Goal: Information Seeking & Learning: Learn about a topic

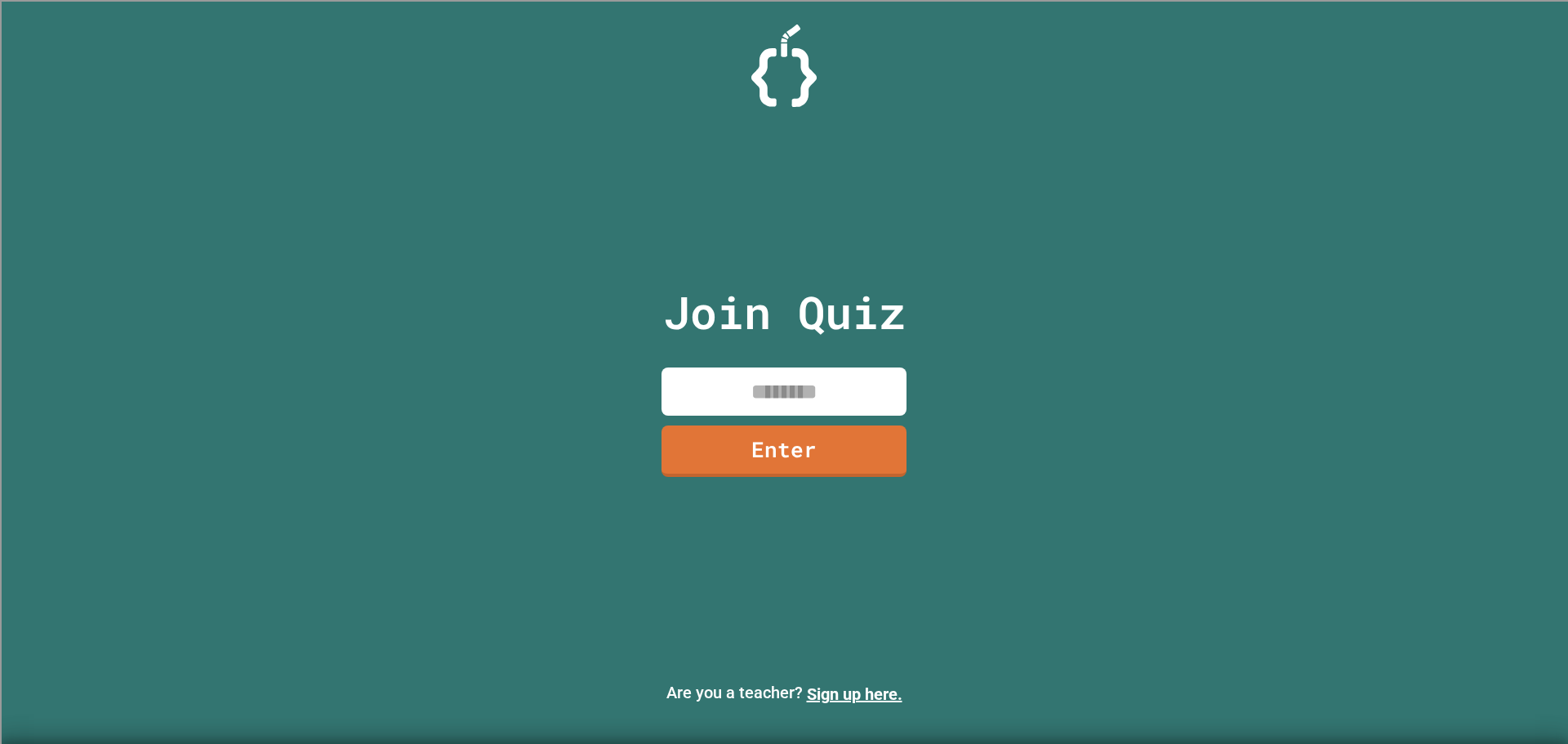
click at [726, 395] on input at bounding box center [784, 392] width 245 height 48
type input "********"
click at [803, 462] on link "Enter" at bounding box center [784, 448] width 226 height 54
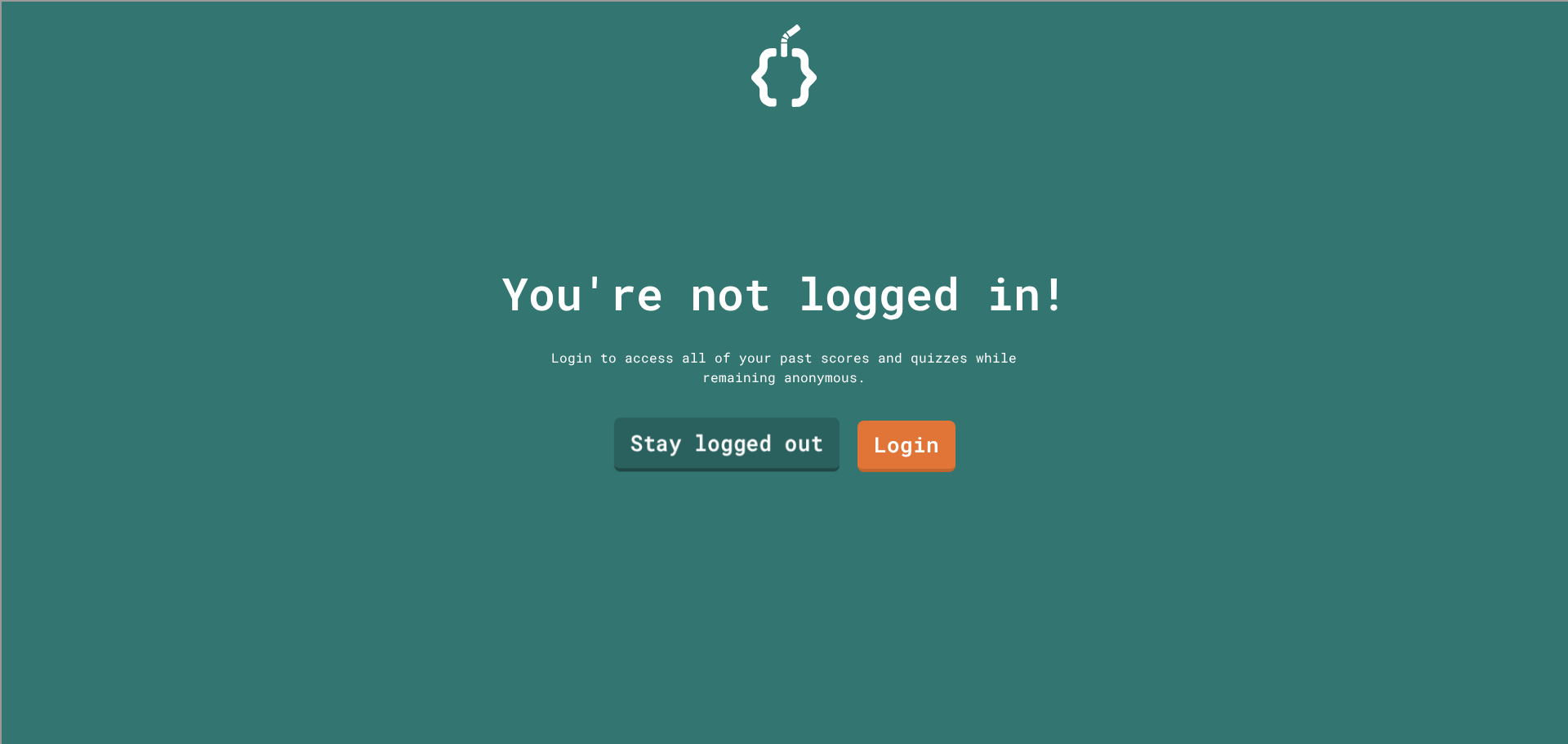
click at [795, 456] on link "Stay logged out" at bounding box center [727, 445] width 226 height 54
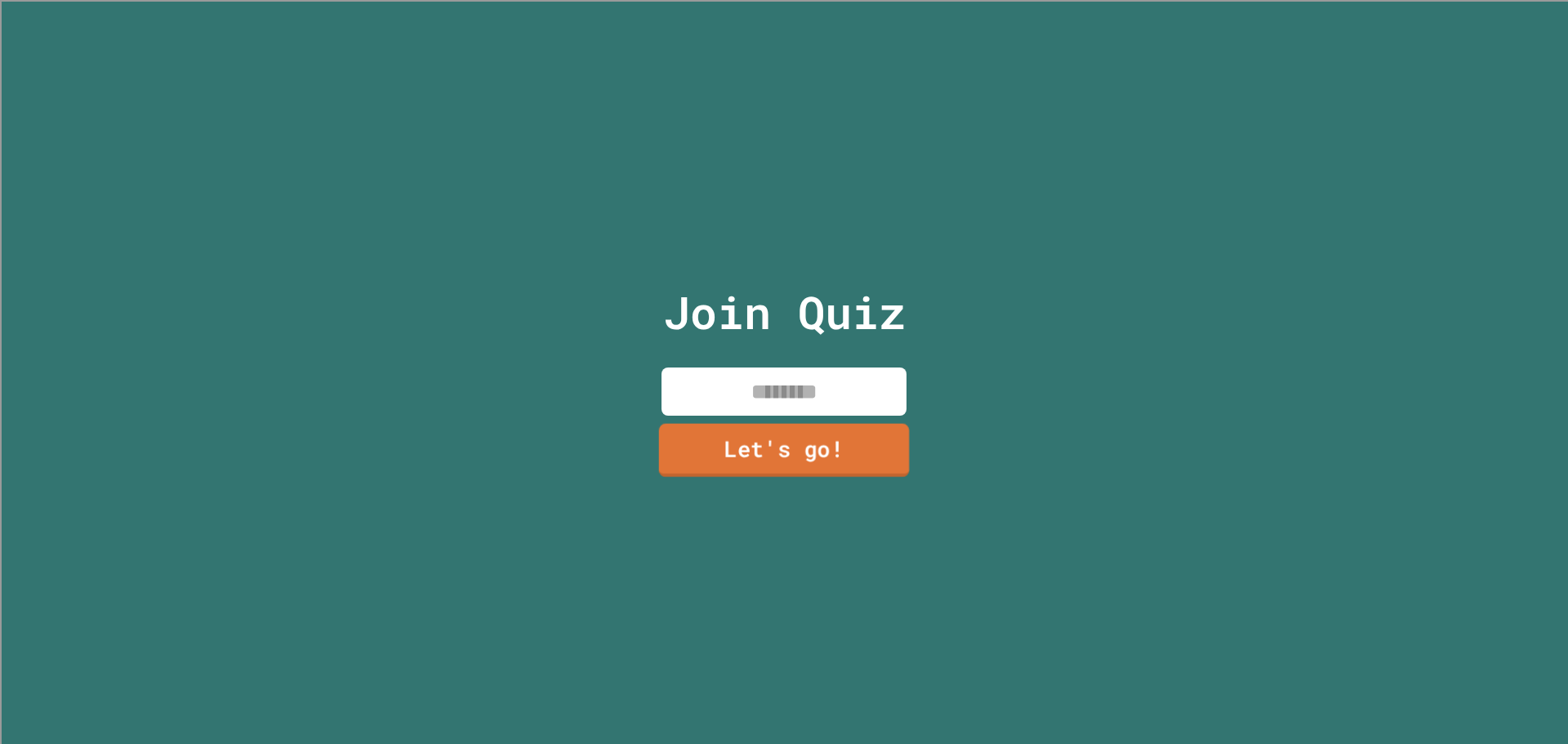
click at [799, 385] on input at bounding box center [784, 392] width 245 height 48
type input "*****"
click at [810, 435] on link "Let's go!" at bounding box center [784, 449] width 248 height 54
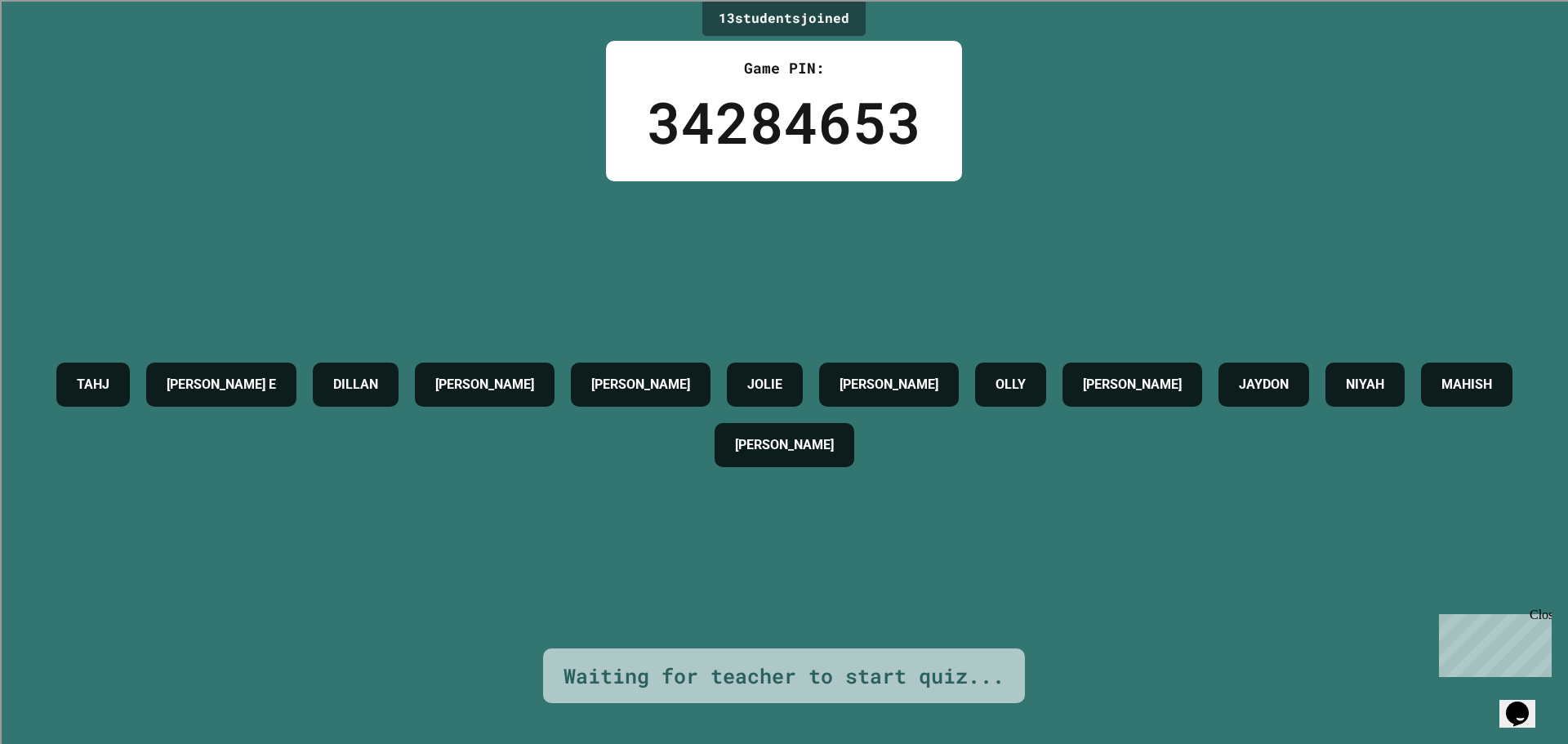
click at [1505, 712] on div "Opens Chat This icon Opens the chat window." at bounding box center [1518, 713] width 26 height 26
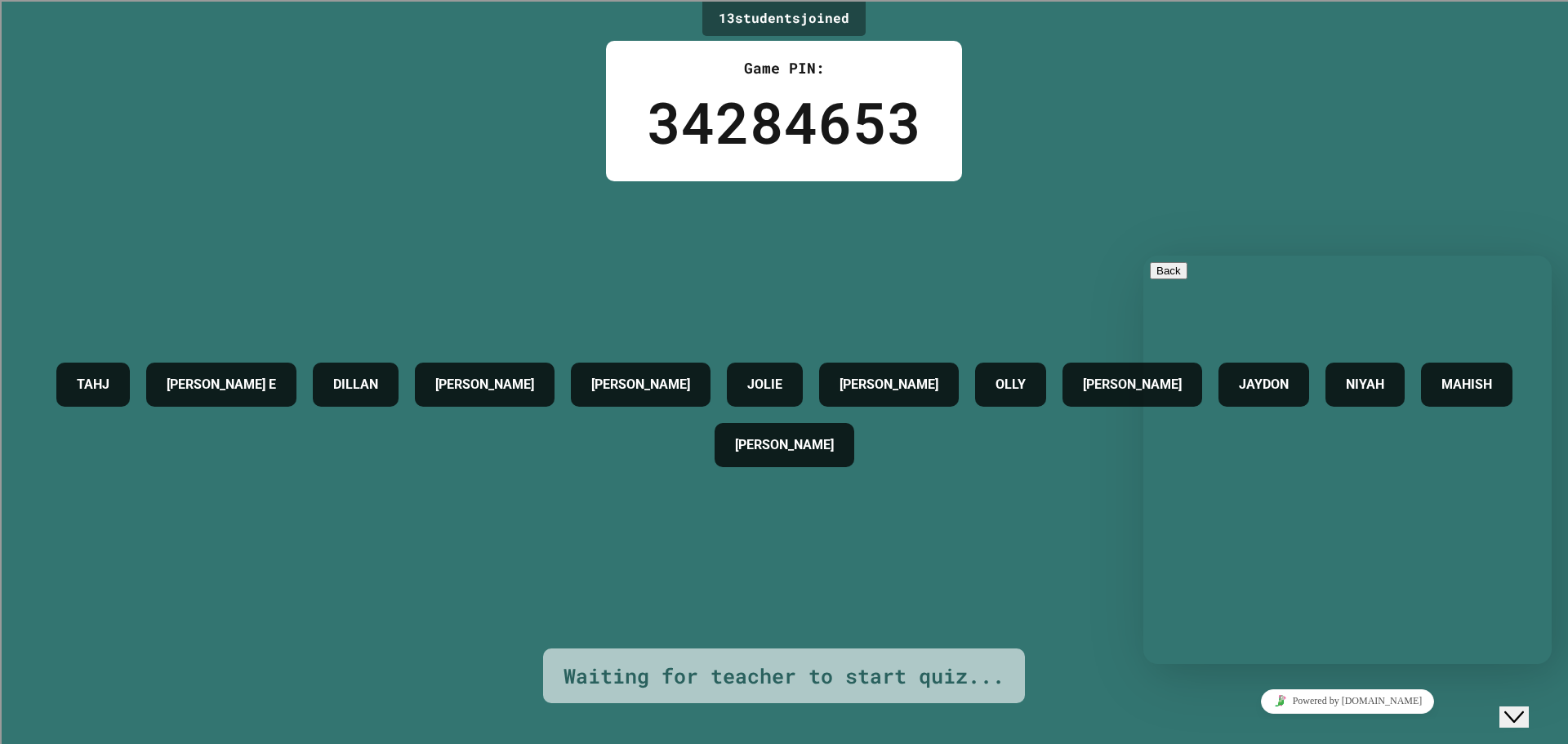
click at [1511, 711] on div "Close Chat This icon closes the chat window." at bounding box center [1514, 717] width 19 height 19
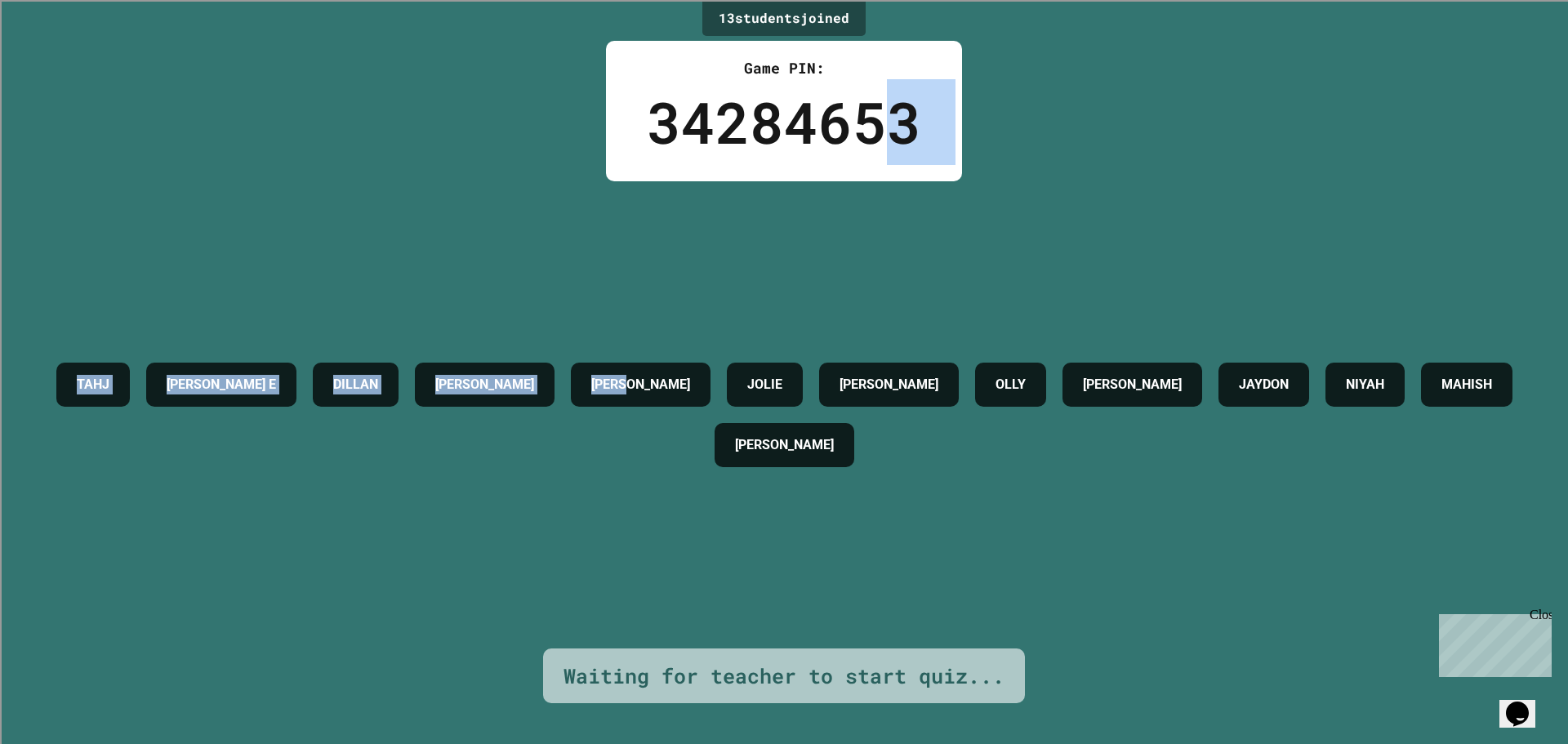
drag, startPoint x: 885, startPoint y: 115, endPoint x: 755, endPoint y: 382, distance: 297.0
click at [755, 382] on div "13 student s joined Game PIN: 34284653 TAHJ DILLON E DILLAN BRYAN VANESSA JOLIE…" at bounding box center [784, 372] width 1568 height 744
click at [898, 181] on div "Game PIN: 34284653" at bounding box center [784, 111] width 356 height 141
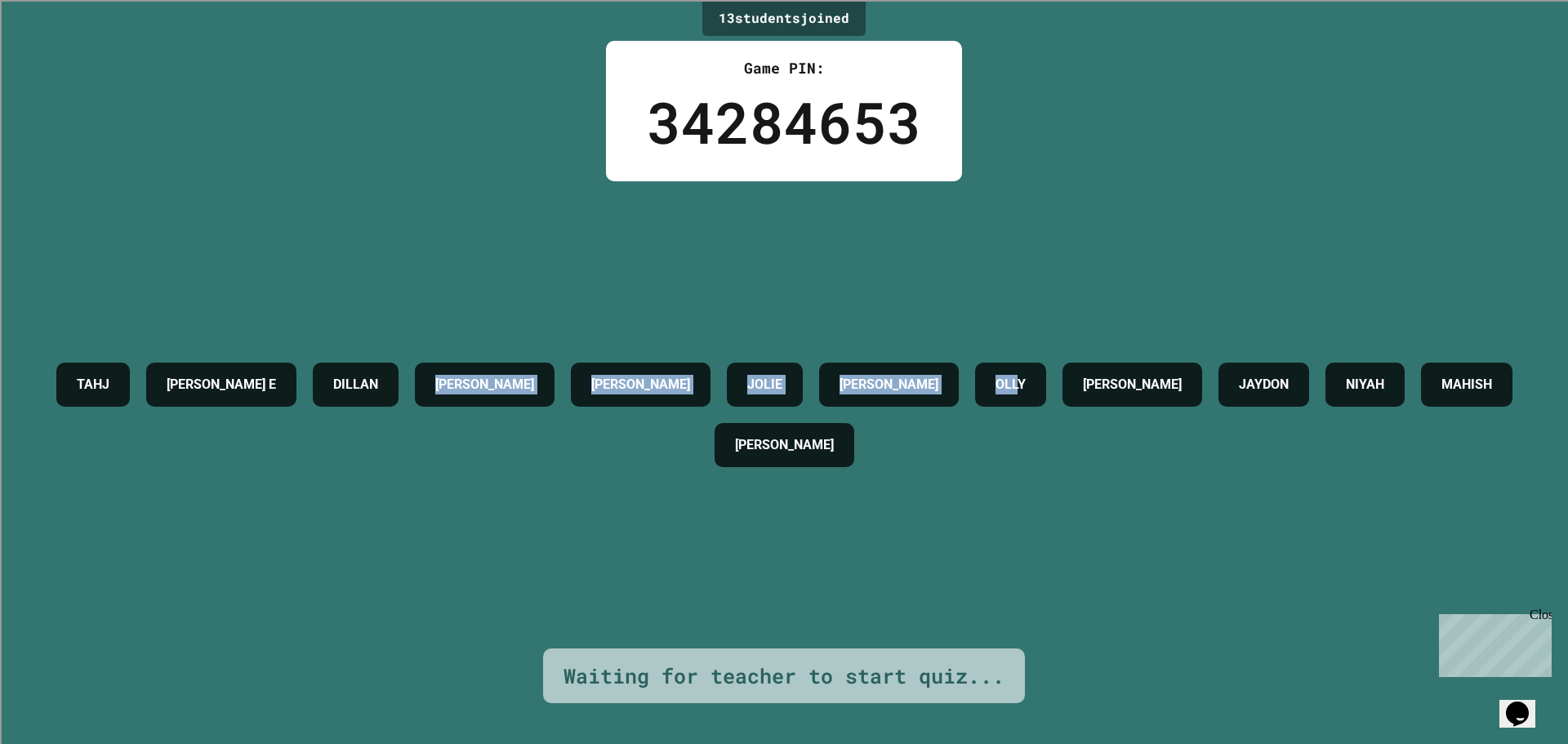
drag, startPoint x: 1134, startPoint y: 114, endPoint x: 500, endPoint y: 143, distance: 634.7
click at [500, 143] on div "13 student s joined Game PIN: 34284653 TAHJ DILLON E DILLAN BRYAN VANESSA JOLIE…" at bounding box center [784, 372] width 1568 height 744
click at [671, 105] on div "34284653" at bounding box center [784, 122] width 275 height 86
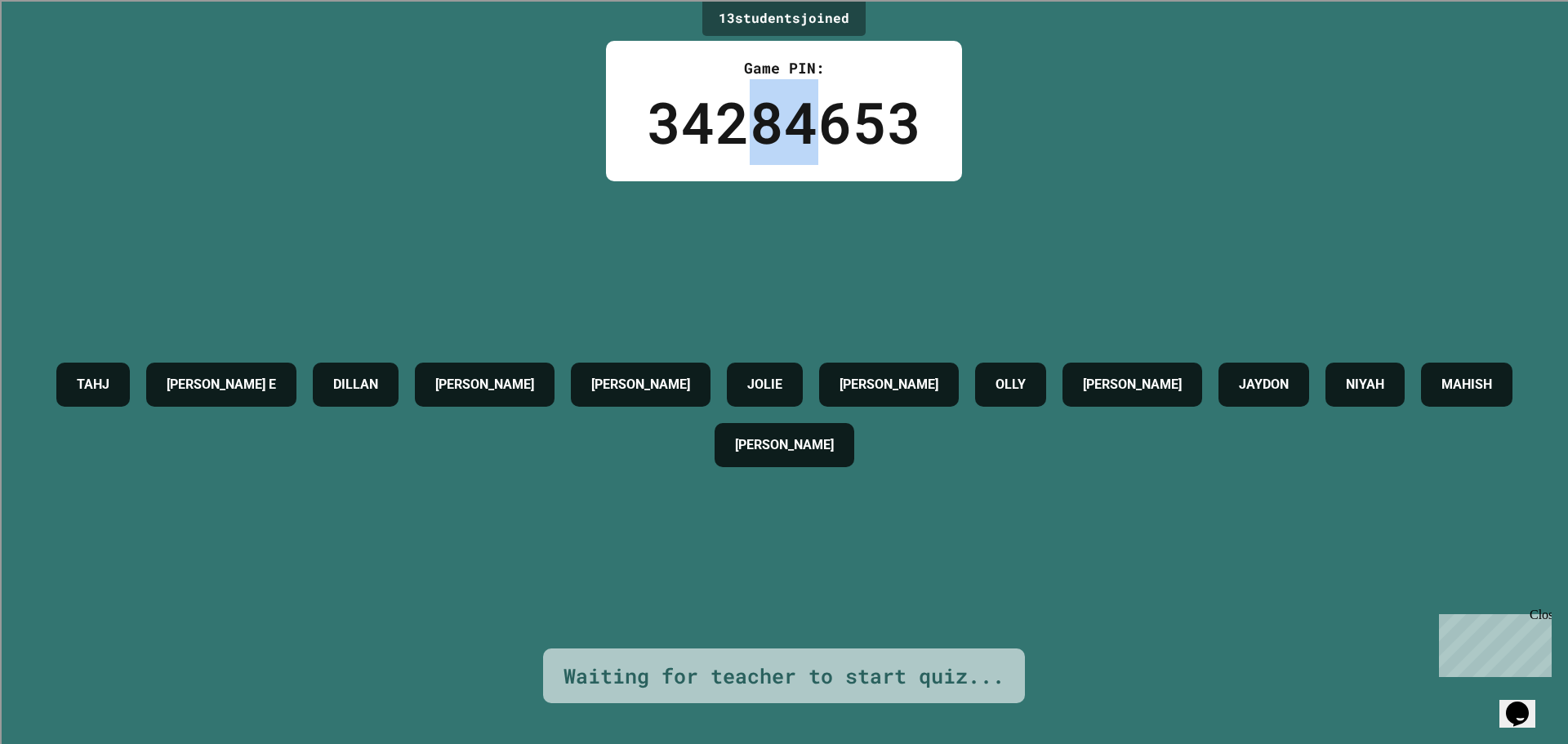
drag, startPoint x: 739, startPoint y: 102, endPoint x: 816, endPoint y: 128, distance: 81.3
click at [809, 122] on div "34284653" at bounding box center [784, 122] width 275 height 86
click at [847, 139] on div "34284653" at bounding box center [784, 122] width 275 height 86
drag, startPoint x: 825, startPoint y: 126, endPoint x: 895, endPoint y: 130, distance: 70.1
click at [895, 130] on div "34284653" at bounding box center [784, 122] width 275 height 86
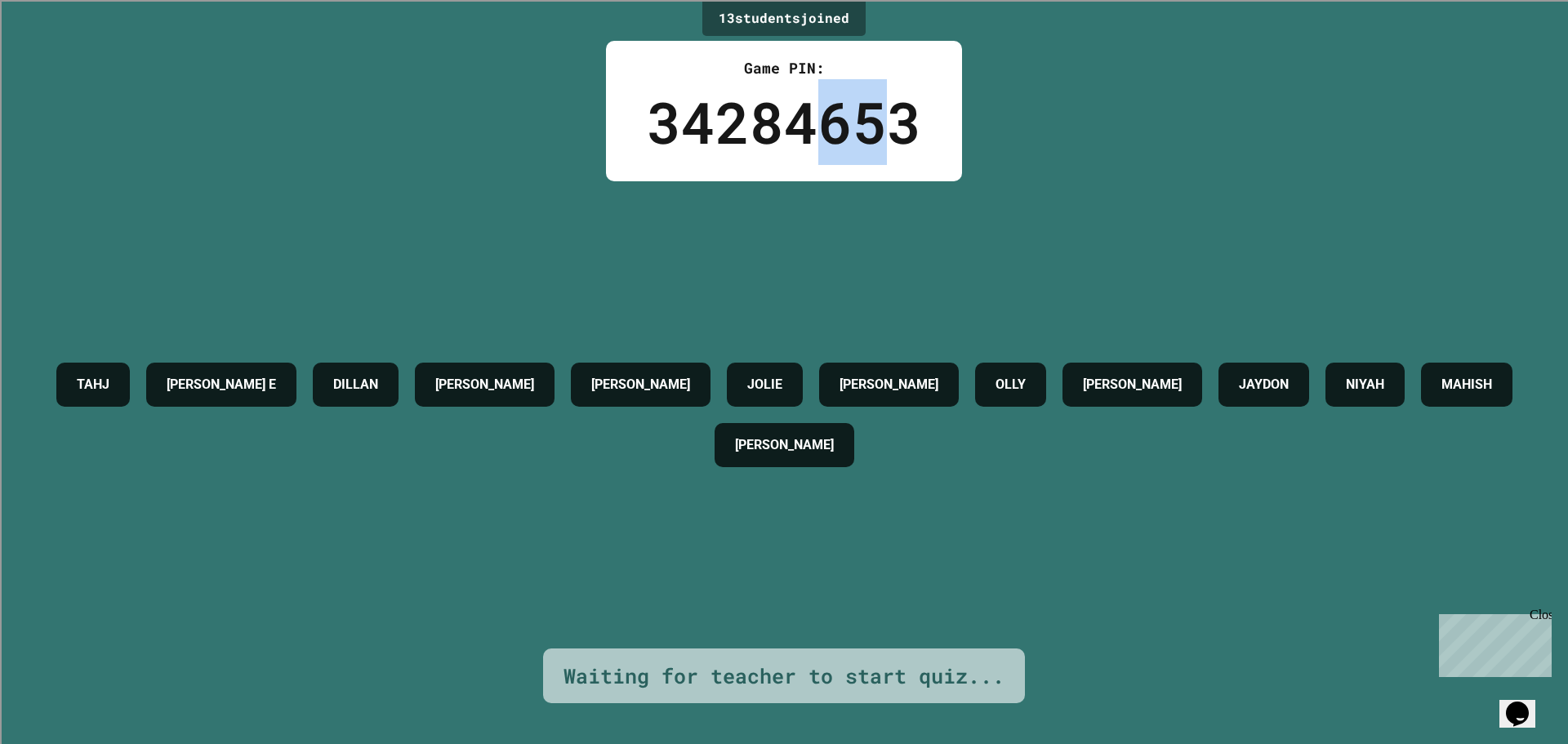
click at [895, 130] on div "34284653" at bounding box center [784, 122] width 275 height 86
drag, startPoint x: 913, startPoint y: 121, endPoint x: 826, endPoint y: 129, distance: 87.4
click at [826, 129] on div "34284653" at bounding box center [784, 122] width 275 height 86
click at [834, 118] on div "34284653" at bounding box center [784, 122] width 275 height 86
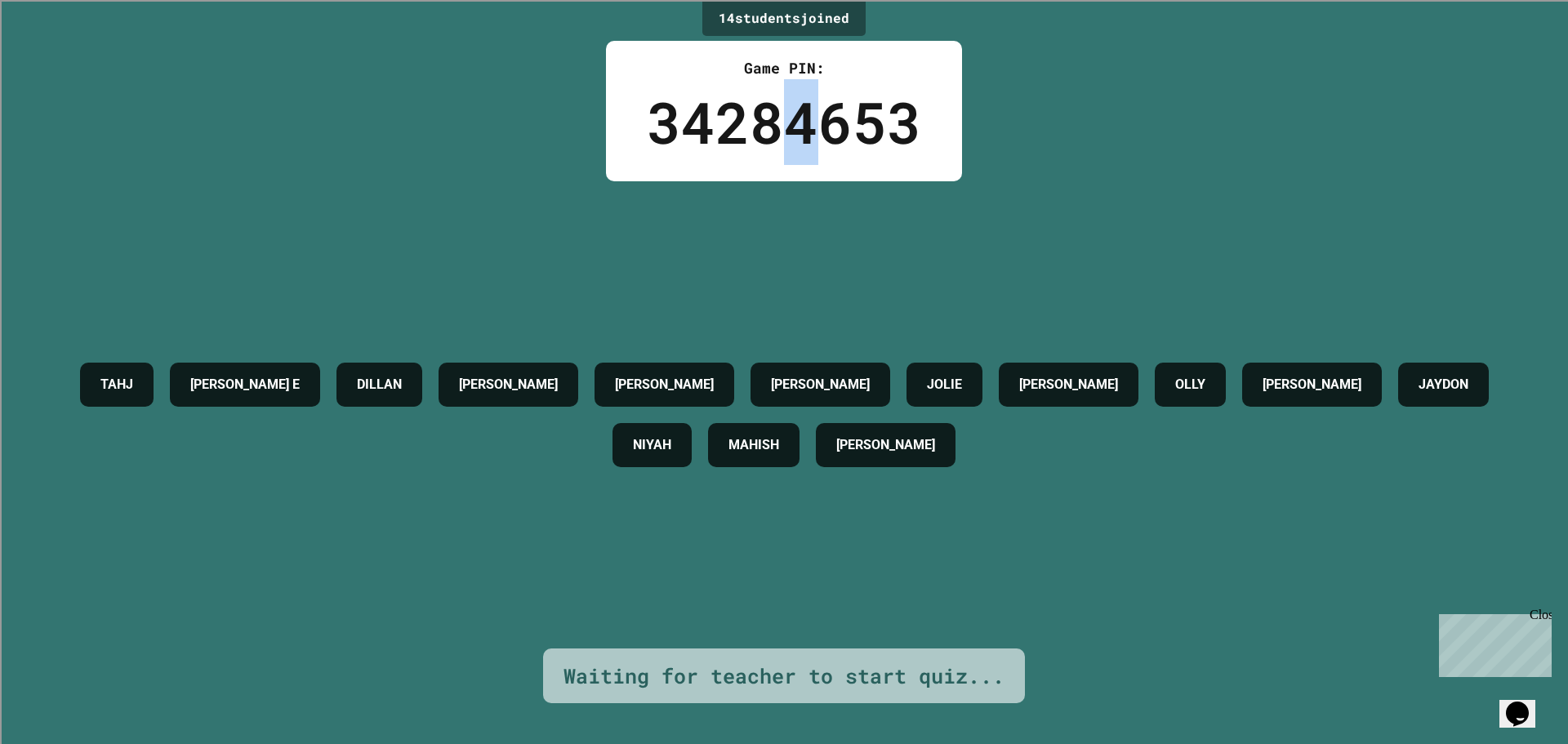
drag, startPoint x: 826, startPoint y: 130, endPoint x: 770, endPoint y: 141, distance: 57.1
click at [770, 141] on div "34284653" at bounding box center [784, 122] width 275 height 86
click at [781, 148] on div "34284653" at bounding box center [784, 122] width 275 height 86
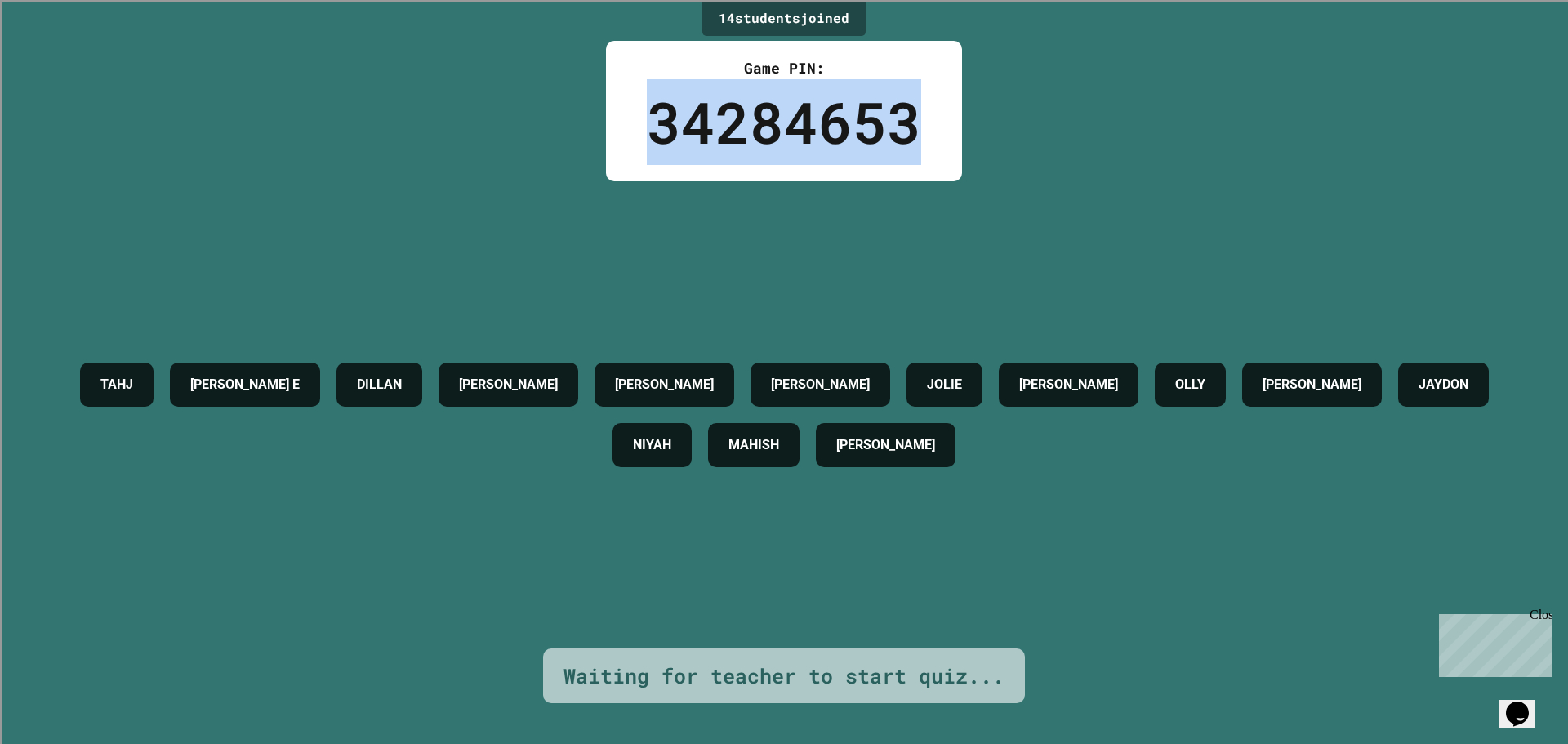
drag, startPoint x: 774, startPoint y: 141, endPoint x: 755, endPoint y: 135, distance: 19.9
click at [755, 135] on div "34284653" at bounding box center [784, 122] width 275 height 86
click at [775, 131] on div "34284653" at bounding box center [784, 122] width 275 height 86
click at [777, 131] on div "34284653" at bounding box center [784, 122] width 275 height 86
drag, startPoint x: 771, startPoint y: 127, endPoint x: 600, endPoint y: 150, distance: 172.5
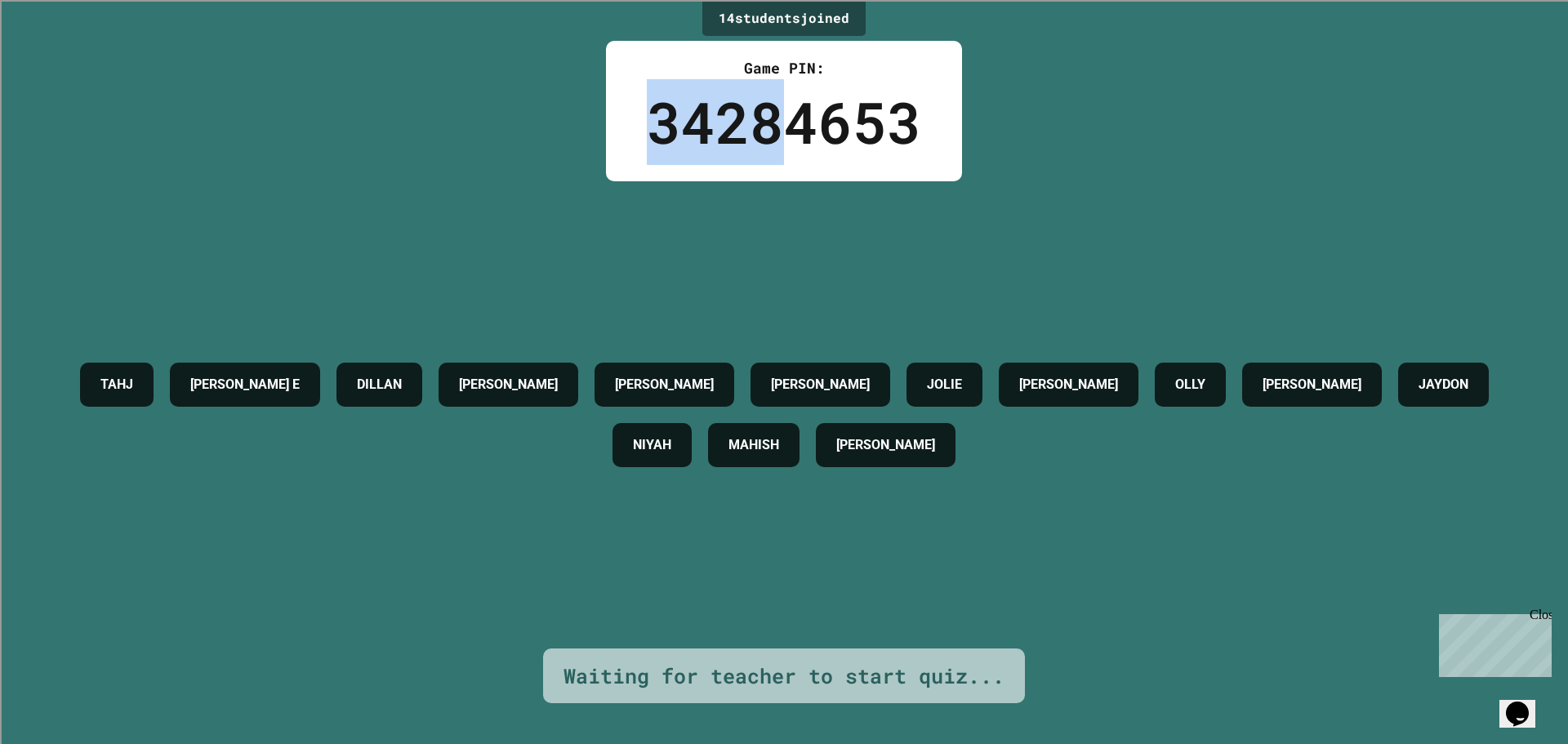
click at [606, 150] on div "Game PIN: 34284653" at bounding box center [784, 111] width 356 height 141
click at [801, 121] on div "34284653" at bounding box center [784, 122] width 275 height 86
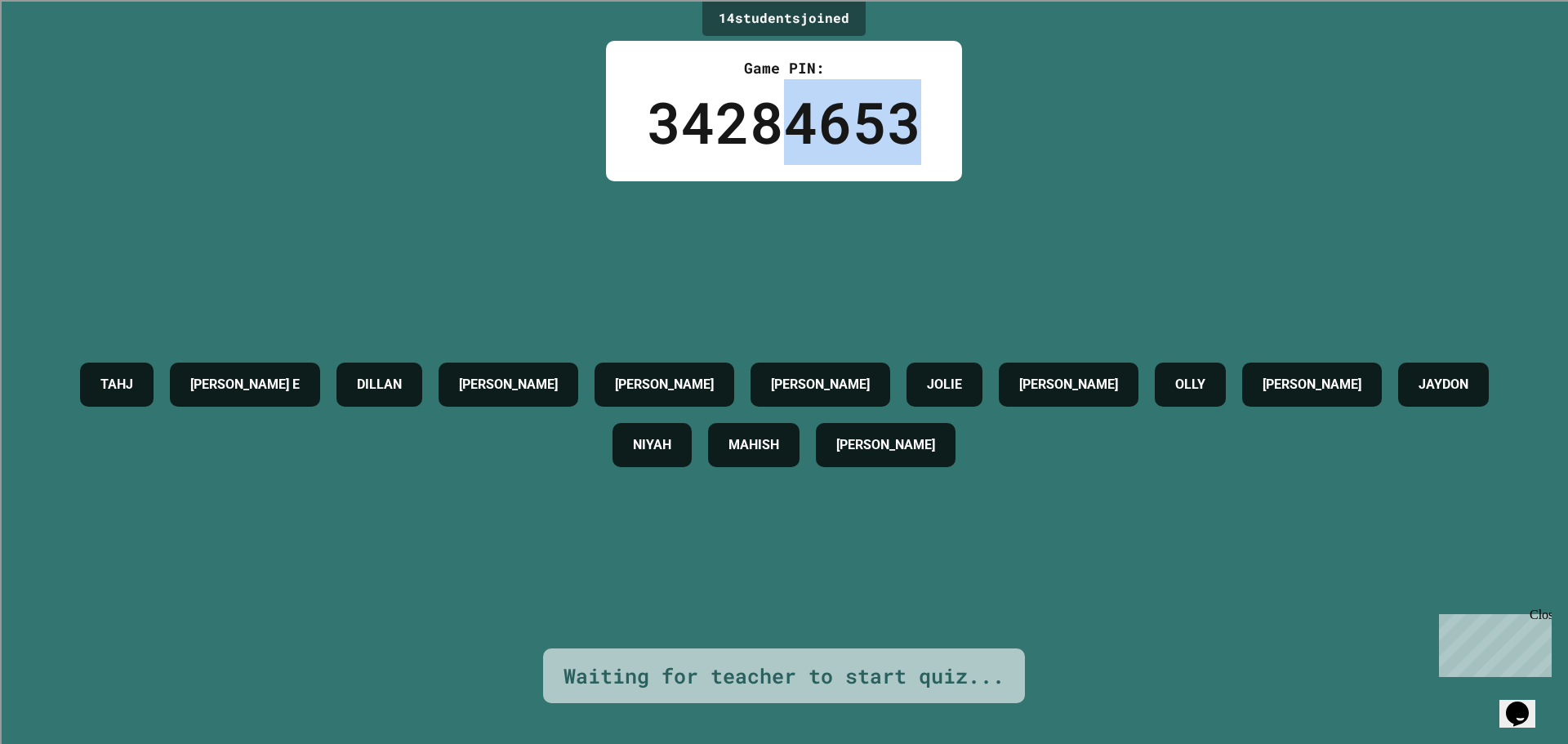
drag, startPoint x: 786, startPoint y: 121, endPoint x: 943, endPoint y: 128, distance: 157.2
click at [943, 128] on div "Game PIN: 34284653" at bounding box center [784, 111] width 356 height 141
click at [799, 120] on div "34284653" at bounding box center [784, 122] width 275 height 86
click at [763, 127] on div "34284653" at bounding box center [784, 122] width 275 height 86
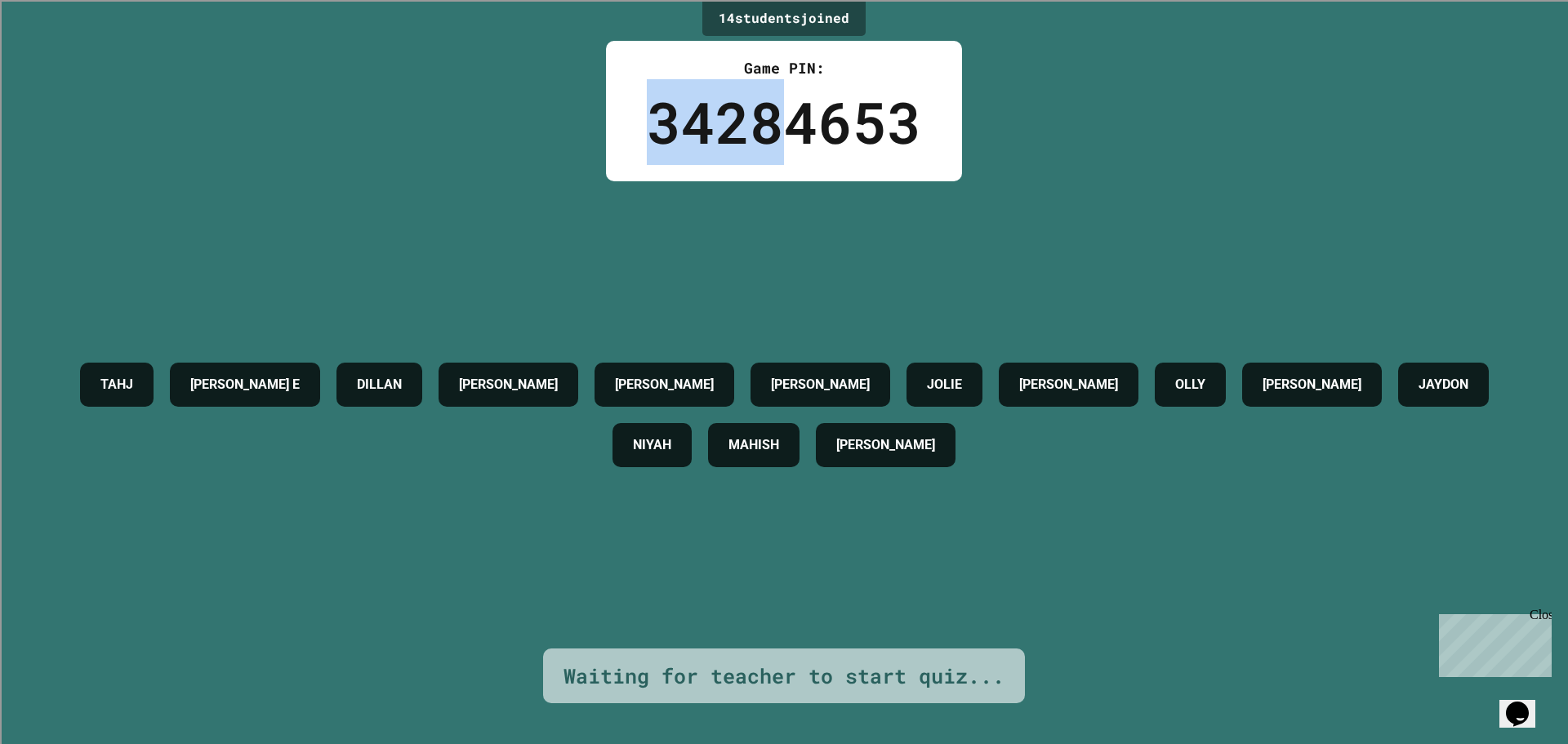
drag, startPoint x: 781, startPoint y: 137, endPoint x: 589, endPoint y: 155, distance: 192.8
click at [589, 155] on div "14 student s joined Game PIN: 34284653 TAHJ DILLON E DILLAN BRYAN JANIELLE VANE…" at bounding box center [784, 372] width 1568 height 744
click at [867, 144] on div "34284653" at bounding box center [784, 122] width 275 height 86
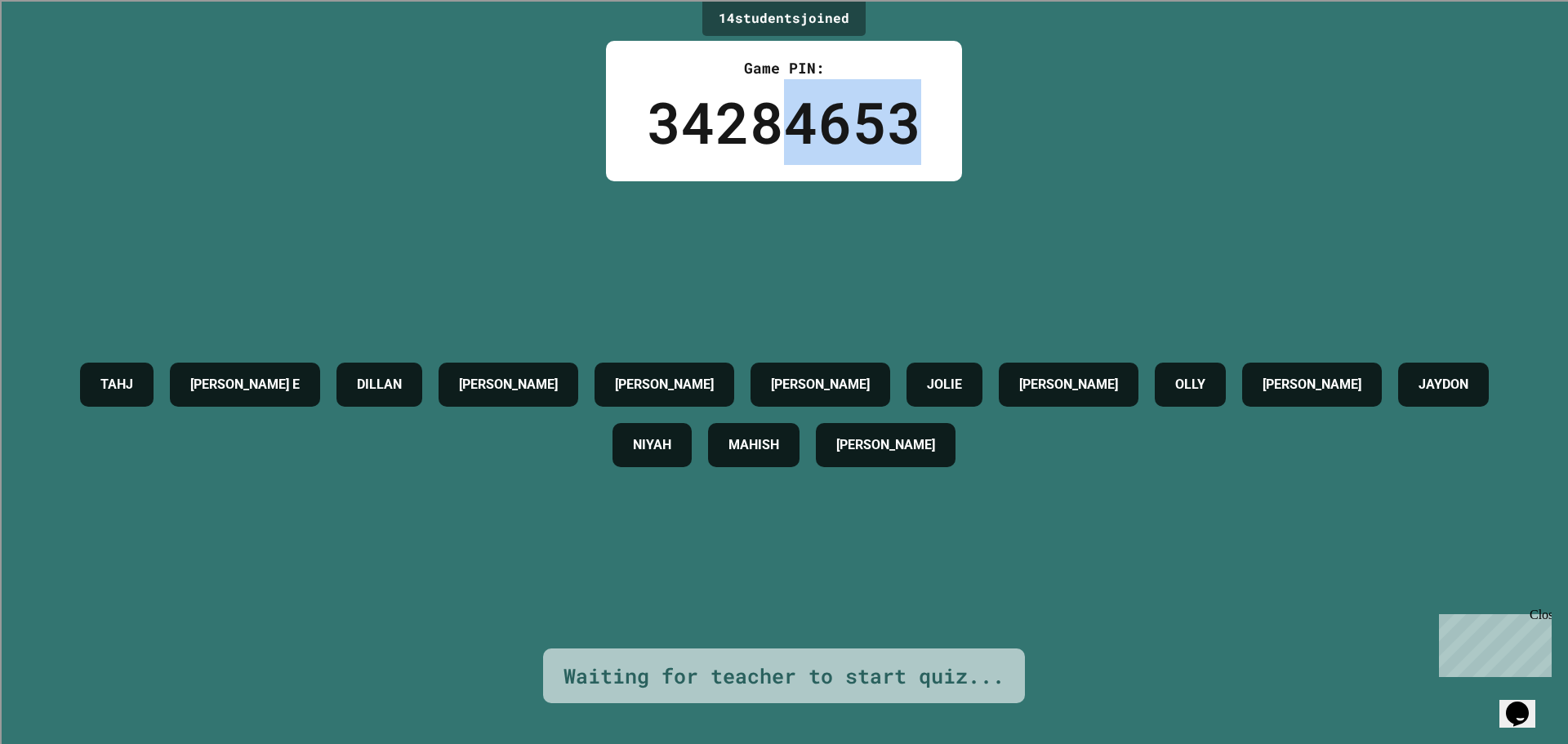
drag, startPoint x: 787, startPoint y: 133, endPoint x: 953, endPoint y: 117, distance: 166.8
click at [953, 117] on div "Game PIN: 34284653" at bounding box center [784, 111] width 356 height 141
click at [690, 130] on div "34284653" at bounding box center [784, 122] width 275 height 86
click at [776, 131] on div "34284653" at bounding box center [784, 122] width 275 height 86
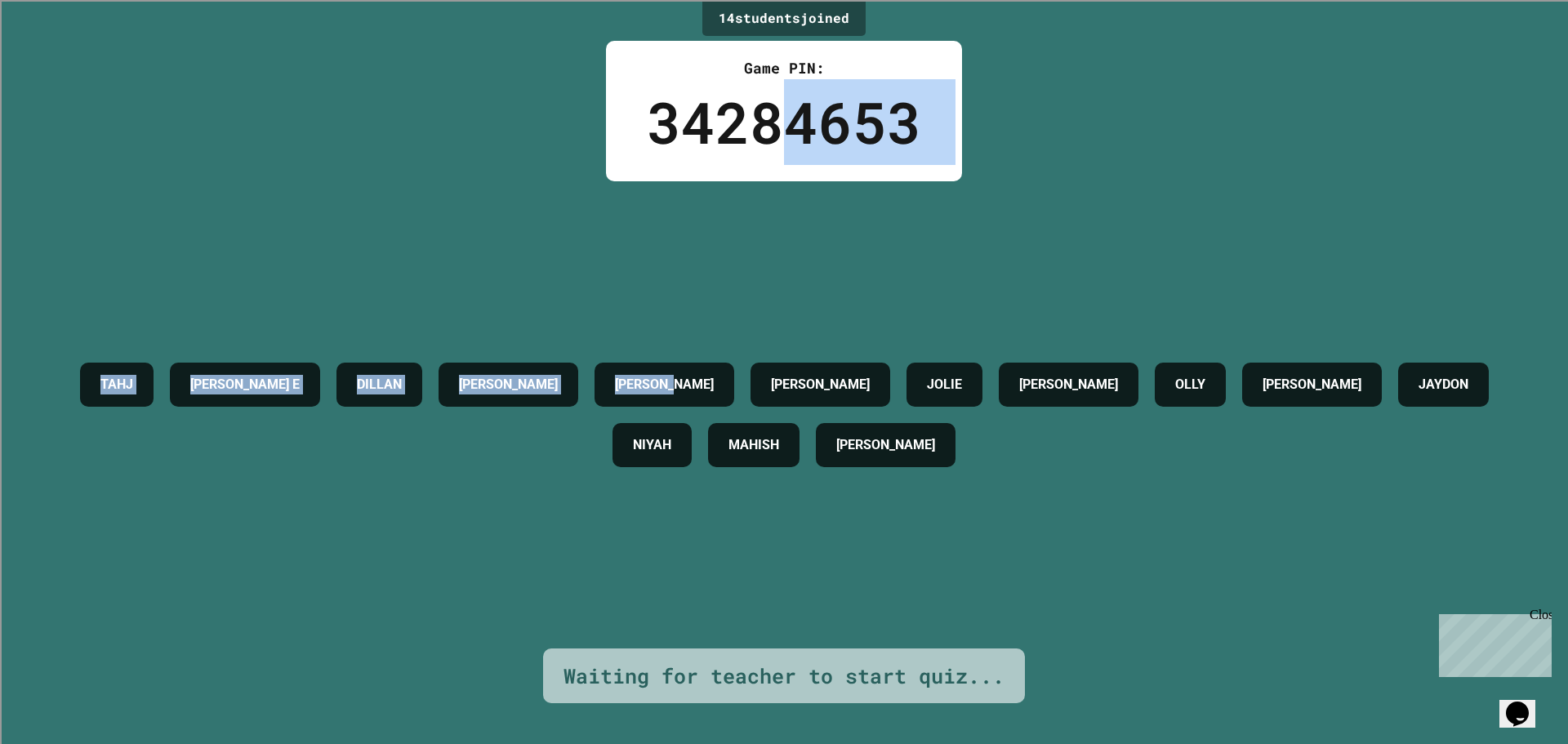
drag, startPoint x: 780, startPoint y: 131, endPoint x: 779, endPoint y: 322, distance: 191.0
click at [779, 322] on div "14 student s joined Game PIN: 34284653 TAHJ DILLON E DILLAN BRYAN JANIELLE VANE…" at bounding box center [784, 372] width 1568 height 744
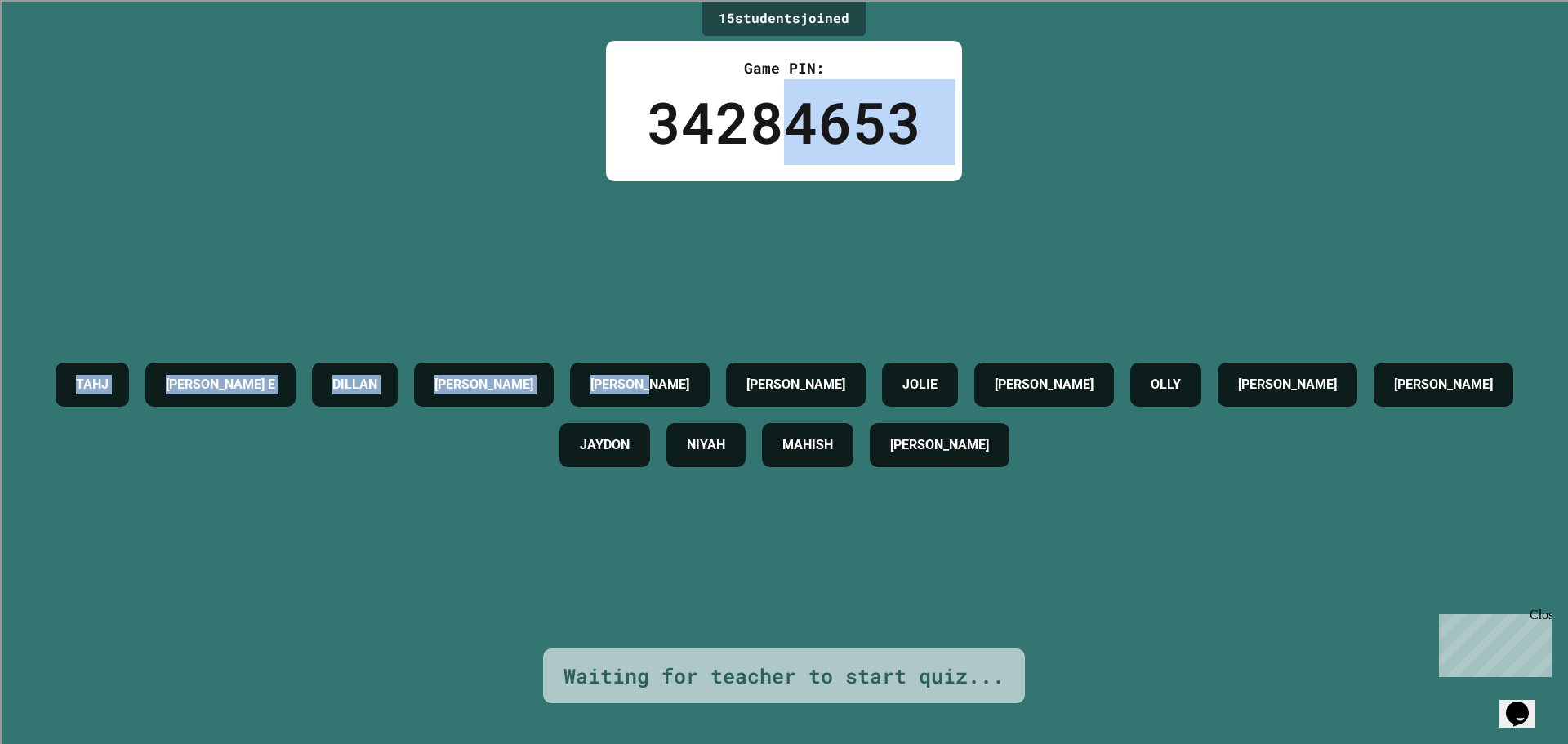
click at [802, 386] on div "TAHJ DILLON E DILLAN BRYAN JANIELLE VANESSA JOLIE TYLER OLLY JAYLIN DYLAN A JAY…" at bounding box center [784, 414] width 1487 height 121
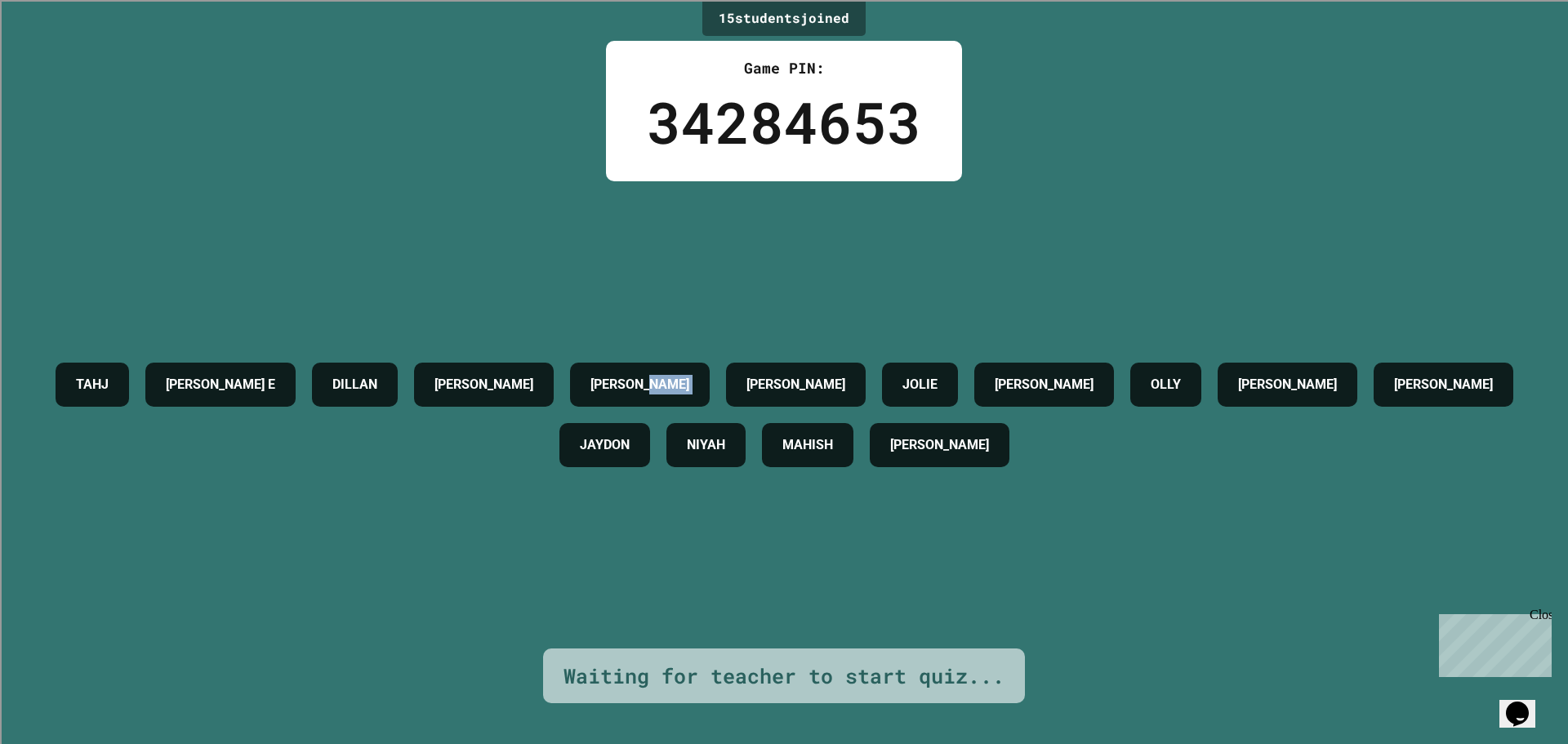
click at [802, 386] on div "TAHJ DILLON E DILLAN BRYAN JANIELLE VANESSA JOLIE TYLER OLLY JAYLIN DYLAN A JAY…" at bounding box center [784, 414] width 1487 height 121
click at [689, 375] on h4 "JANIELLE" at bounding box center [640, 384] width 99 height 19
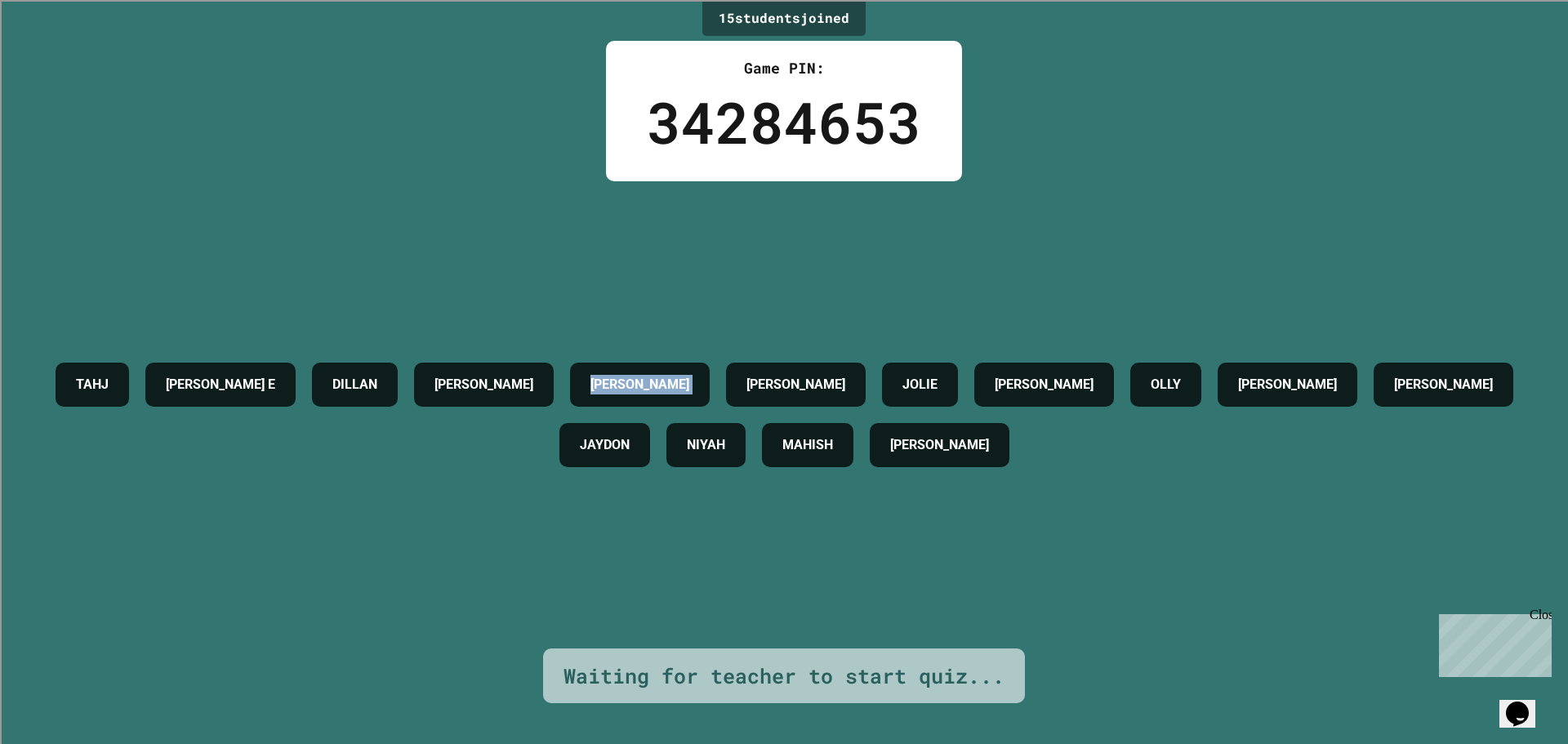
click at [689, 375] on h4 "JANIELLE" at bounding box center [640, 384] width 99 height 19
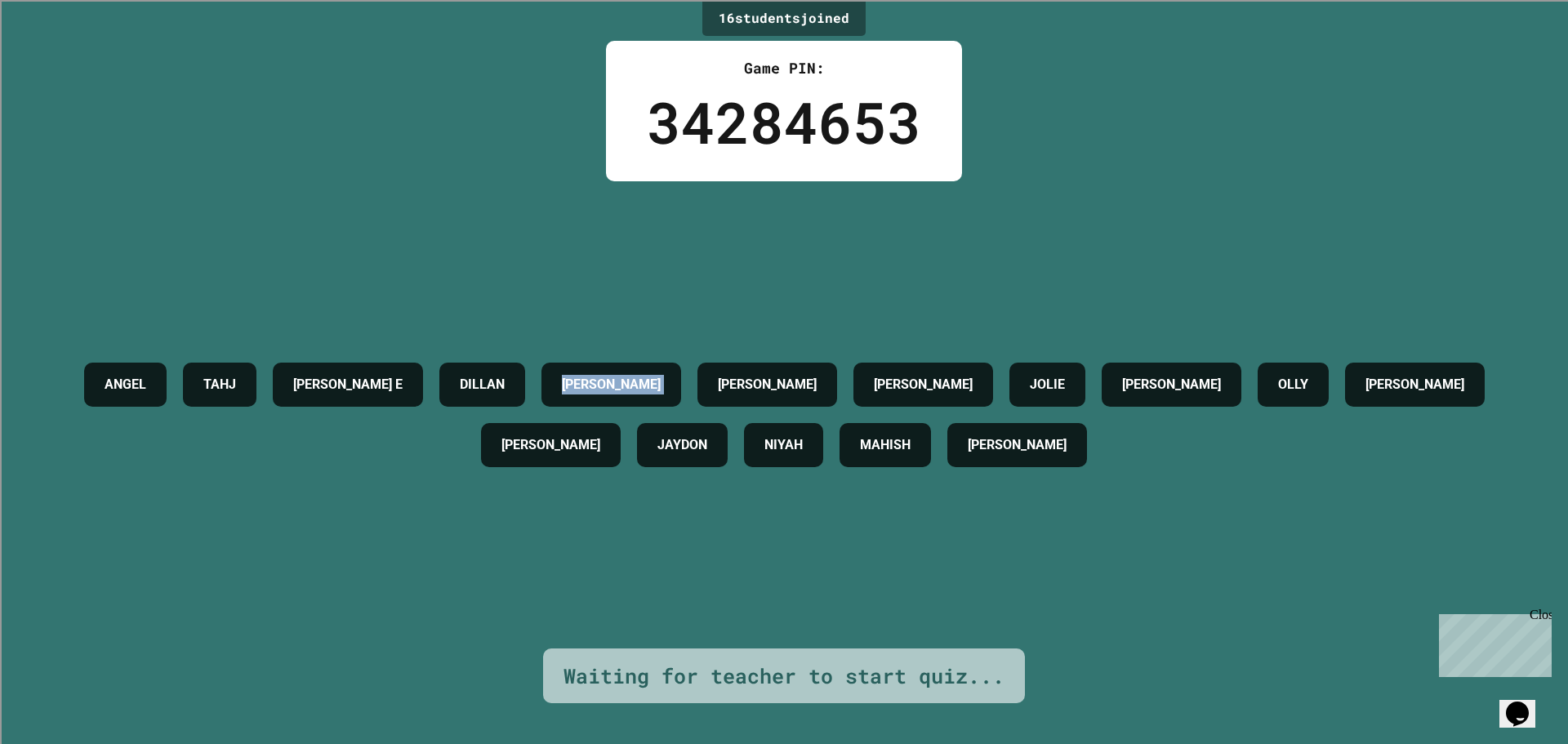
click at [681, 362] on div "BRYAN" at bounding box center [611, 384] width 140 height 44
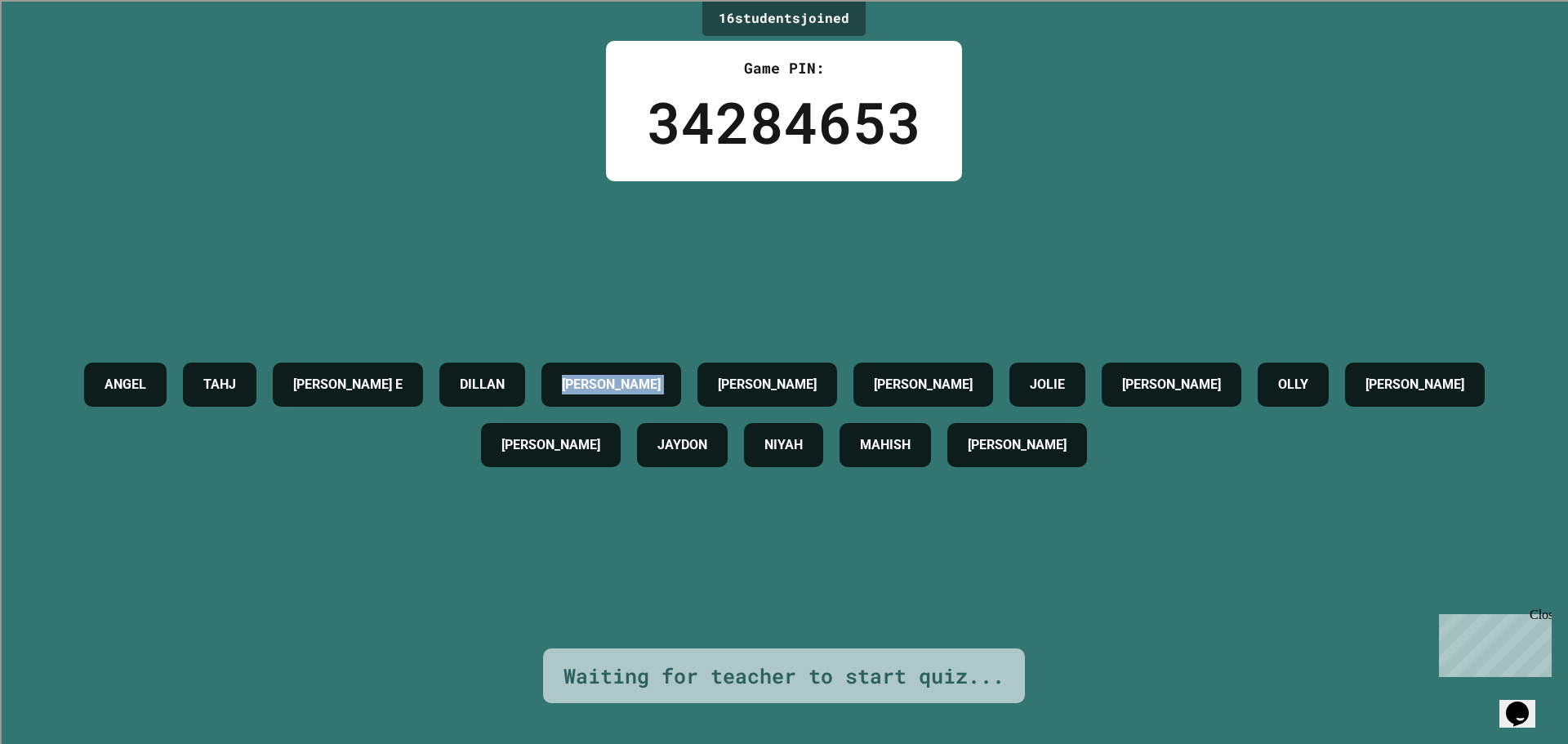
click at [681, 362] on div "BRYAN" at bounding box center [611, 384] width 140 height 44
click at [661, 375] on h4 "BRYAN" at bounding box center [611, 384] width 99 height 19
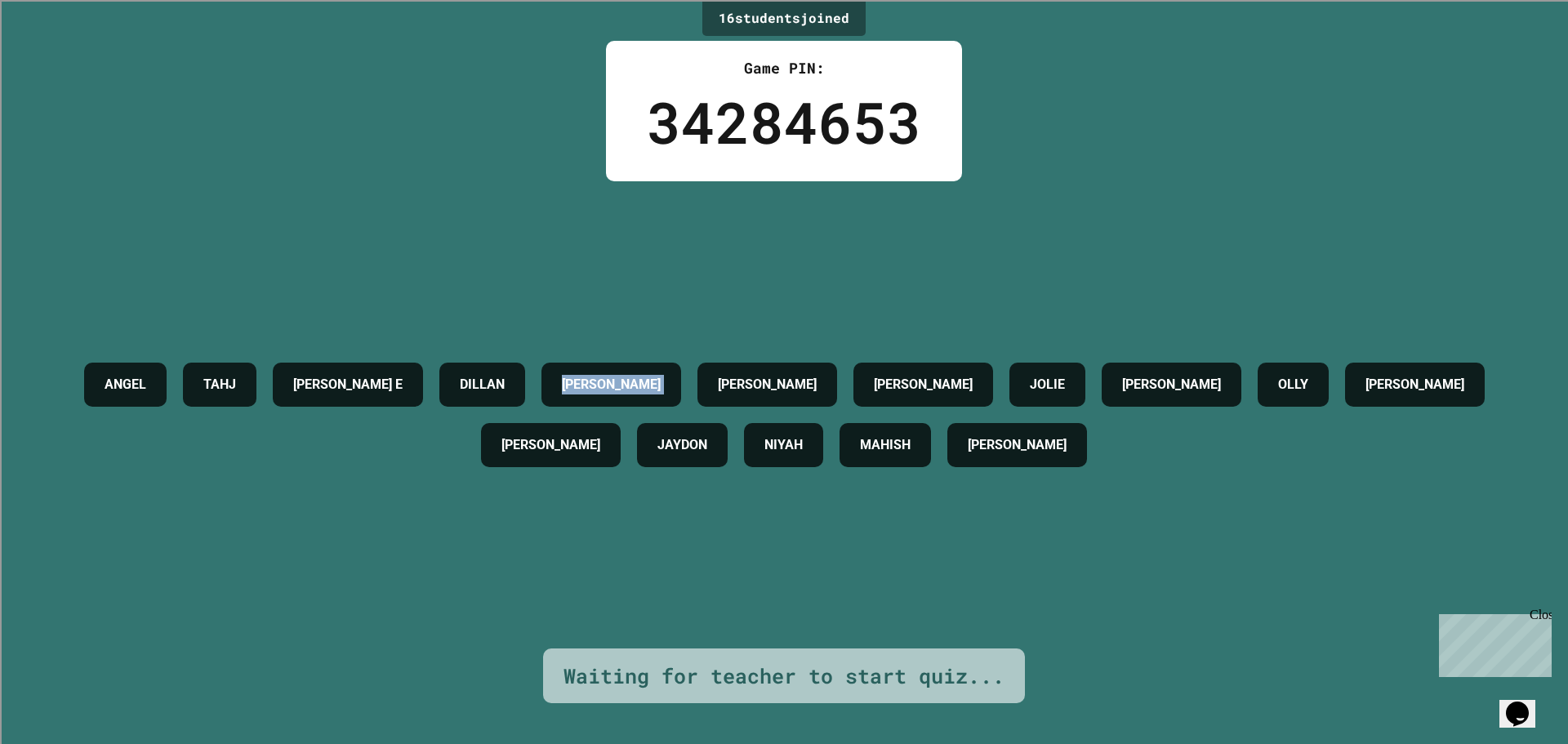
click at [661, 375] on h4 "BRYAN" at bounding box center [611, 384] width 99 height 19
click at [817, 375] on h4 "JANIELLE" at bounding box center [767, 384] width 99 height 19
click at [837, 362] on div "JANIELLE" at bounding box center [767, 384] width 140 height 44
click at [852, 204] on div "ANGEL TAHJ DILLON E DILLAN BRYAN JANIELLE VANESSA JOLIE TYLER OLLY JAYLIN DYLAN…" at bounding box center [784, 415] width 1487 height 467
click at [783, 116] on div "34284653" at bounding box center [784, 122] width 275 height 86
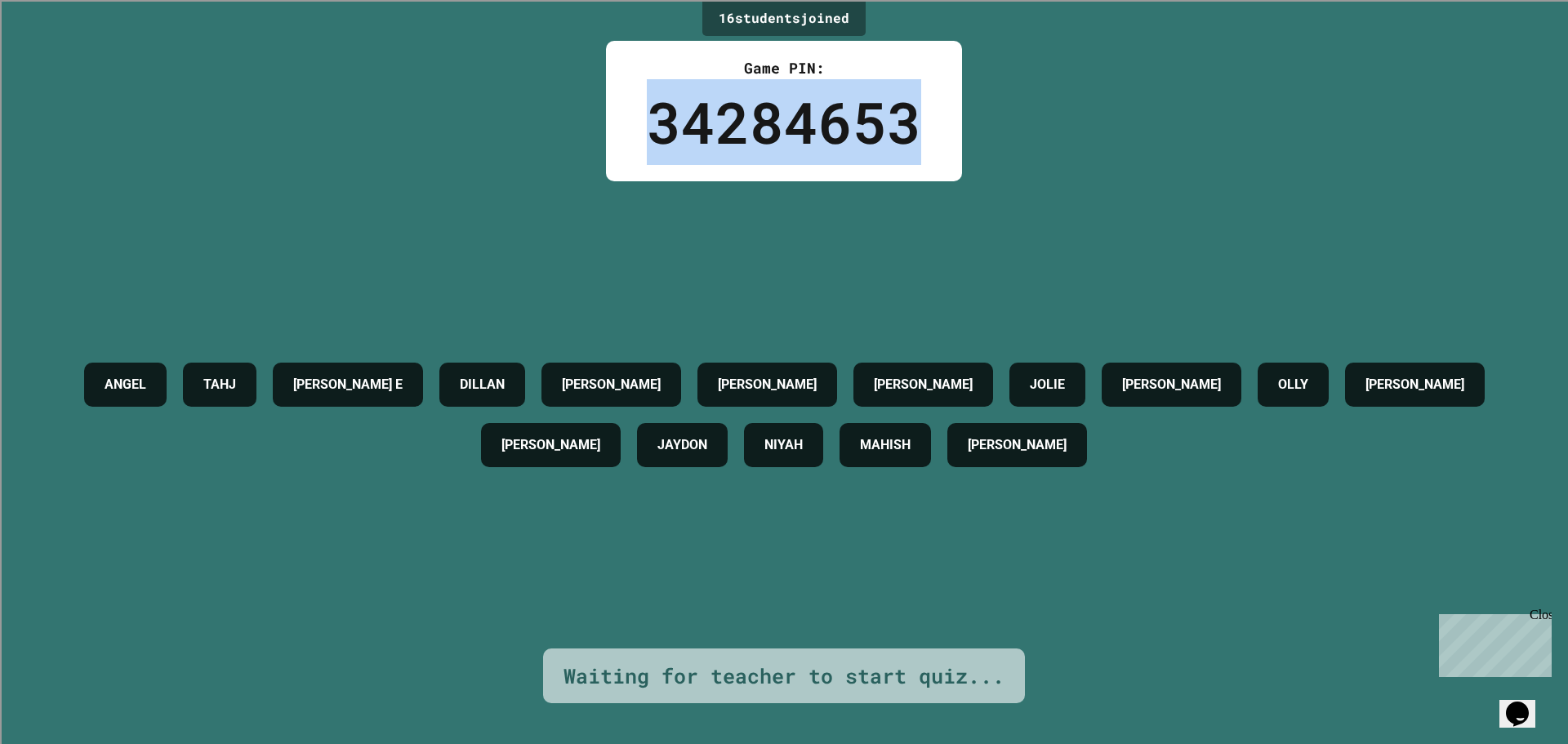
click at [783, 116] on div "34284653" at bounding box center [784, 122] width 275 height 86
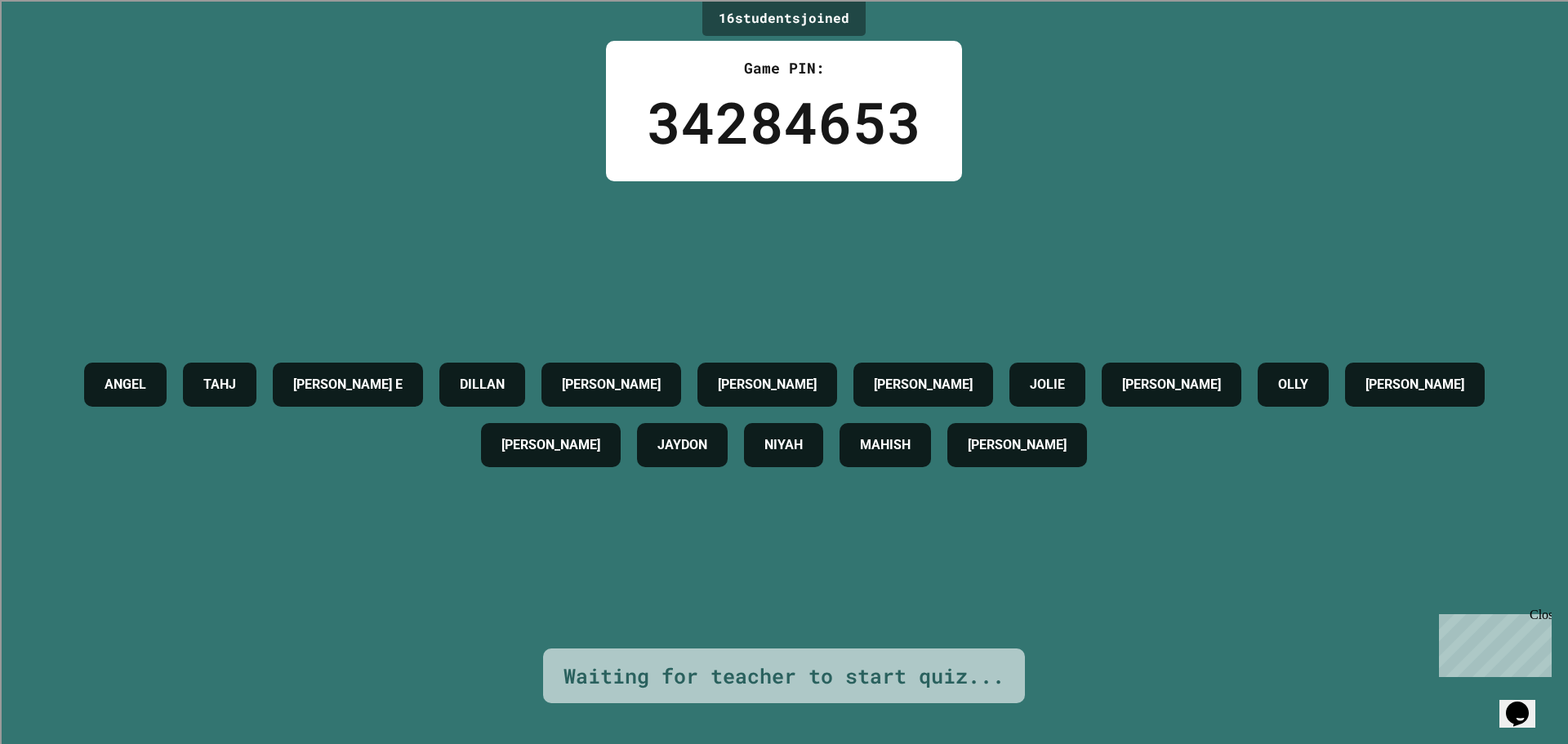
click at [896, 203] on div "ANGEL TAHJ DILLON E DILLAN BRYAN JANIELLE VANESSA JOLIE TYLER OLLY JAYLIN DYLAN…" at bounding box center [784, 415] width 1487 height 467
drag, startPoint x: 963, startPoint y: 236, endPoint x: 1165, endPoint y: 266, distance: 204.2
click at [981, 240] on div "ANGEL TAHJ DILLON E DILLAN BRYAN JANIELLE VANESSA JOLIE TYLER OLLY JAYLIN DYLAN…" at bounding box center [784, 415] width 1487 height 467
click at [1184, 266] on div "ANGEL TAHJ DILLON E DILLAN BRYAN JANIELLE VANESSA JOLIE TYLER OLLY JAYLIN DYLAN…" at bounding box center [784, 415] width 1487 height 467
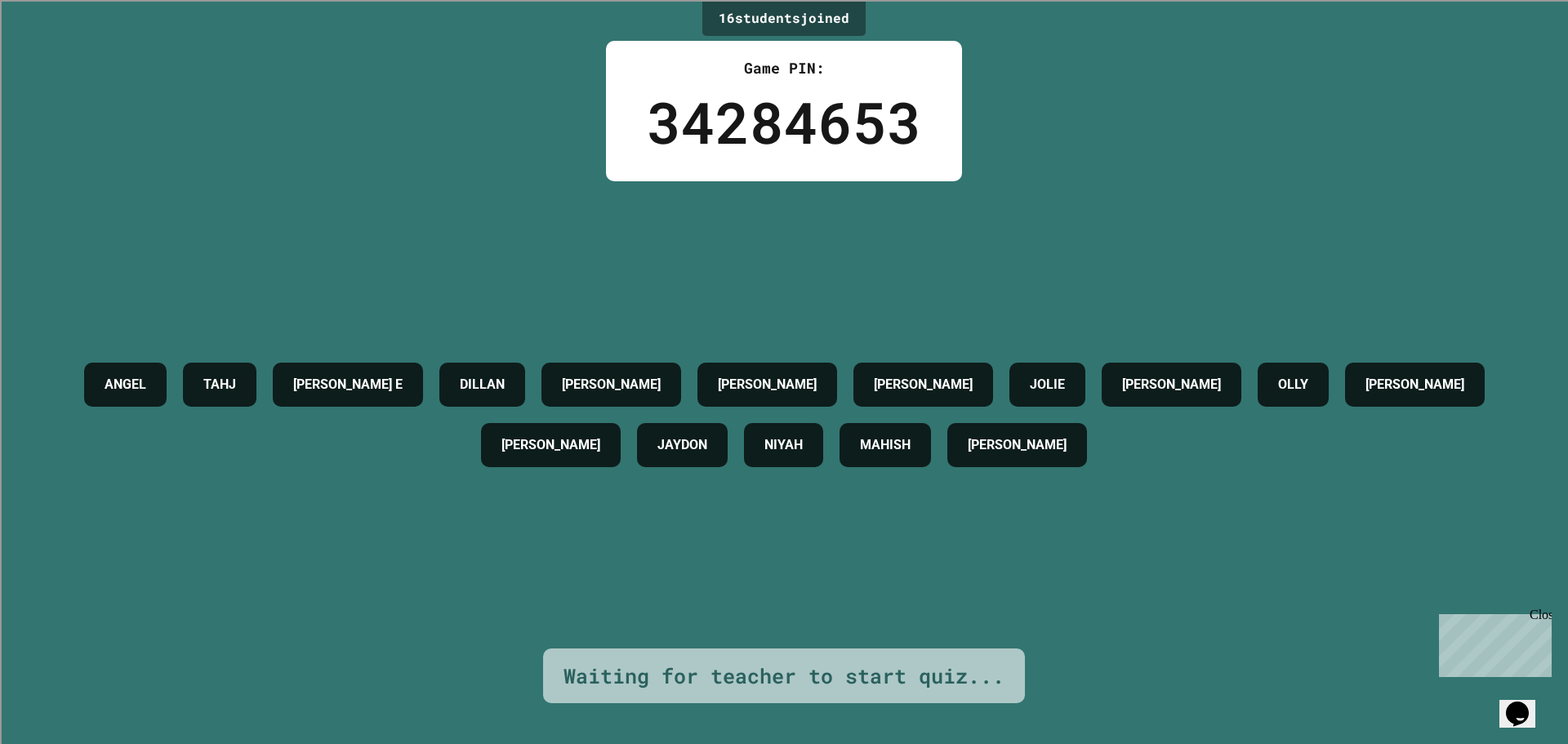
click at [1307, 271] on div "ANGEL TAHJ DILLON E DILLAN BRYAN JANIELLE VANESSA JOLIE TYLER OLLY JAYLIN DYLAN…" at bounding box center [784, 415] width 1487 height 467
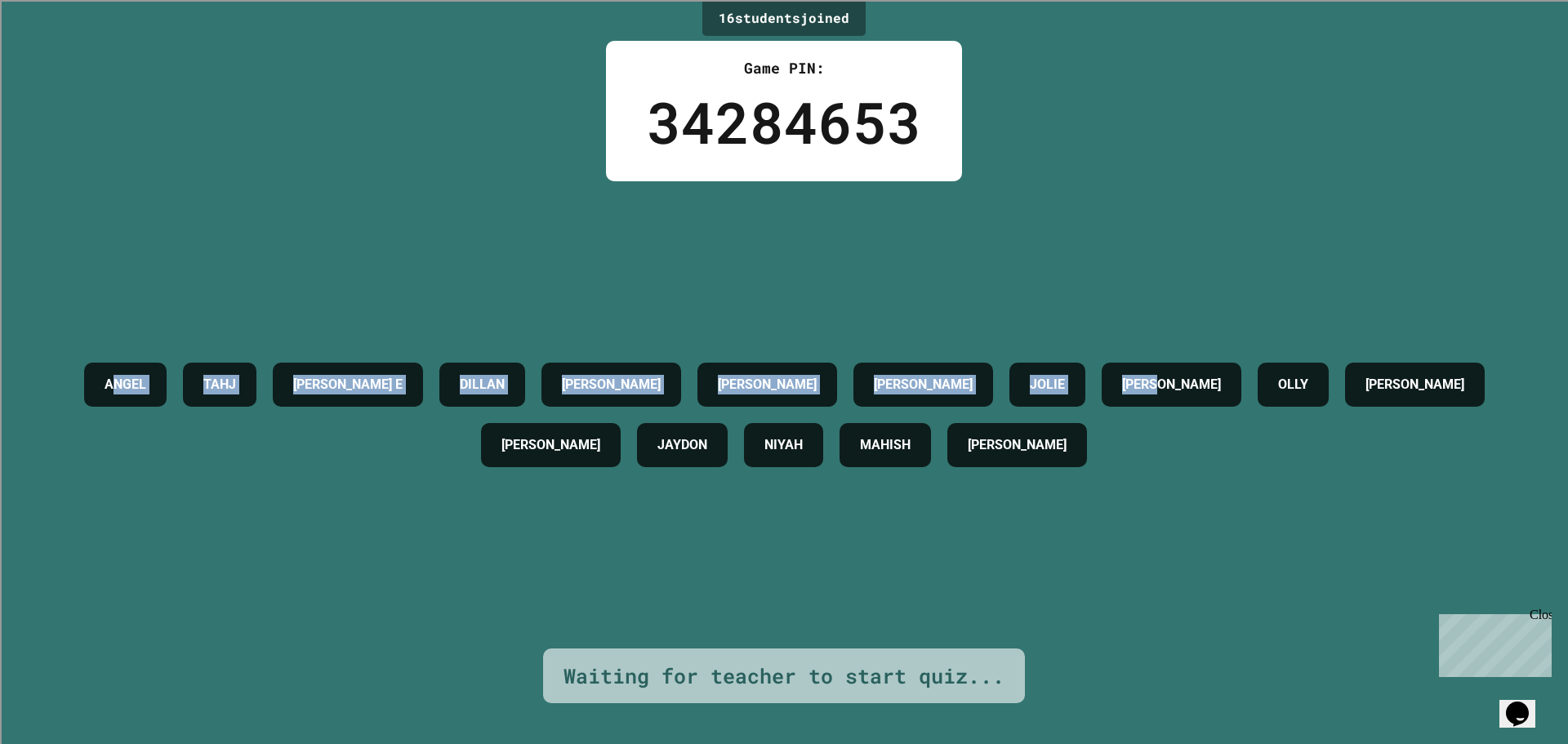
drag, startPoint x: 1341, startPoint y: 275, endPoint x: 116, endPoint y: 340, distance: 1226.7
click at [116, 340] on div "ANGEL TAHJ DILLON E DILLAN BRYAN JANIELLE VANESSA JOLIE TYLER OLLY JAYLIN DYLAN…" at bounding box center [784, 415] width 1487 height 467
click at [252, 216] on div "ANGEL TAHJ DILLON E DILLAN BRYAN JANIELLE VANESSA JOLIE TYLER OLLY JAYLIN DYLAN…" at bounding box center [784, 415] width 1487 height 467
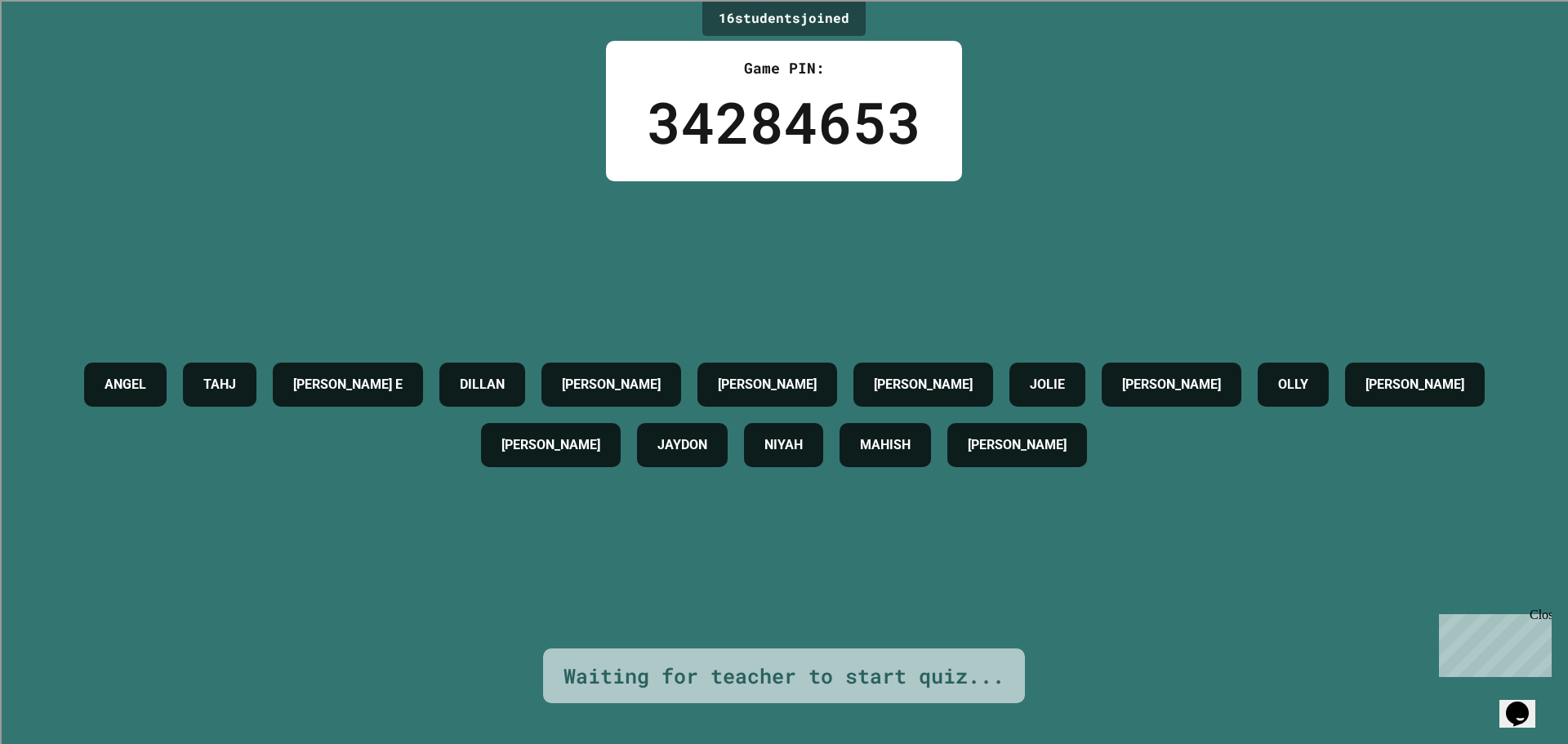
click at [1518, 701] on icon "Chat widget" at bounding box center [1517, 713] width 23 height 25
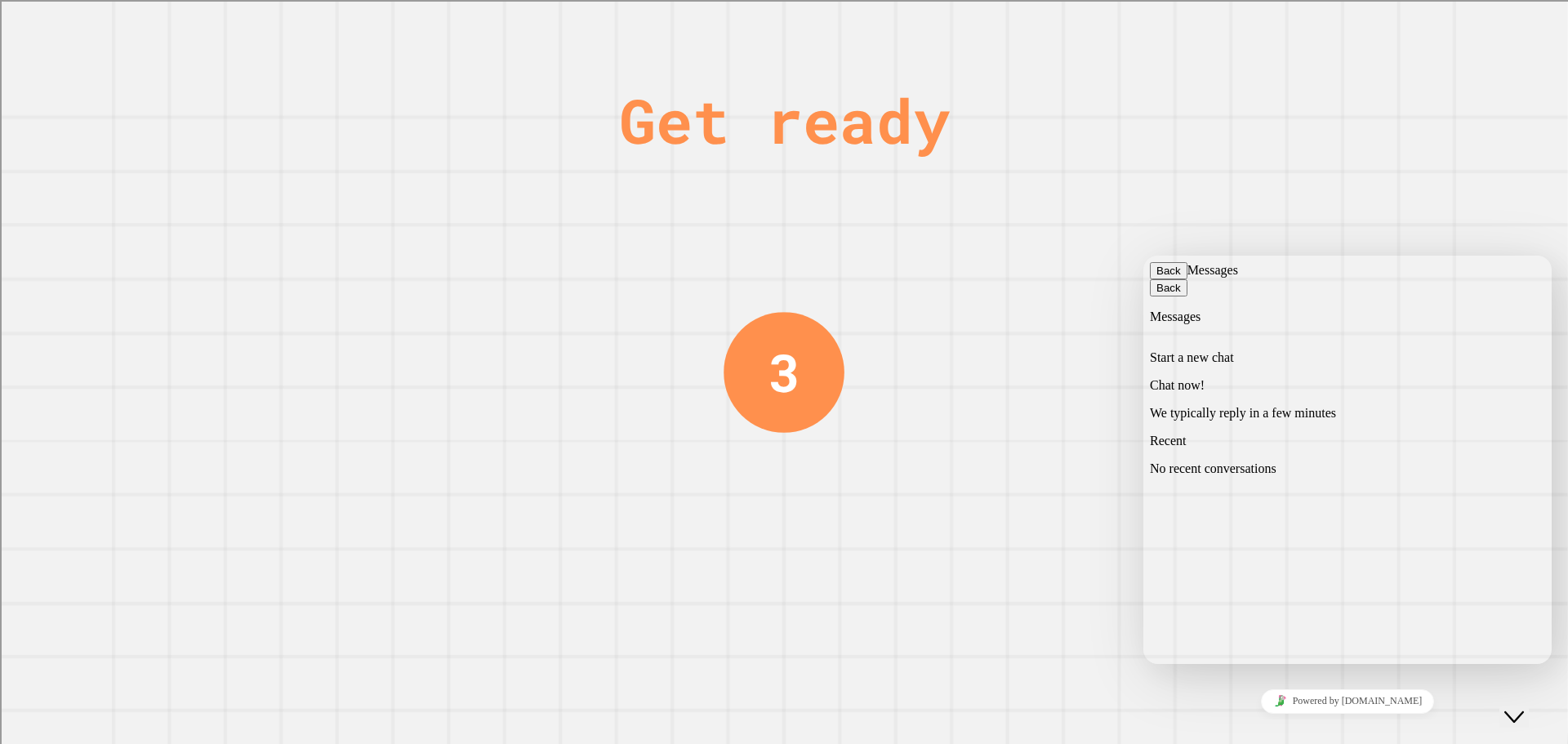
click at [1530, 707] on button "Close Chat This icon closes the chat window." at bounding box center [1514, 717] width 29 height 21
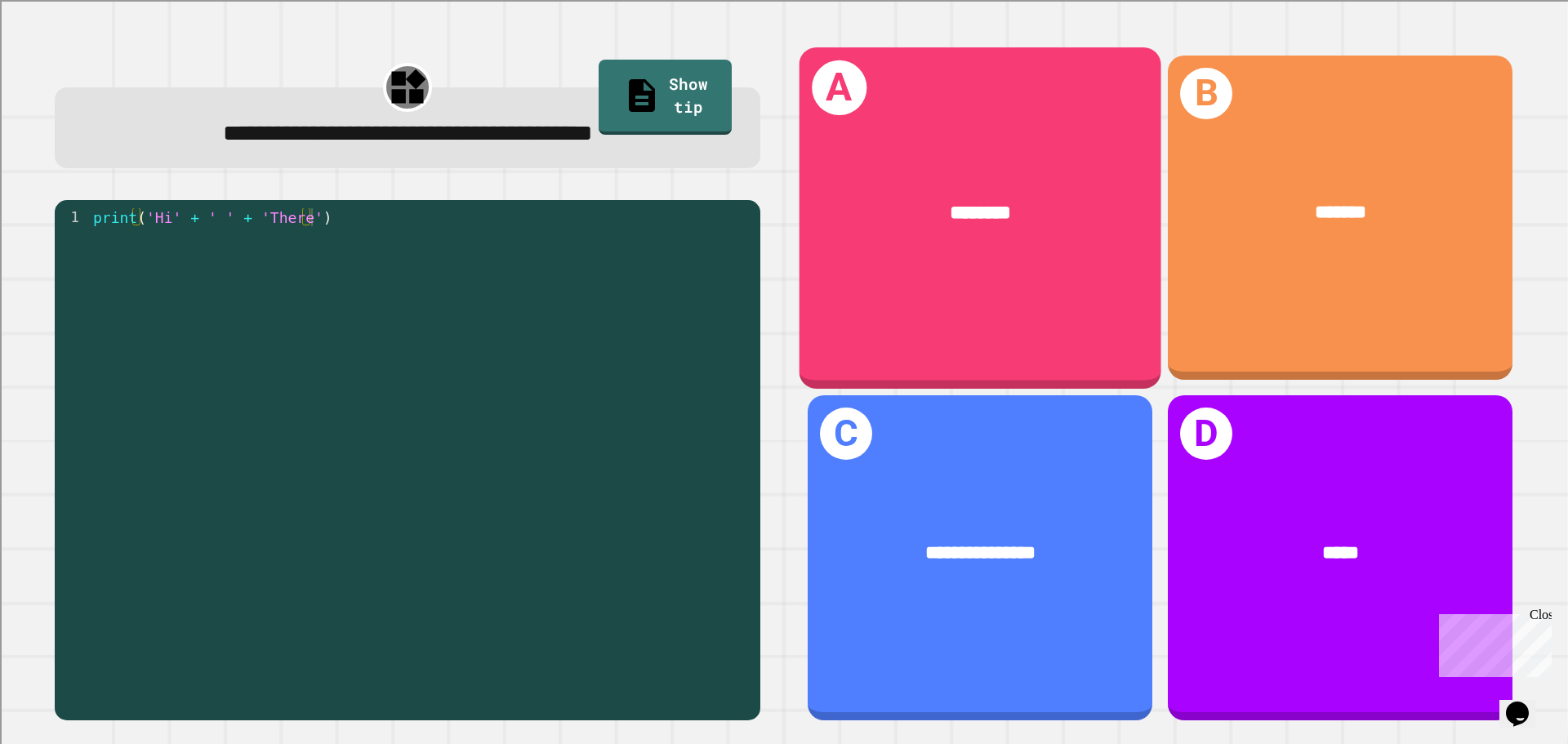
click at [1003, 253] on div "********" at bounding box center [981, 214] width 362 height 110
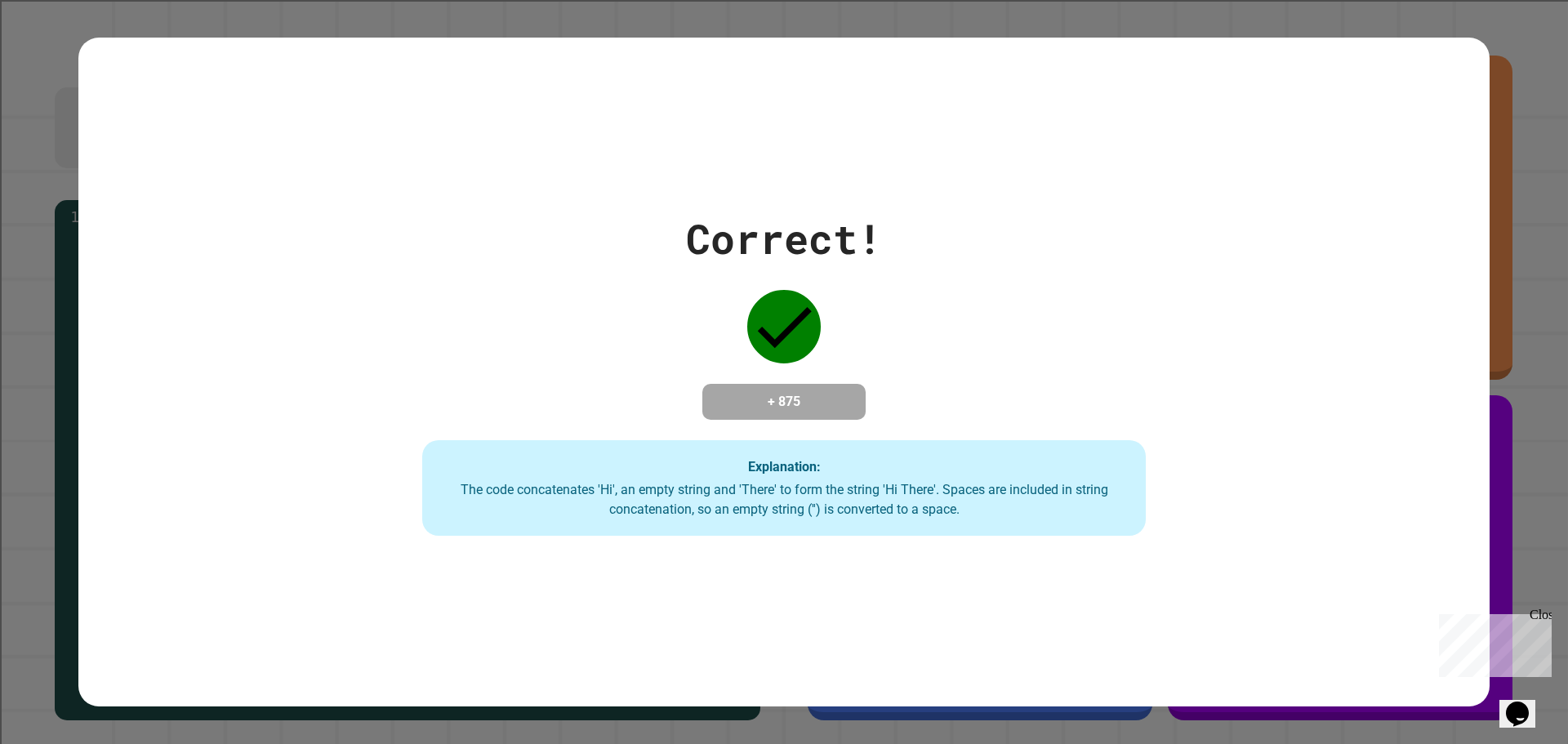
click at [818, 500] on div "The code concatenates 'Hi', an empty string and 'There' to form the string 'Hi …" at bounding box center [784, 499] width 691 height 39
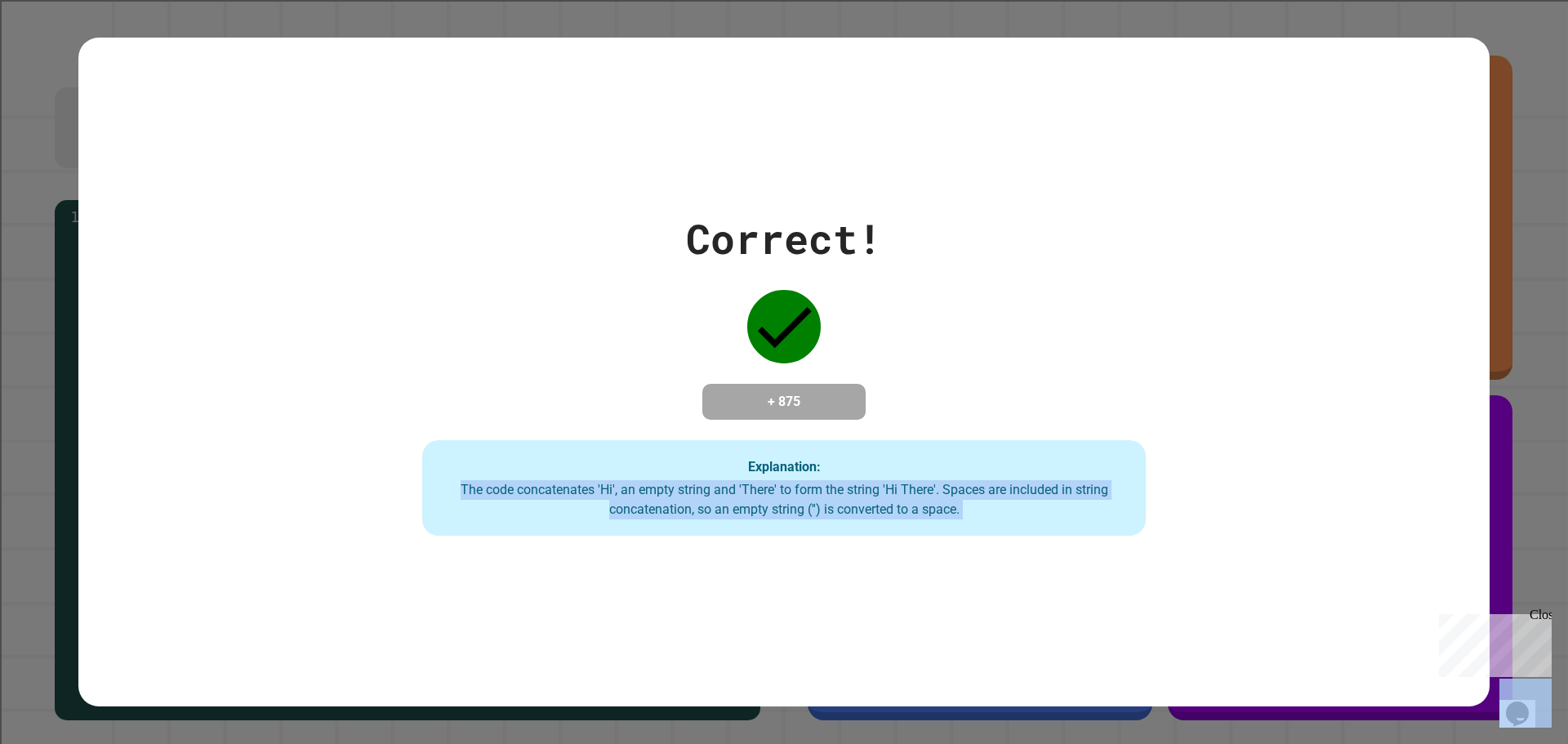
click at [818, 500] on div "The code concatenates 'Hi', an empty string and 'There' to form the string 'Hi …" at bounding box center [784, 499] width 691 height 39
click at [831, 539] on div "Correct! + 875 Explanation: The code concatenates 'Hi', an empty string and 'Th…" at bounding box center [784, 372] width 1412 height 670
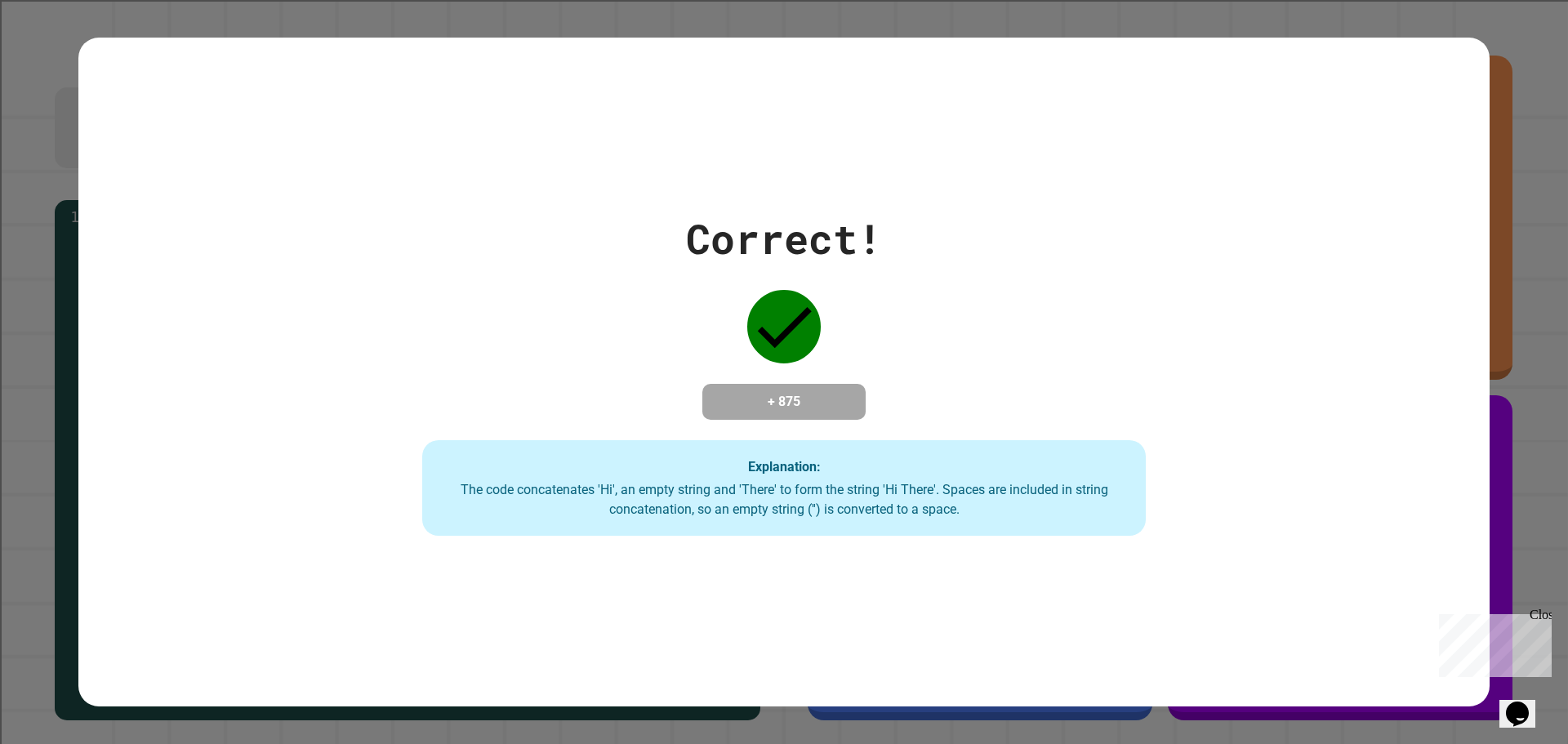
click at [1539, 616] on div "Close" at bounding box center [1540, 618] width 20 height 20
drag, startPoint x: 786, startPoint y: 217, endPoint x: 874, endPoint y: 226, distance: 88.5
click at [874, 226] on div "Correct!" at bounding box center [784, 238] width 196 height 61
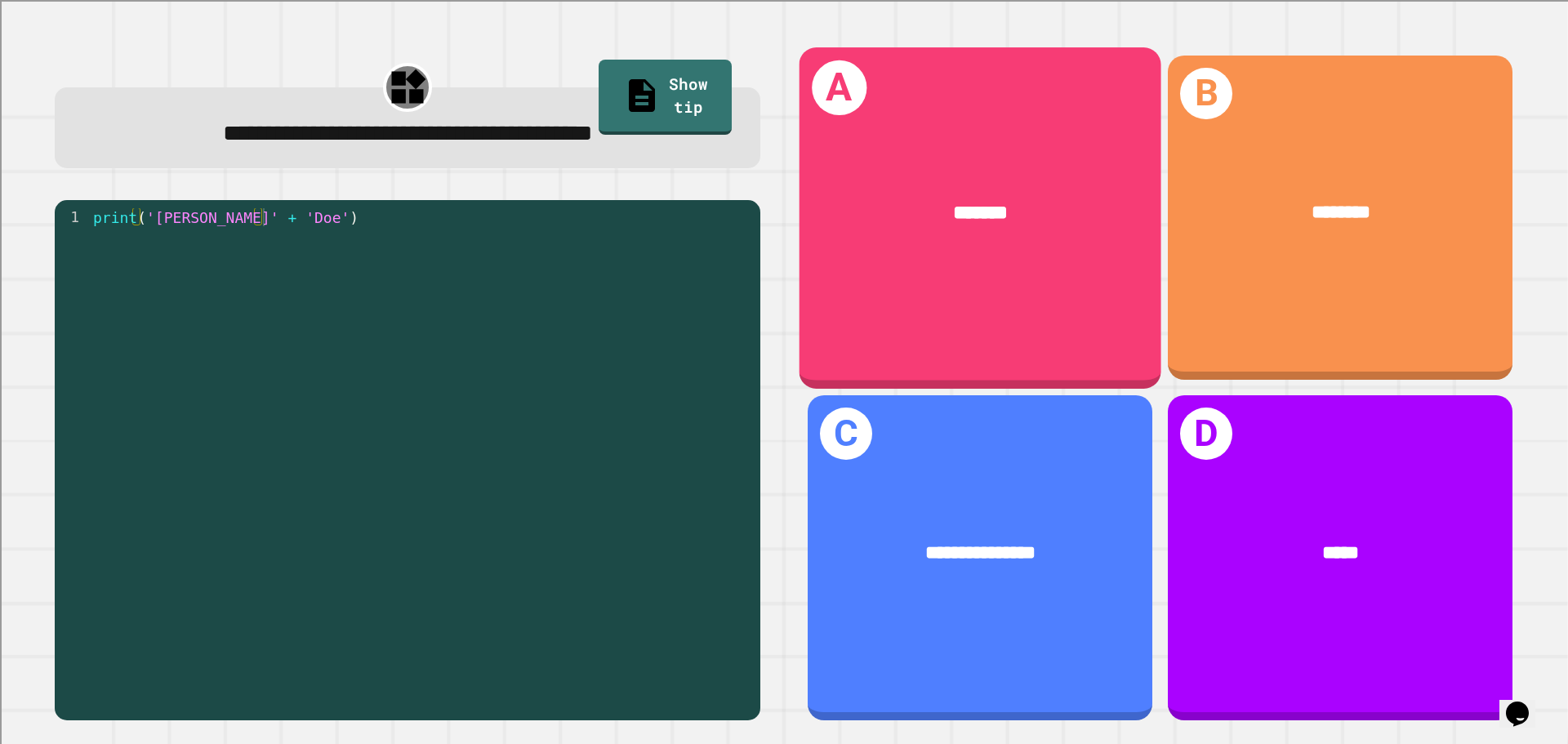
click at [1044, 321] on div "A *******" at bounding box center [981, 217] width 362 height 341
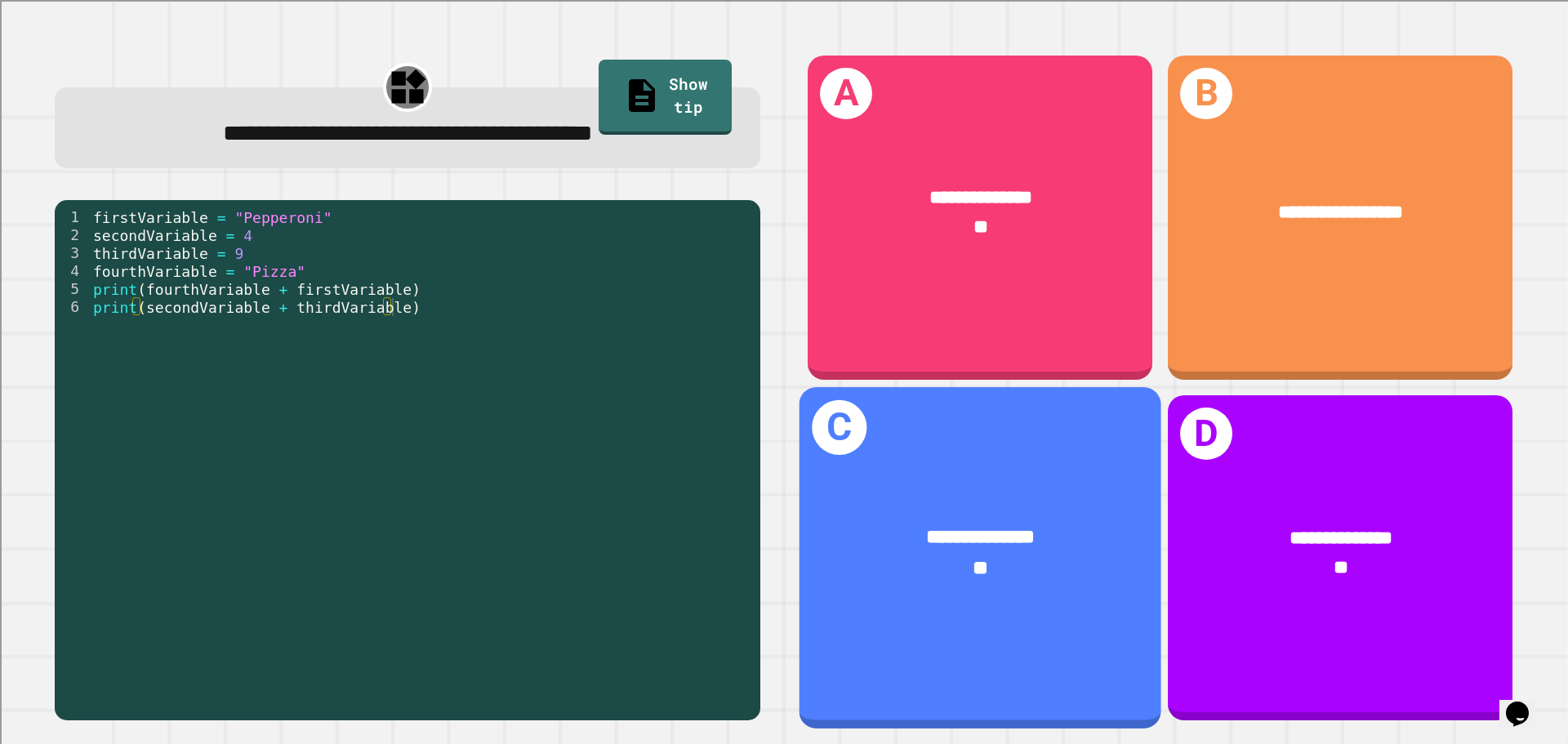
click at [924, 553] on div "**" at bounding box center [981, 568] width 282 height 30
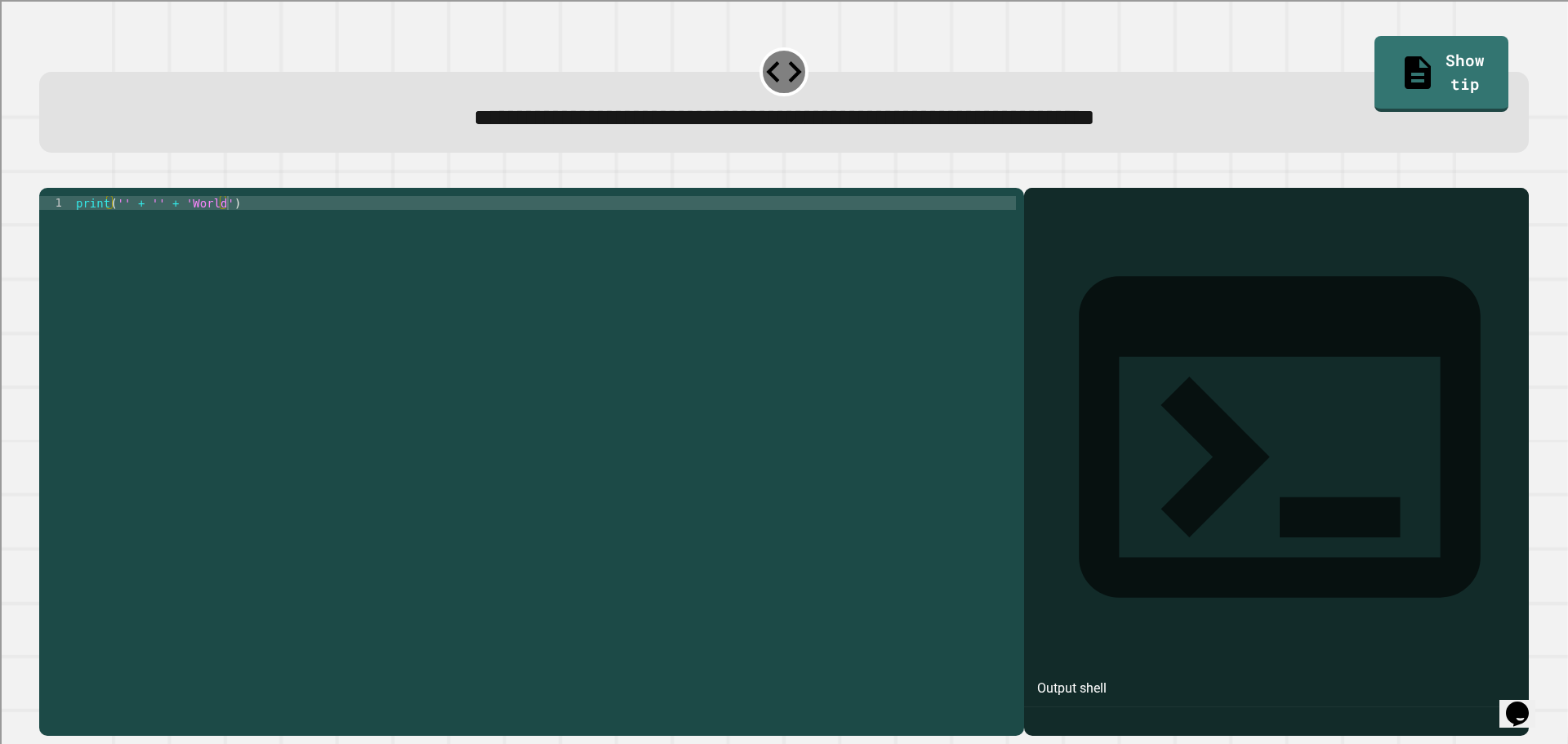
click at [121, 225] on div "print ( '' + '' + 'World' )" at bounding box center [544, 445] width 943 height 499
click at [47, 174] on icon "button" at bounding box center [47, 174] width 0 height 0
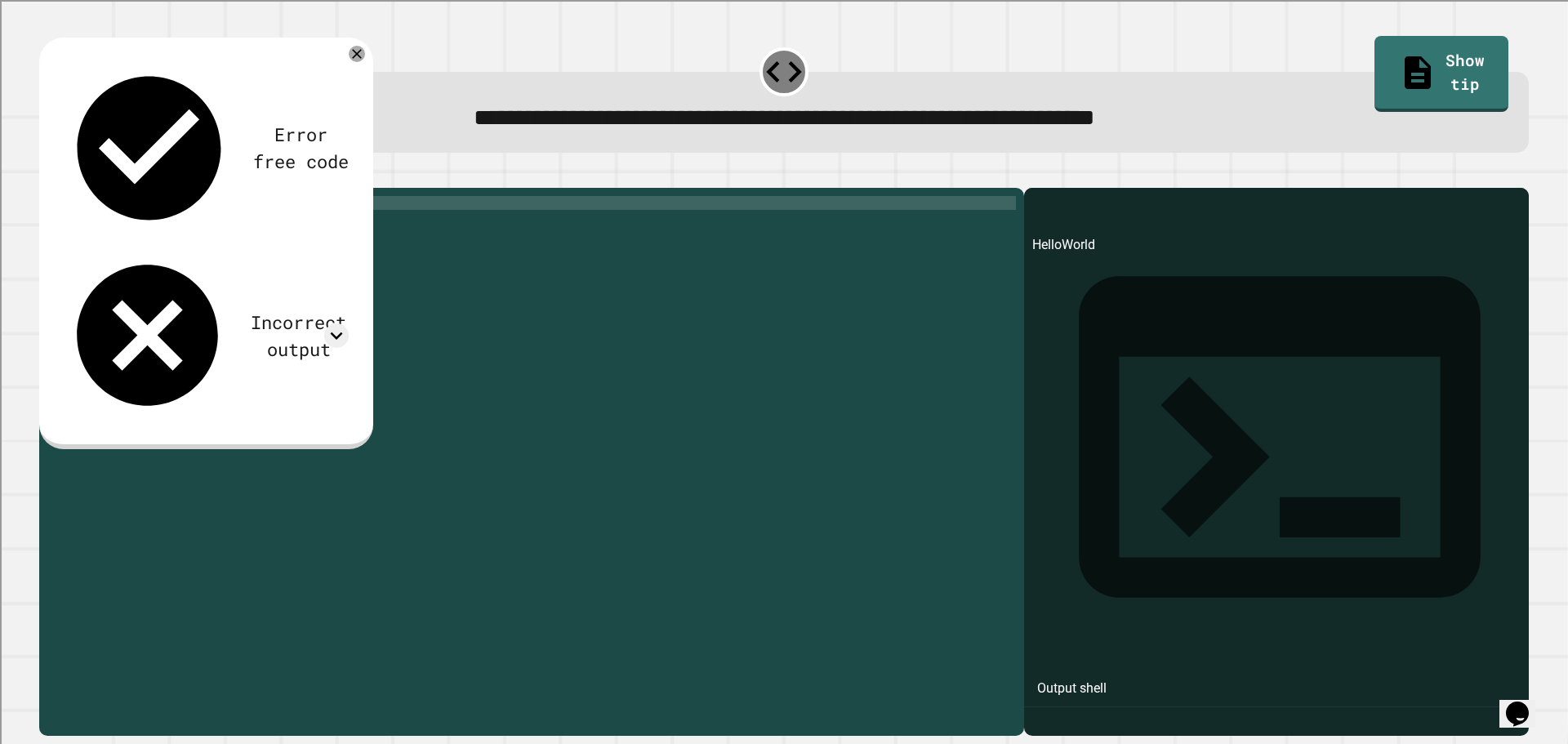
click at [133, 231] on div "print ( 'Hello' + '' + 'World' )" at bounding box center [544, 445] width 943 height 499
click at [149, 231] on div "print ( 'Hello' + '' + 'World' )" at bounding box center [544, 445] width 943 height 499
click at [174, 233] on div "print ( 'Hello' + '' + 'World' )" at bounding box center [544, 445] width 943 height 499
click at [180, 233] on div "print ( 'Hello' + '' + 'World' )" at bounding box center [544, 445] width 943 height 499
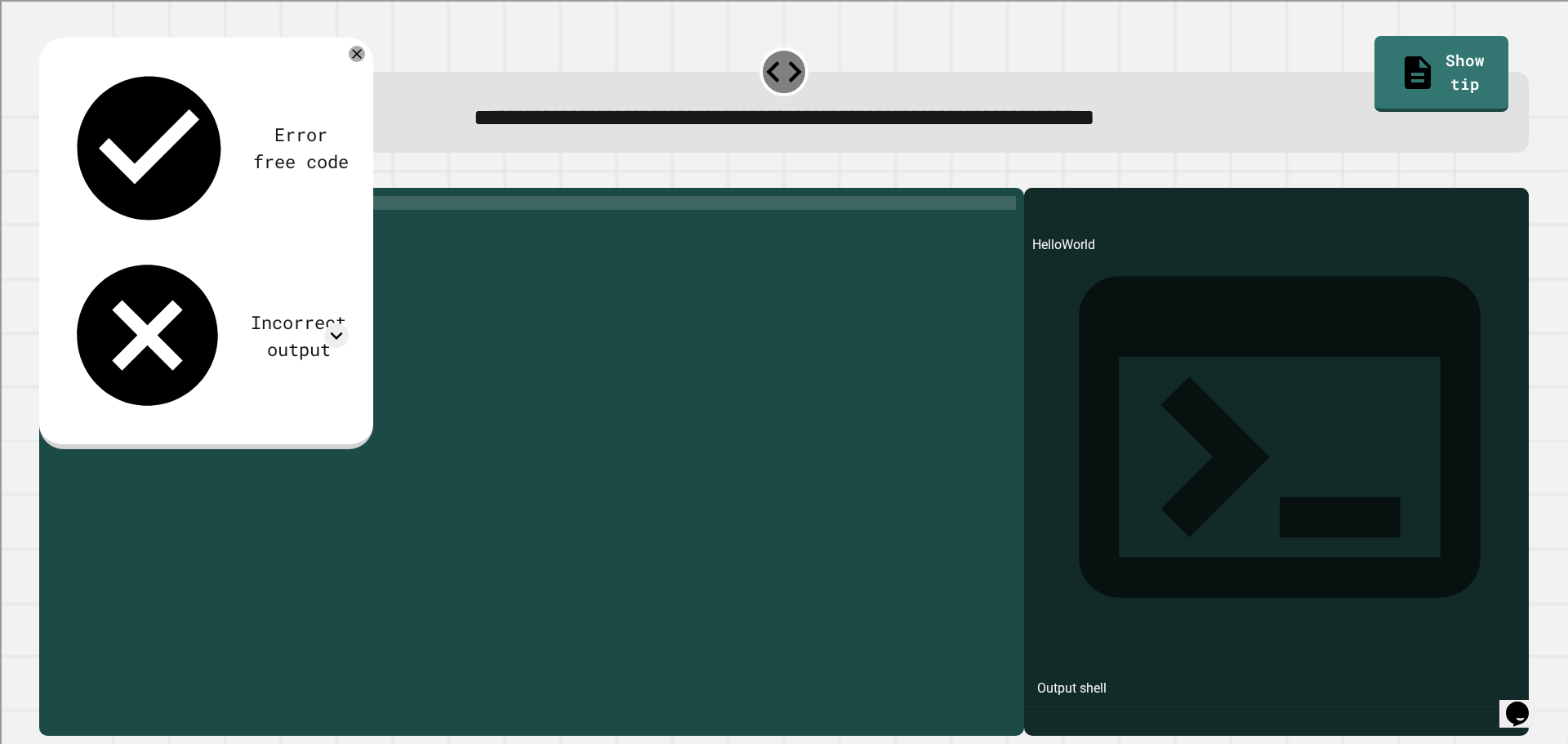
type textarea "**********"
click at [63, 190] on icon "button" at bounding box center [58, 184] width 9 height 12
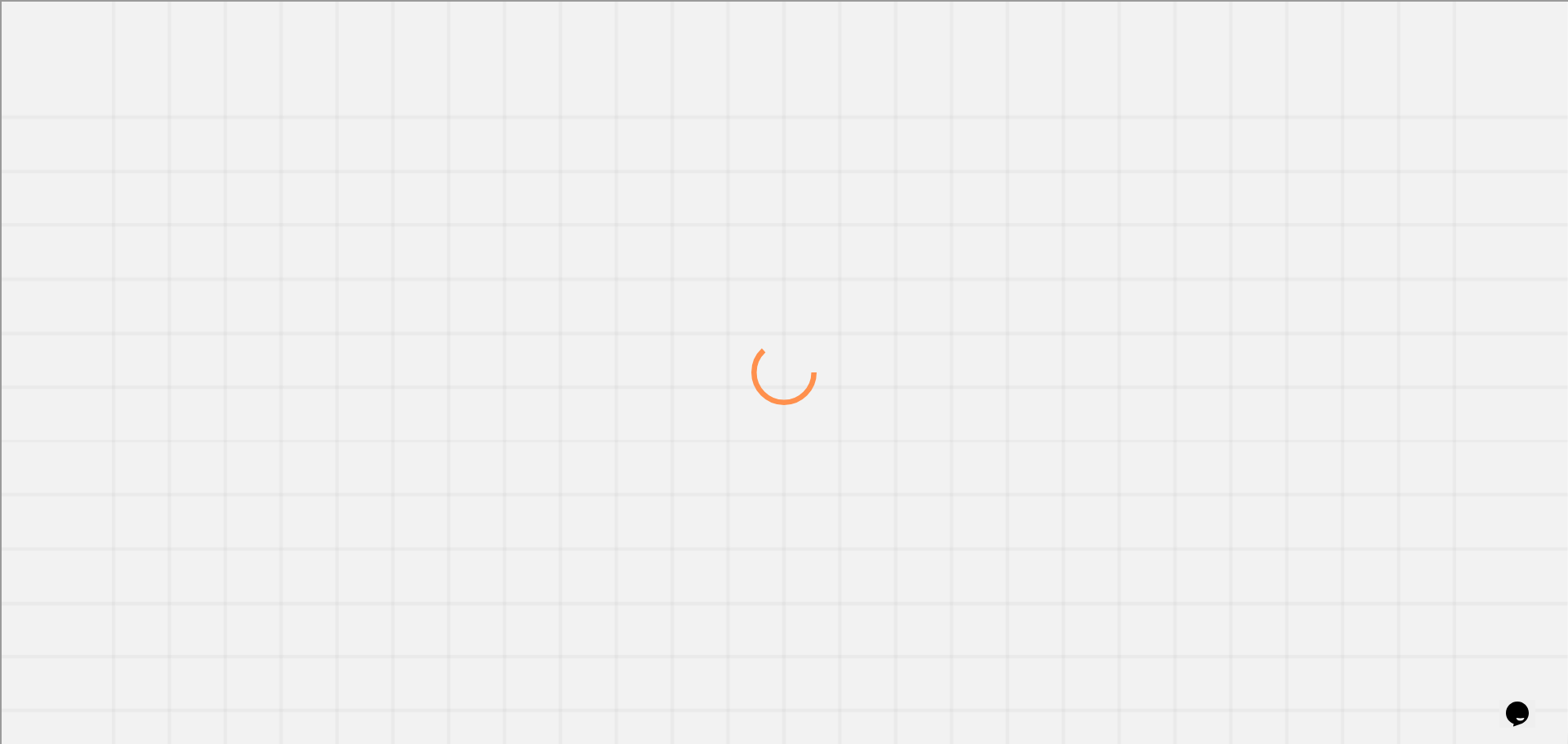
click at [694, 275] on div at bounding box center [784, 372] width 1568 height 744
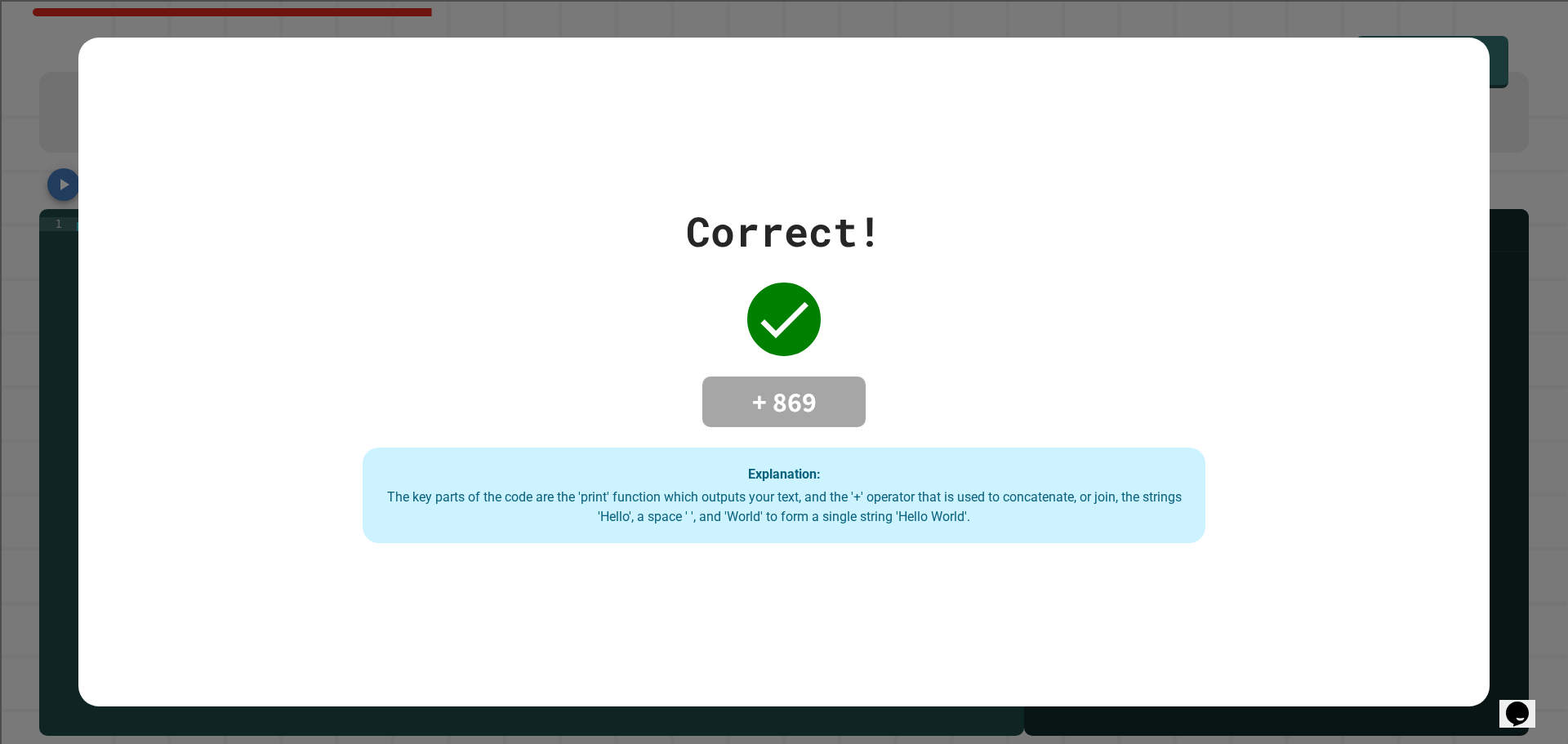
click at [1525, 172] on div "Correct! + 869 Explanation: The key parts of the code are the 'print' function …" at bounding box center [784, 372] width 1568 height 744
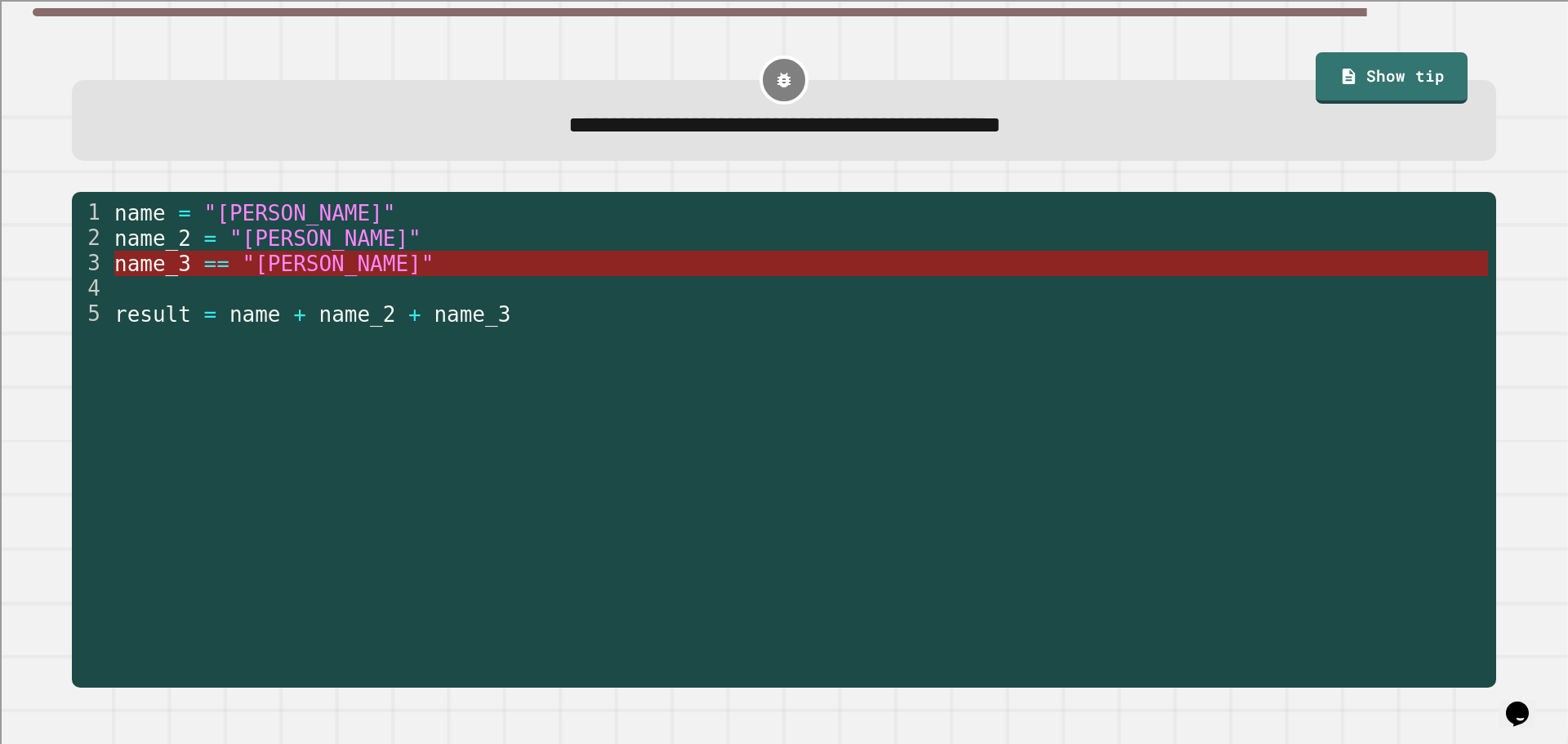
click at [248, 271] on span ""Joe"" at bounding box center [338, 264] width 192 height 25
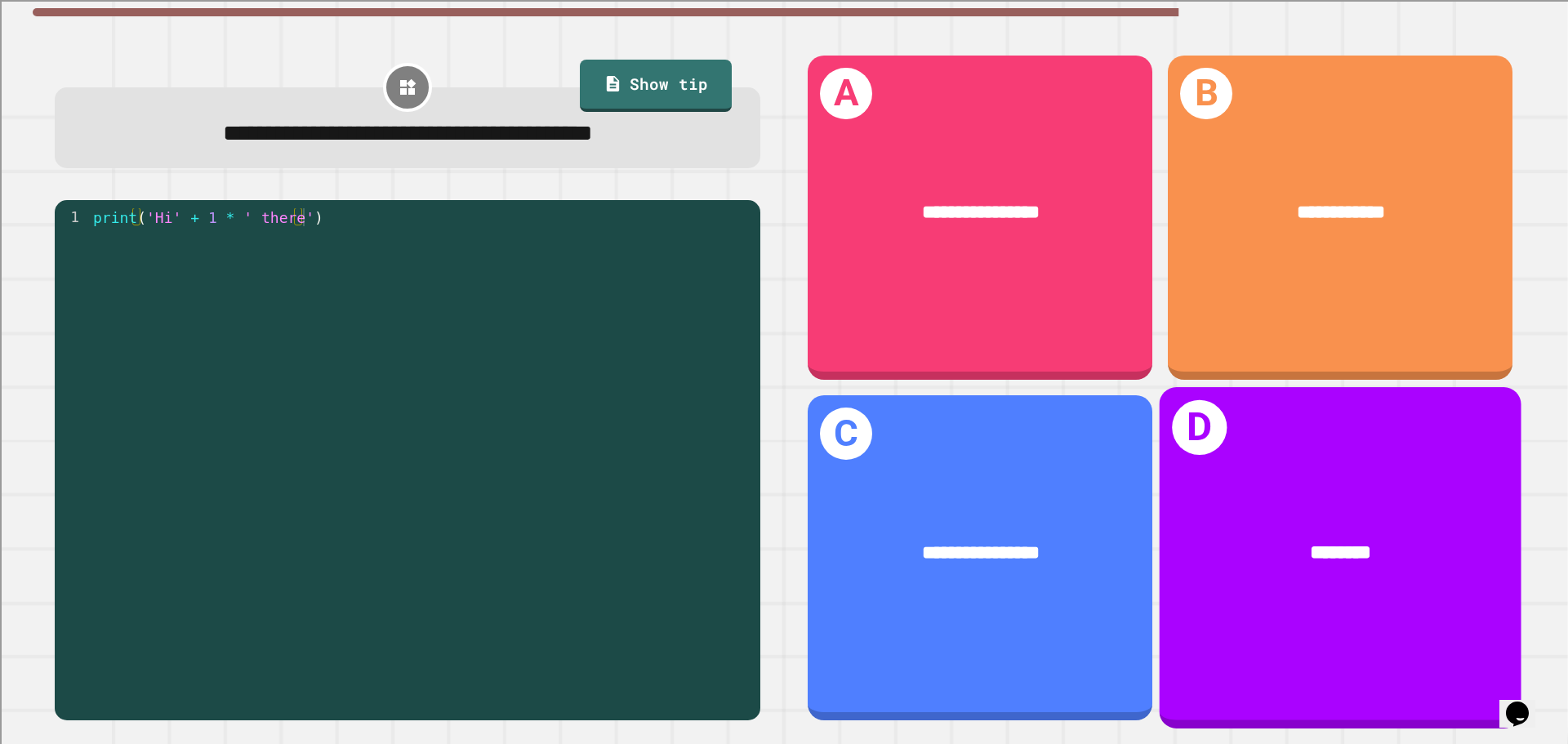
click at [1380, 499] on div "********" at bounding box center [1341, 554] width 362 height 110
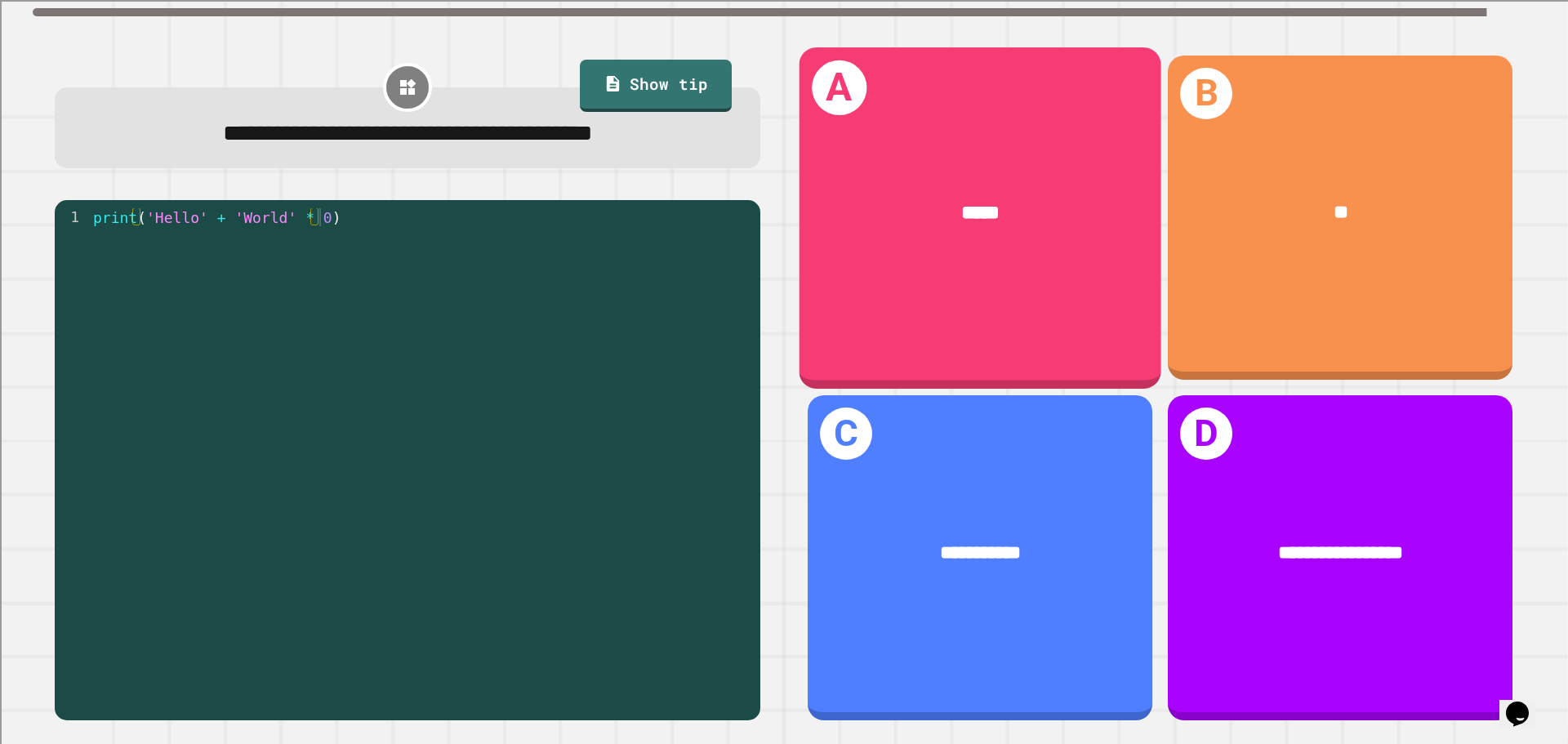
click at [938, 264] on div "A *****" at bounding box center [981, 217] width 362 height 341
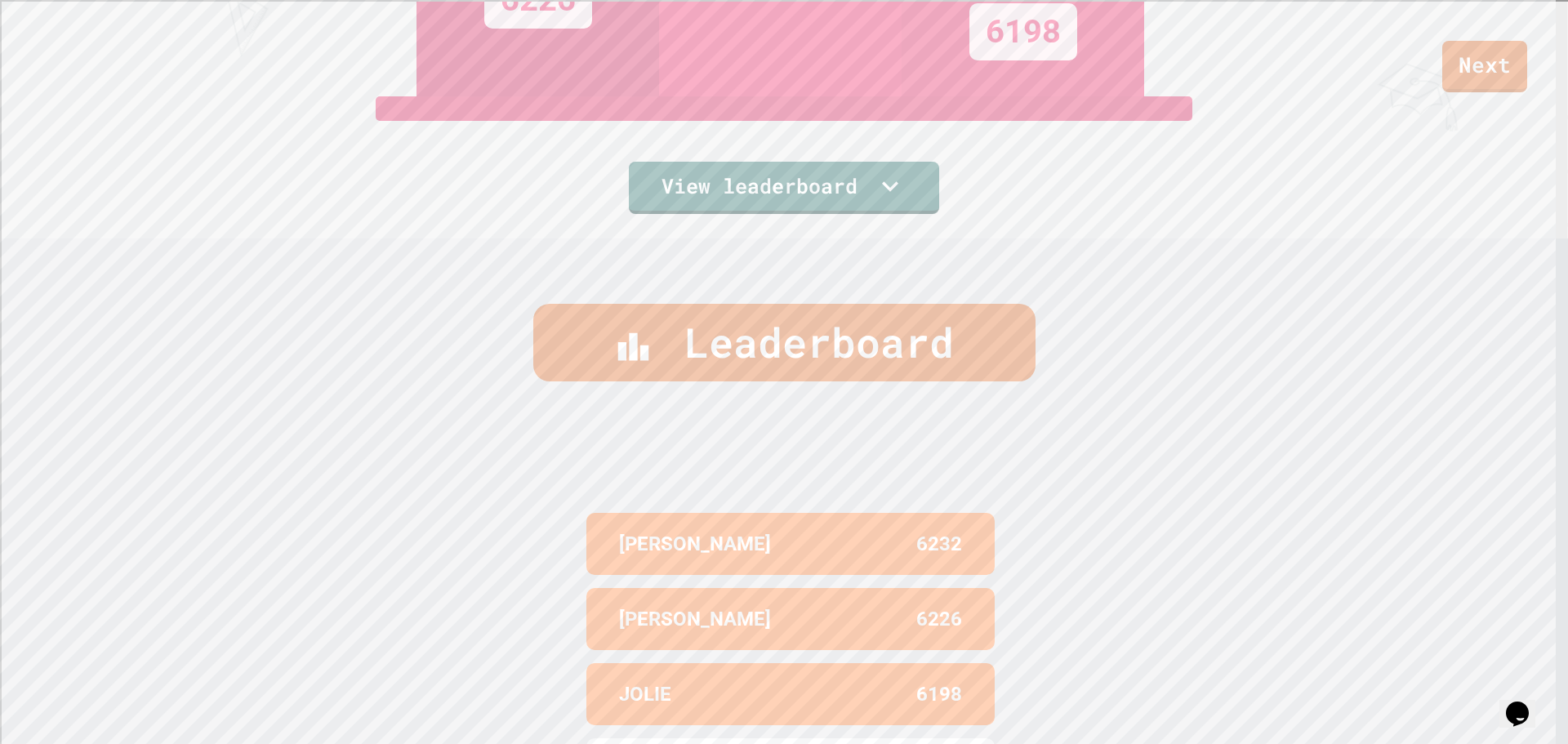
scroll to position [179, 0]
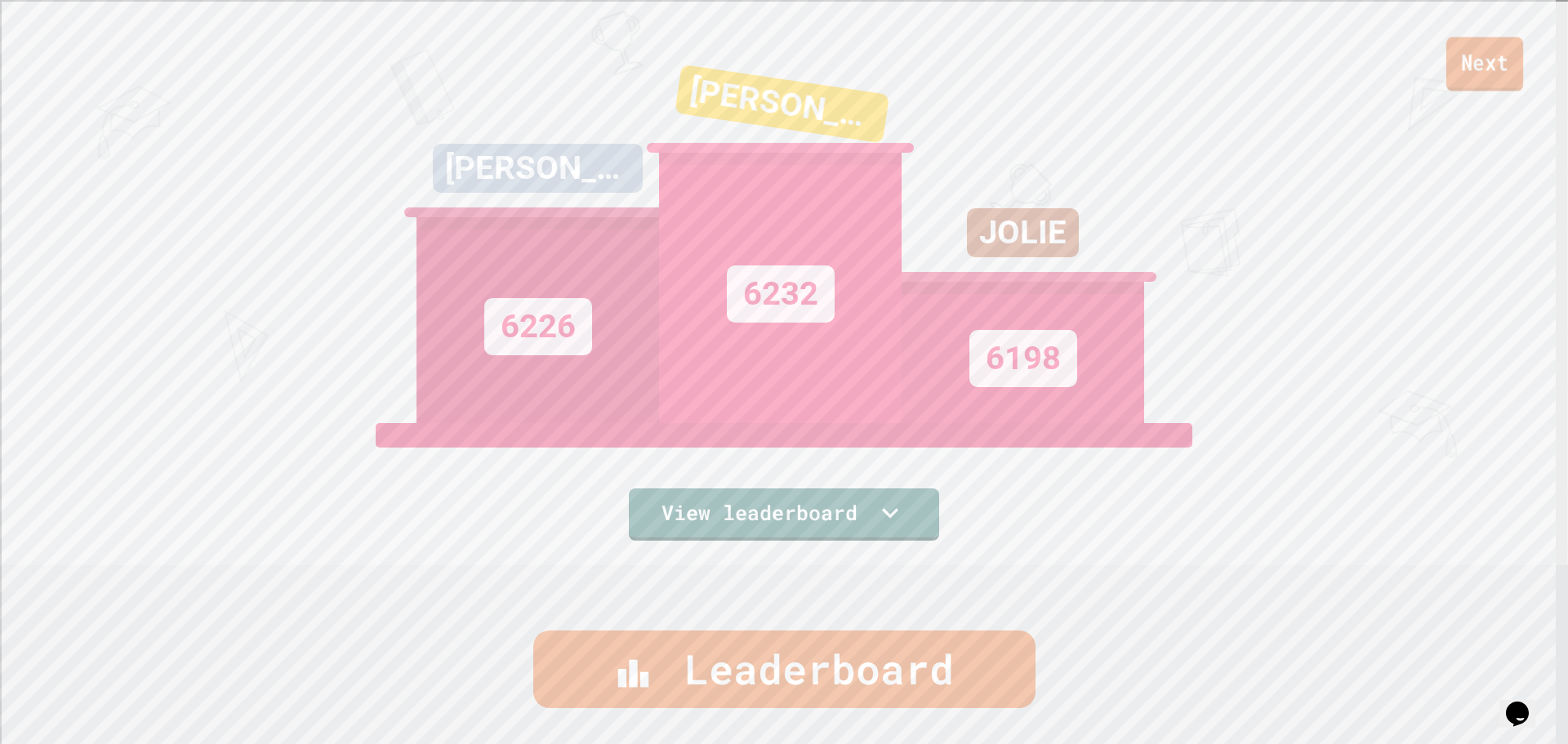
click at [1485, 68] on link "Next" at bounding box center [1485, 63] width 77 height 54
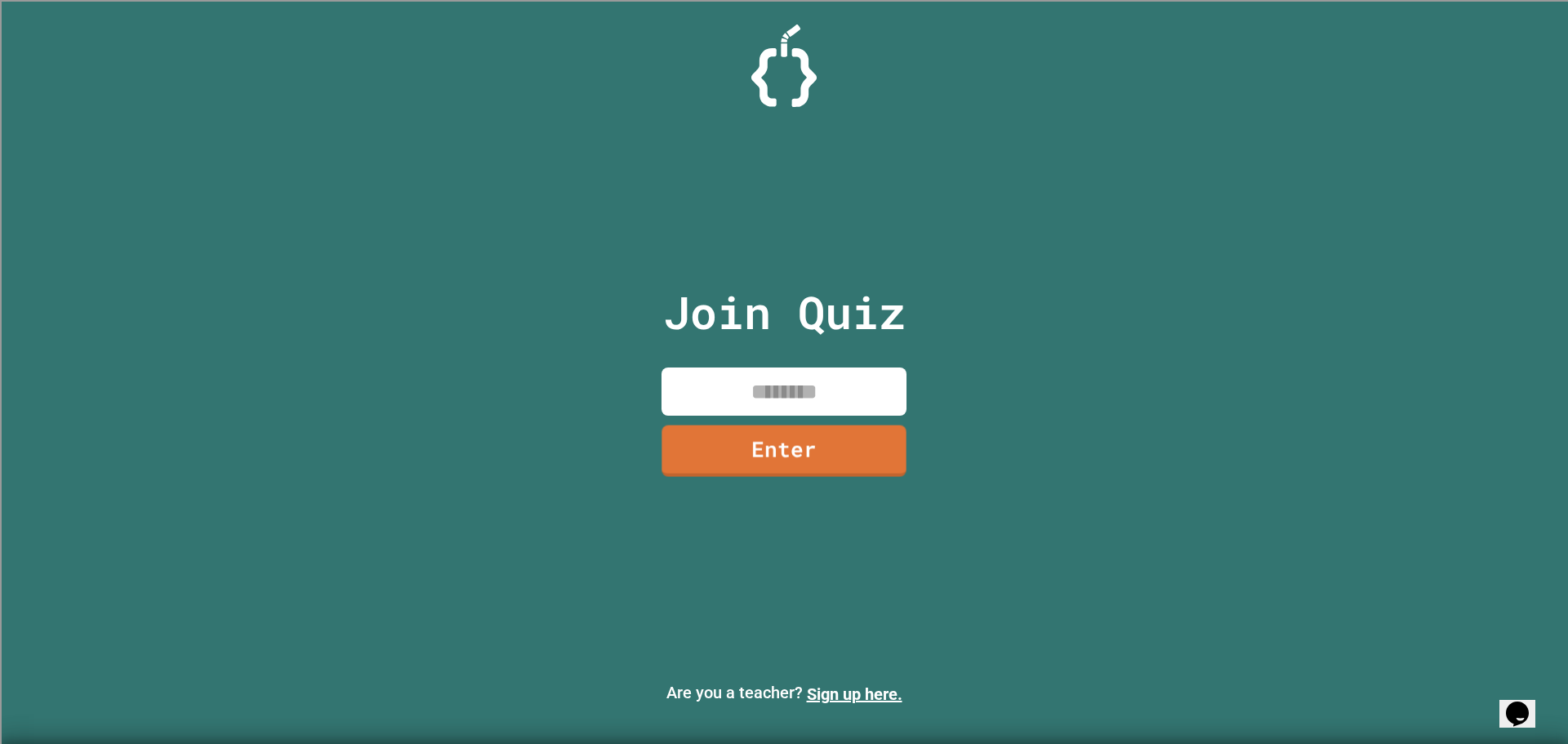
click at [785, 399] on input at bounding box center [784, 392] width 245 height 48
click at [783, 416] on div "Join Quiz Enter" at bounding box center [784, 372] width 275 height 662
click at [771, 372] on input at bounding box center [784, 392] width 245 height 48
type input "********"
click at [803, 468] on link "Enter" at bounding box center [784, 448] width 237 height 54
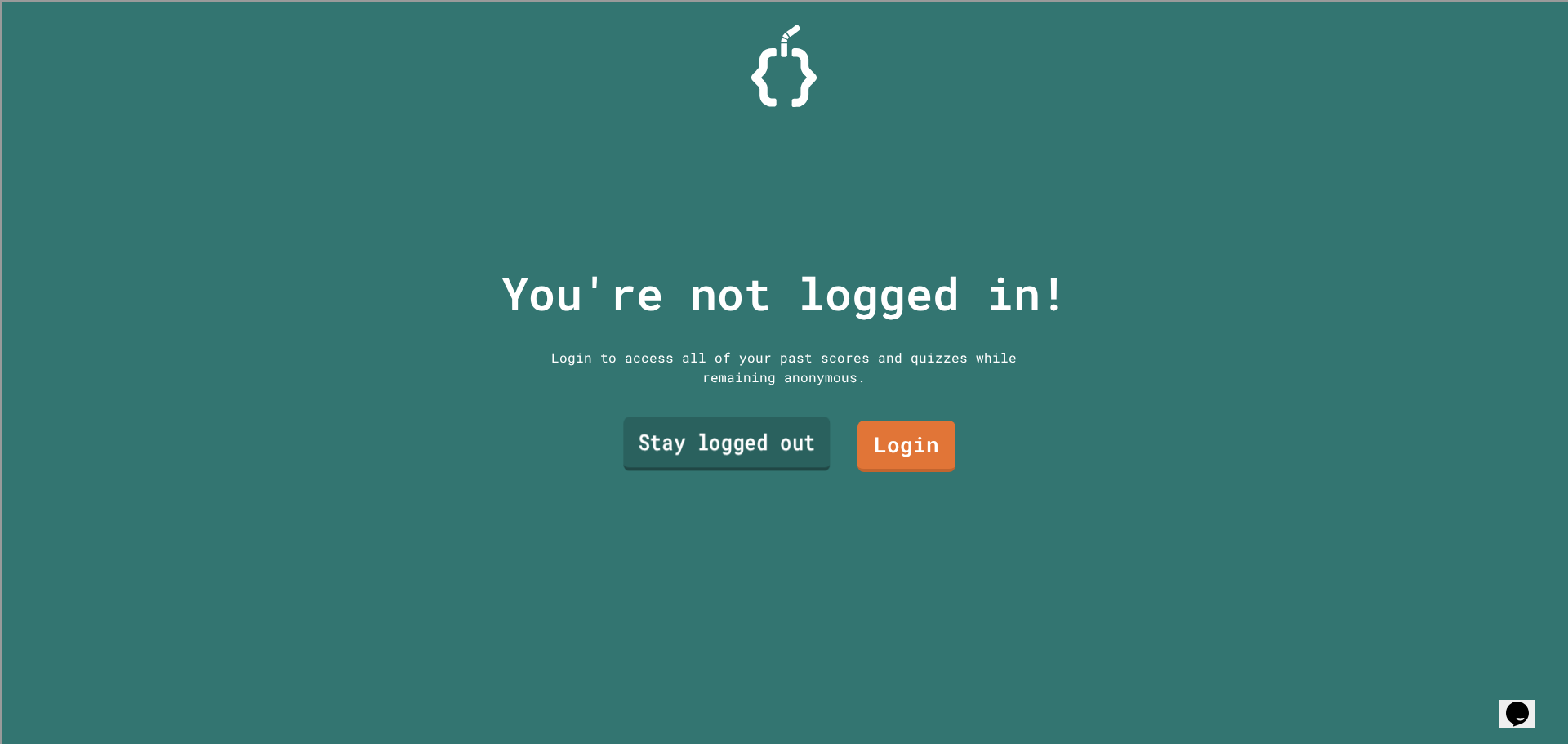
click at [763, 425] on link "Stay logged out" at bounding box center [727, 444] width 206 height 54
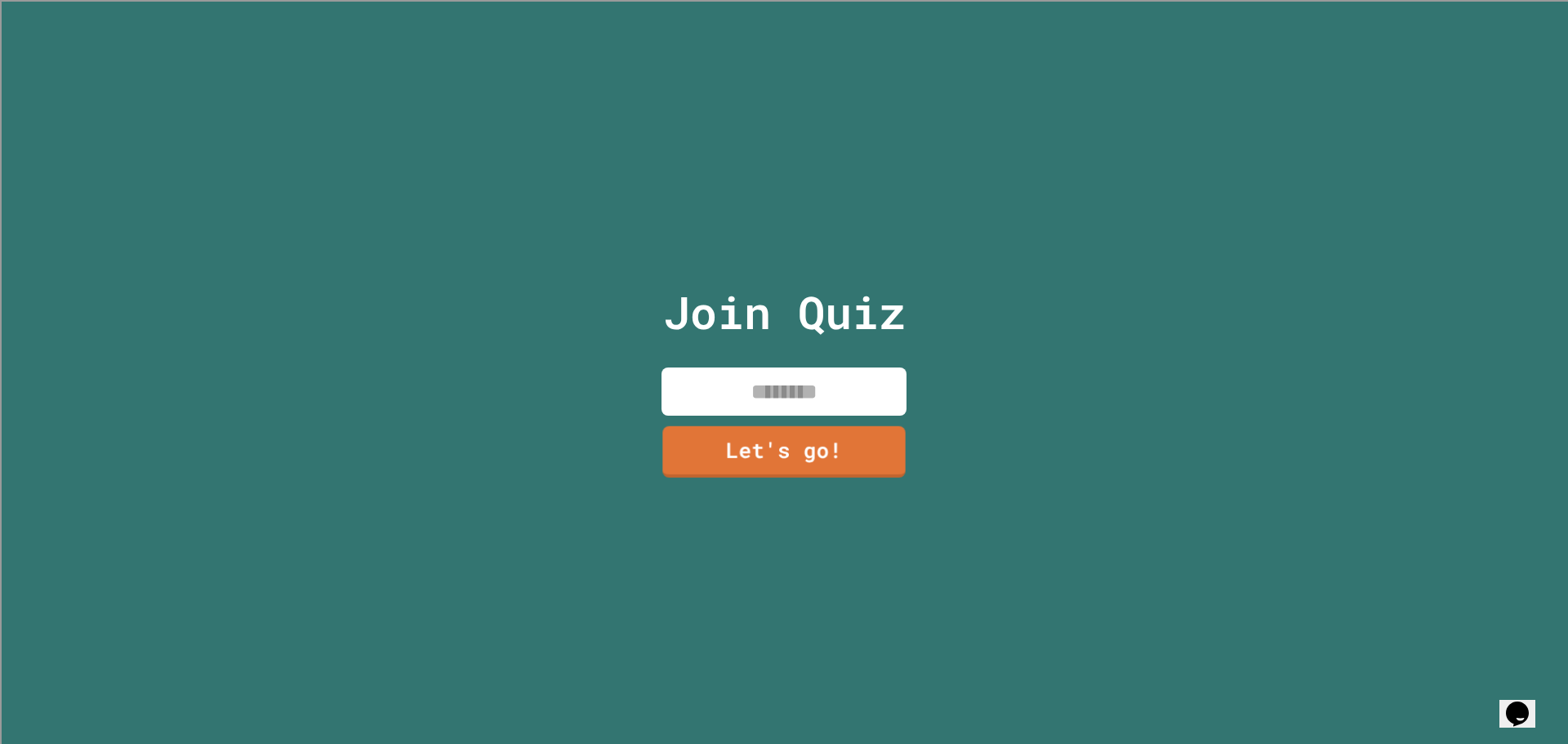
click at [742, 368] on input at bounding box center [784, 392] width 245 height 48
type input "*****"
click at [830, 441] on link "Let's go!" at bounding box center [784, 448] width 222 height 54
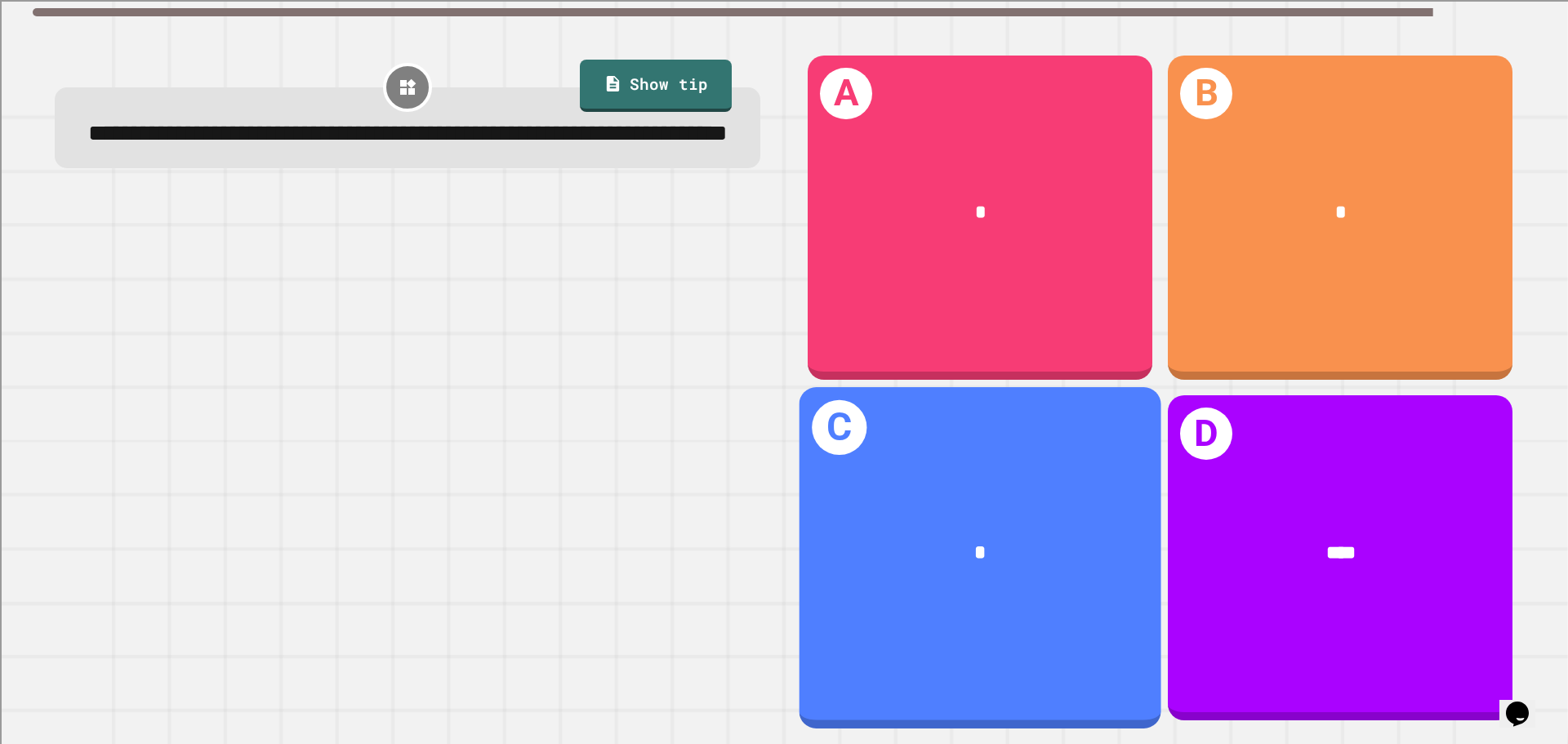
click at [967, 499] on div "*" at bounding box center [981, 554] width 362 height 110
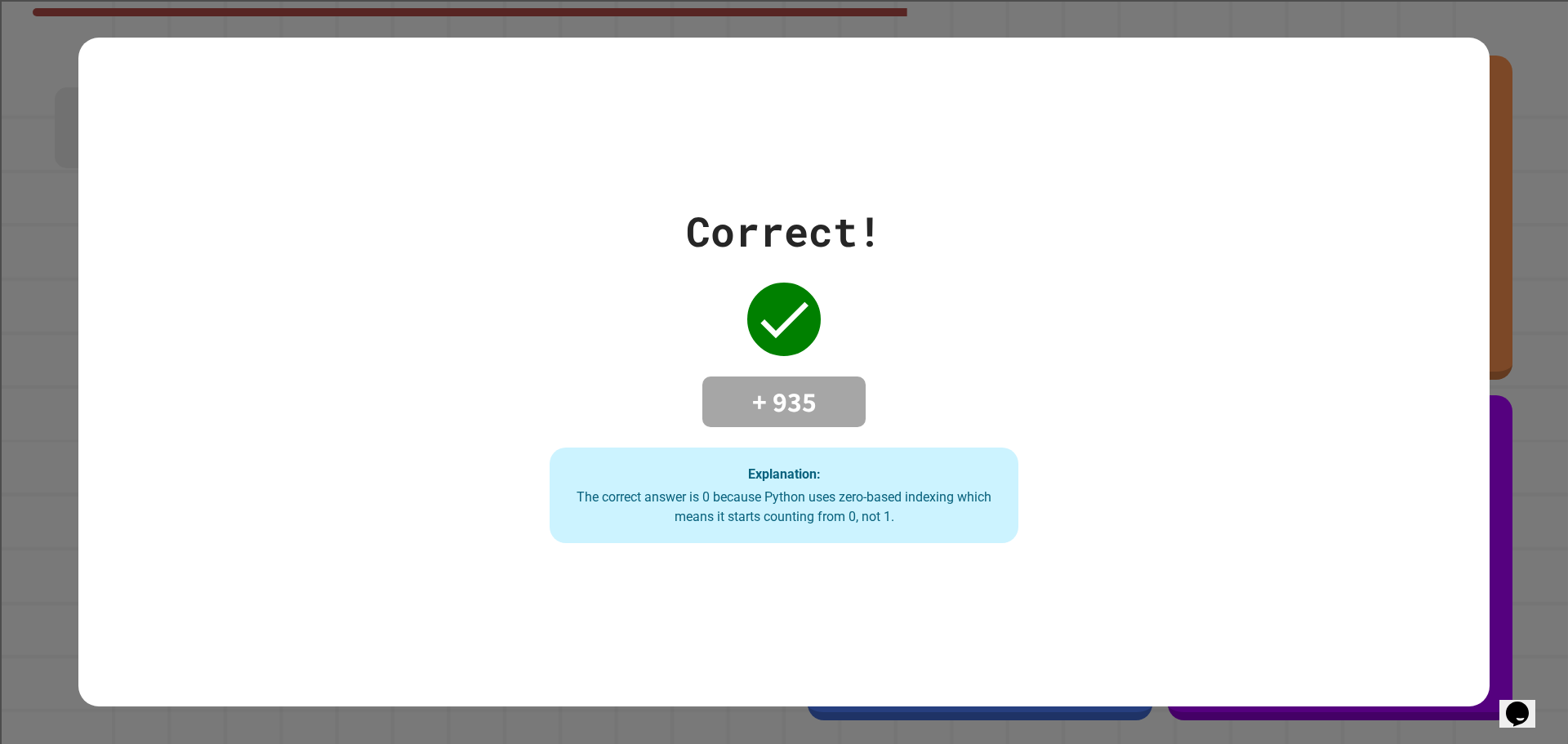
click at [786, 390] on h4 "+ 935" at bounding box center [784, 402] width 131 height 35
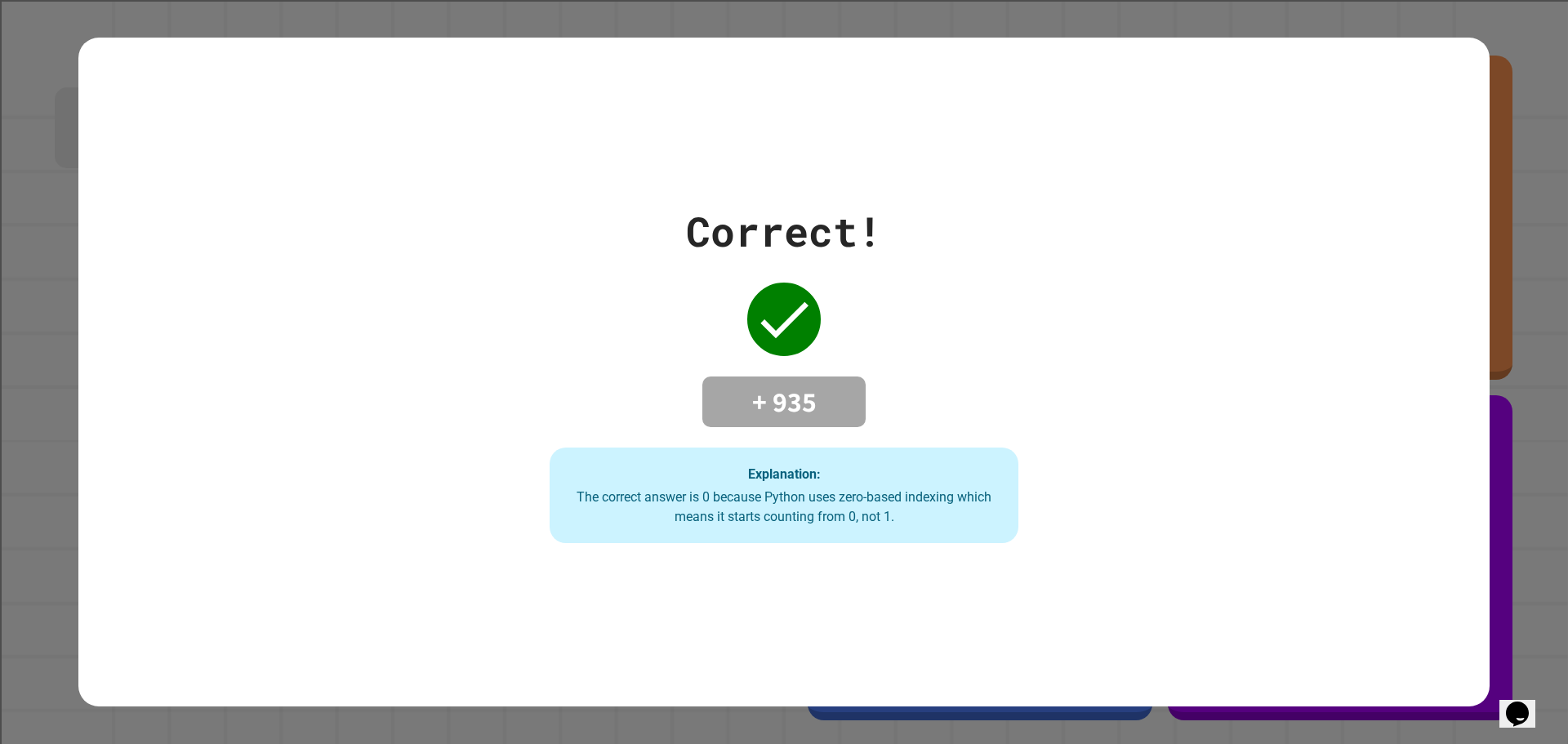
click at [995, 423] on div "Correct! + 935 Explanation: The correct answer is 0 because Python uses zero-ba…" at bounding box center [784, 372] width 670 height 343
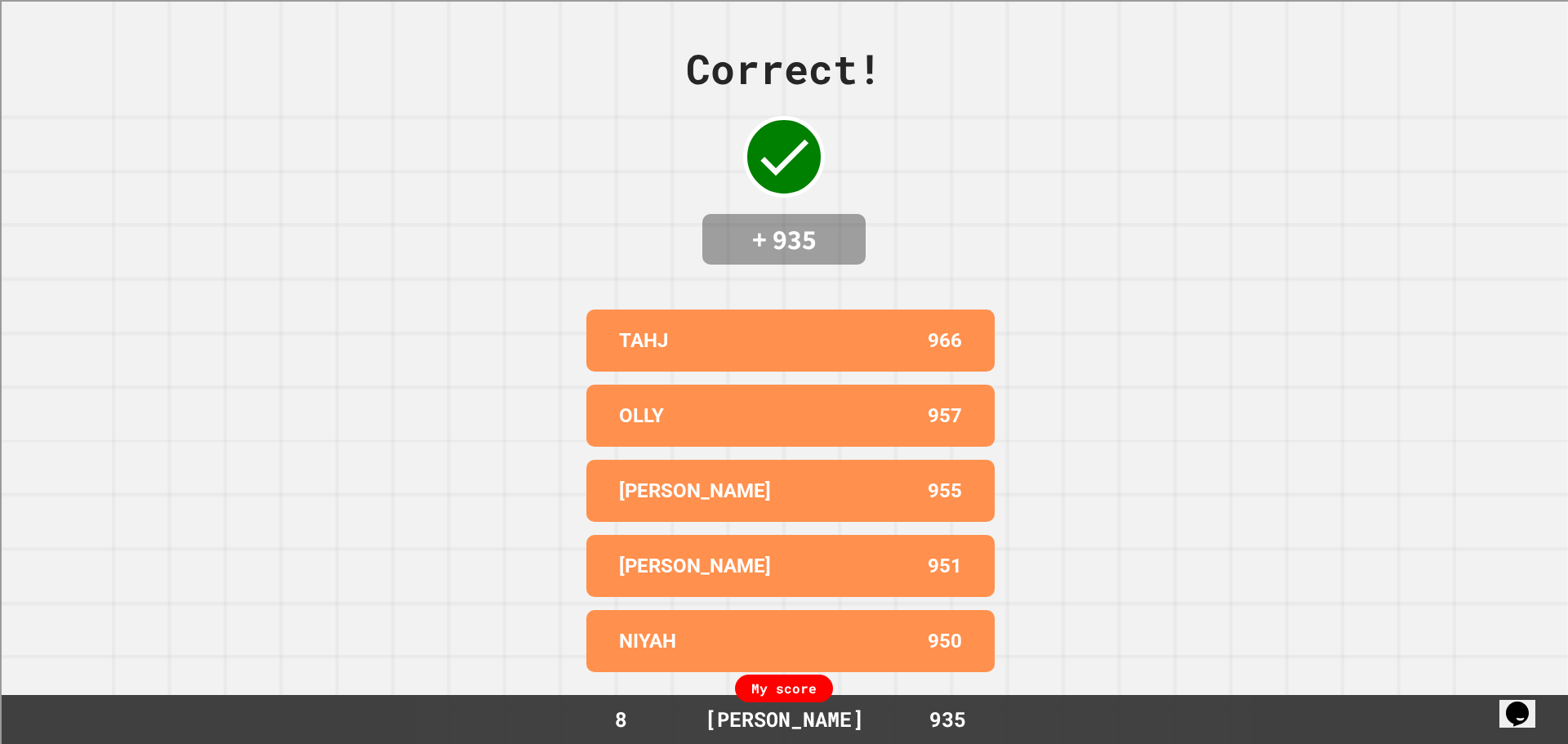
drag, startPoint x: 887, startPoint y: 508, endPoint x: 606, endPoint y: 496, distance: 281.3
click at [562, 420] on div "Correct! + 935 TAHJ 966 OLLY 957 DYLAN A 955 JASON 951 NIYAH 950 My score 8 BRY…" at bounding box center [784, 372] width 1568 height 744
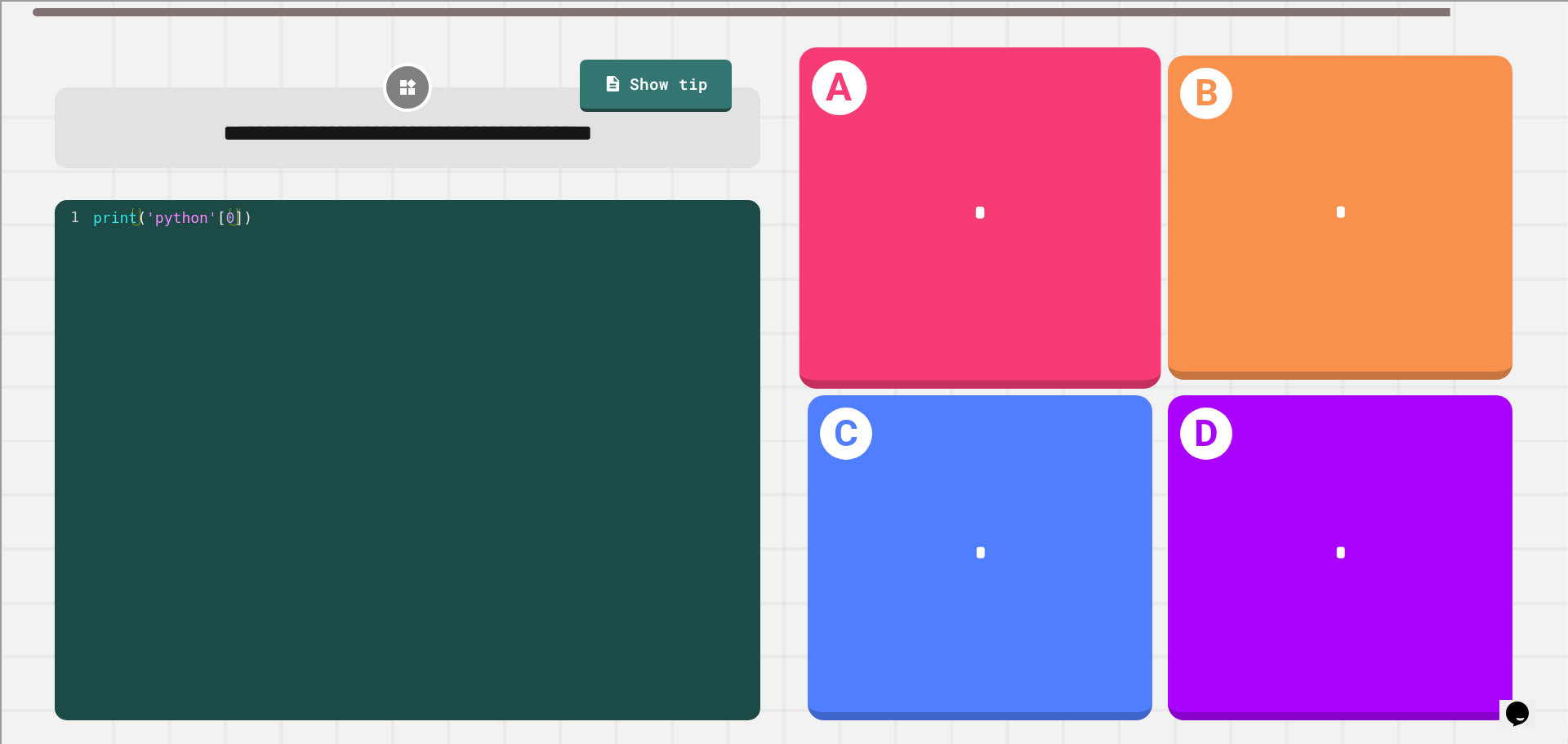
click at [1028, 346] on div "A *" at bounding box center [981, 217] width 362 height 341
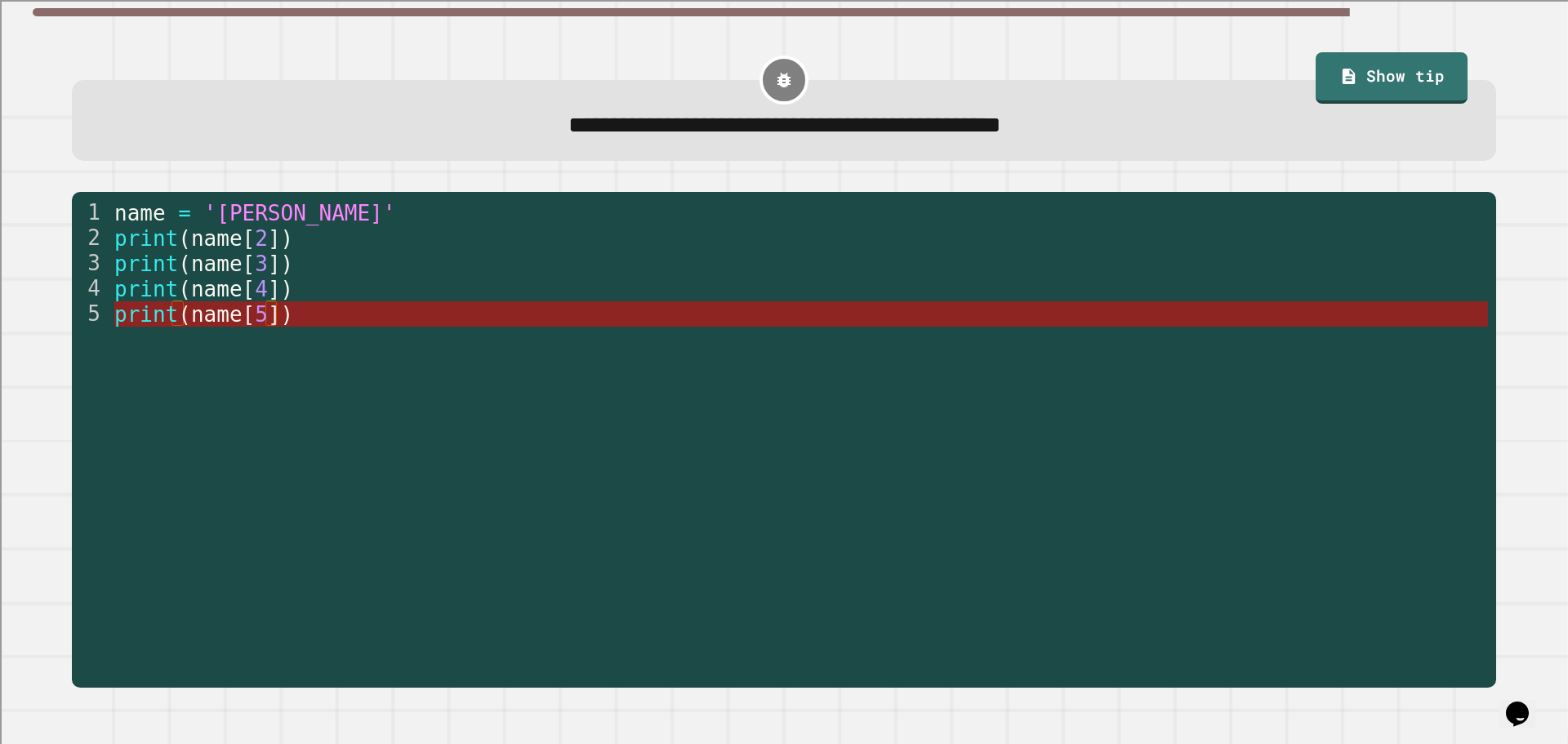
click at [268, 319] on span "])" at bounding box center [280, 314] width 26 height 25
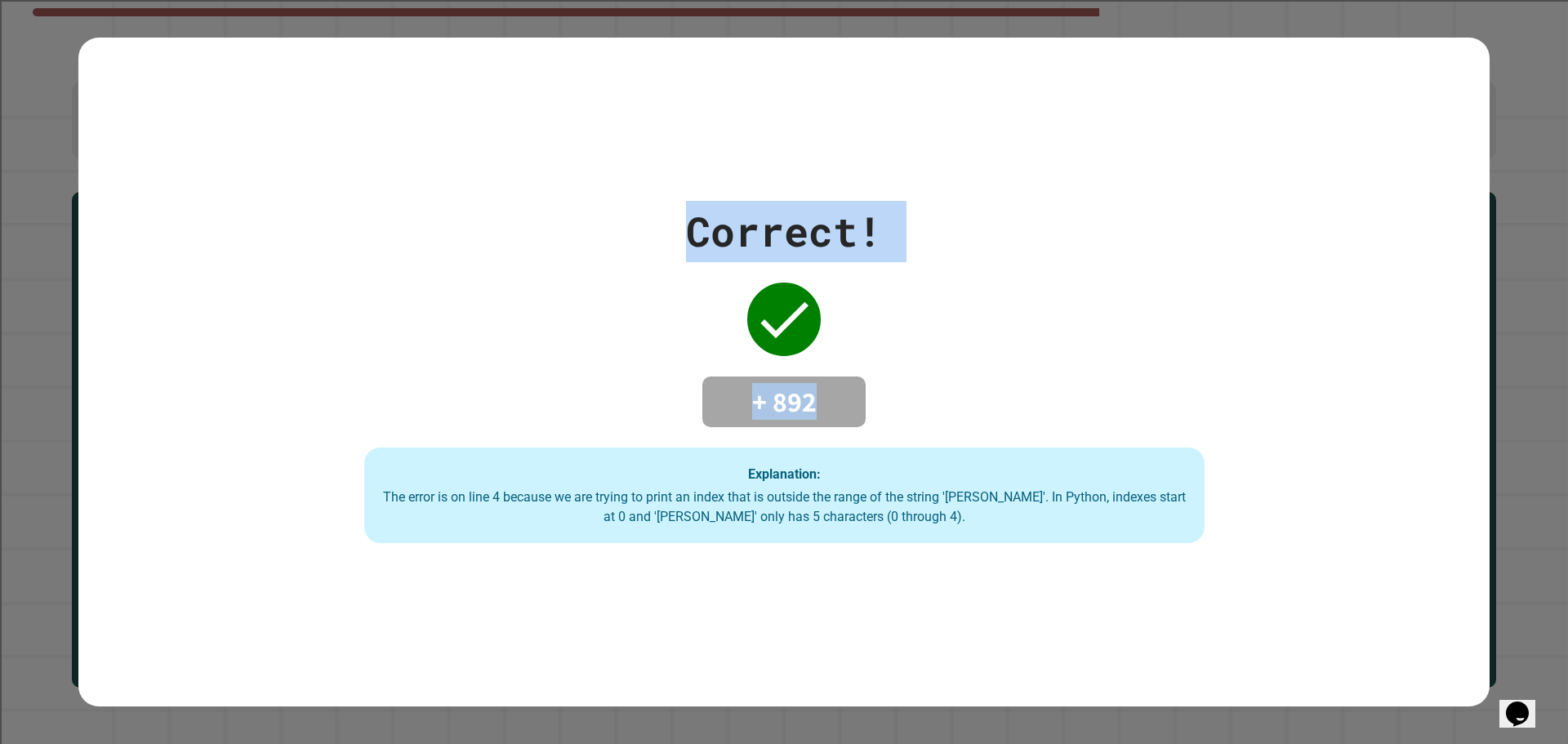
drag, startPoint x: 524, startPoint y: 165, endPoint x: 489, endPoint y: 304, distance: 143.3
click at [489, 304] on div "Correct! + 892 Explanation: The error is on line 4 because we are trying to pri…" at bounding box center [784, 372] width 1412 height 670
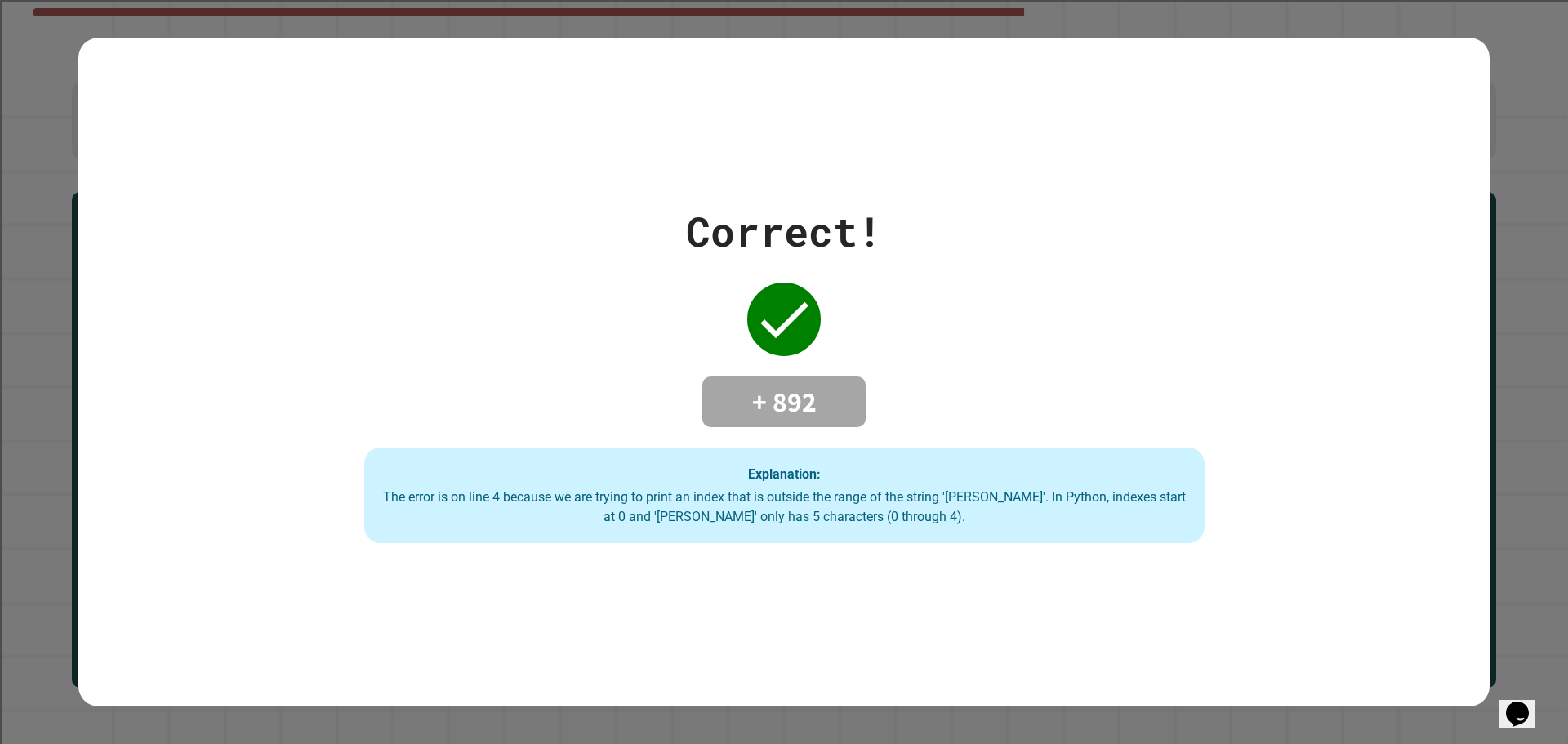
click at [1228, 271] on div "Correct! + 892 Explanation: The error is on line 4 because we are trying to pri…" at bounding box center [784, 372] width 1201 height 343
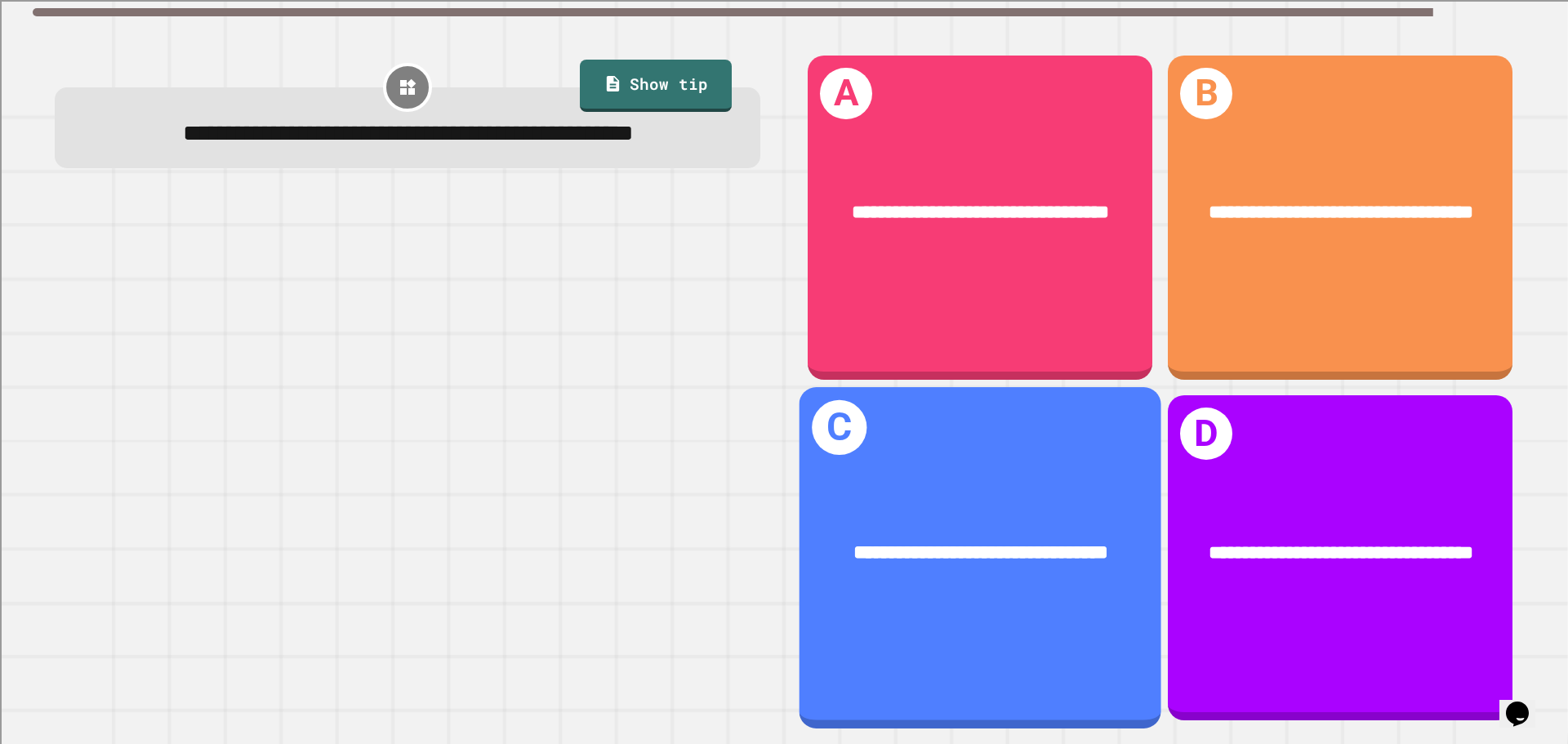
click at [1025, 569] on div "**********" at bounding box center [981, 554] width 362 height 110
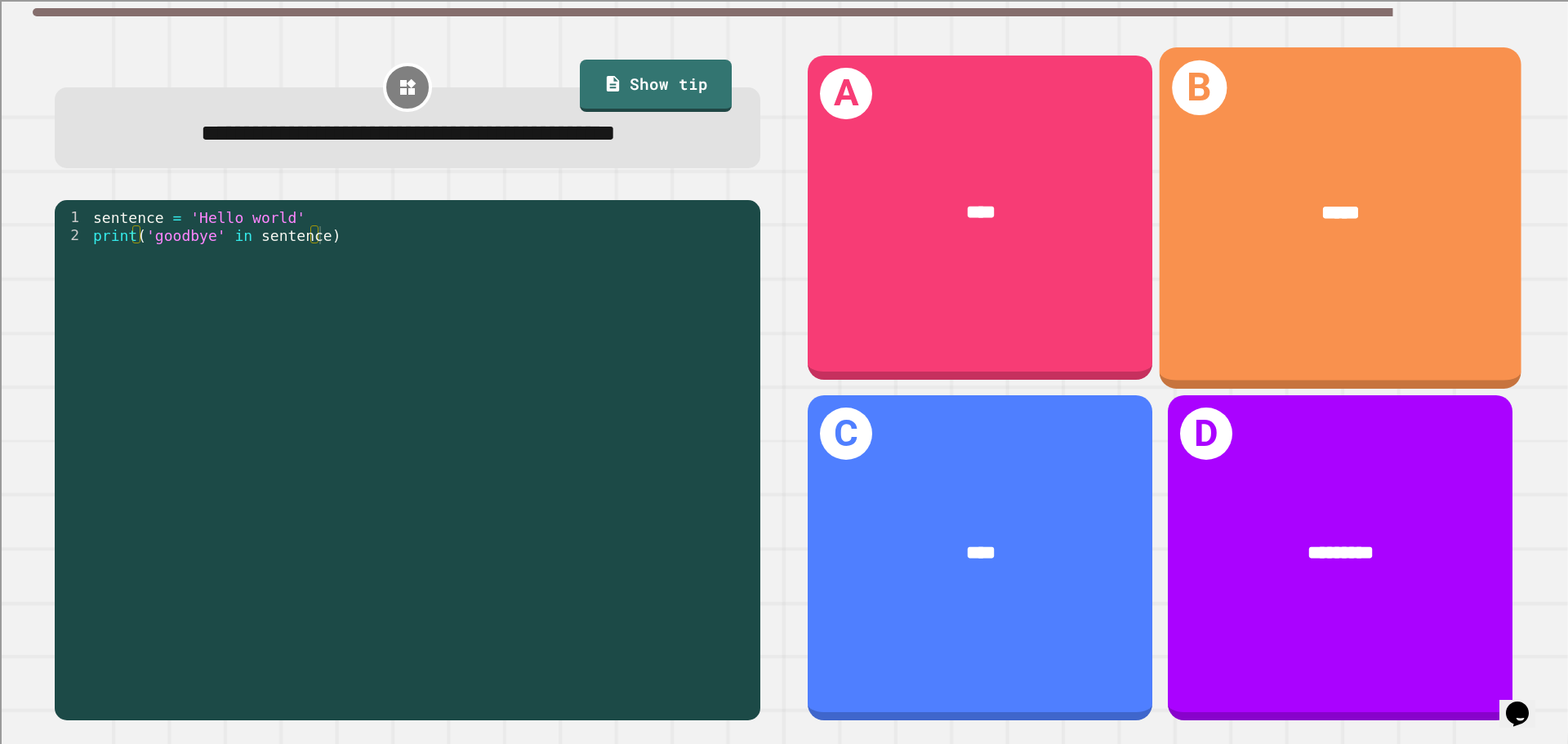
click at [1343, 258] on div "*****" at bounding box center [1341, 214] width 362 height 110
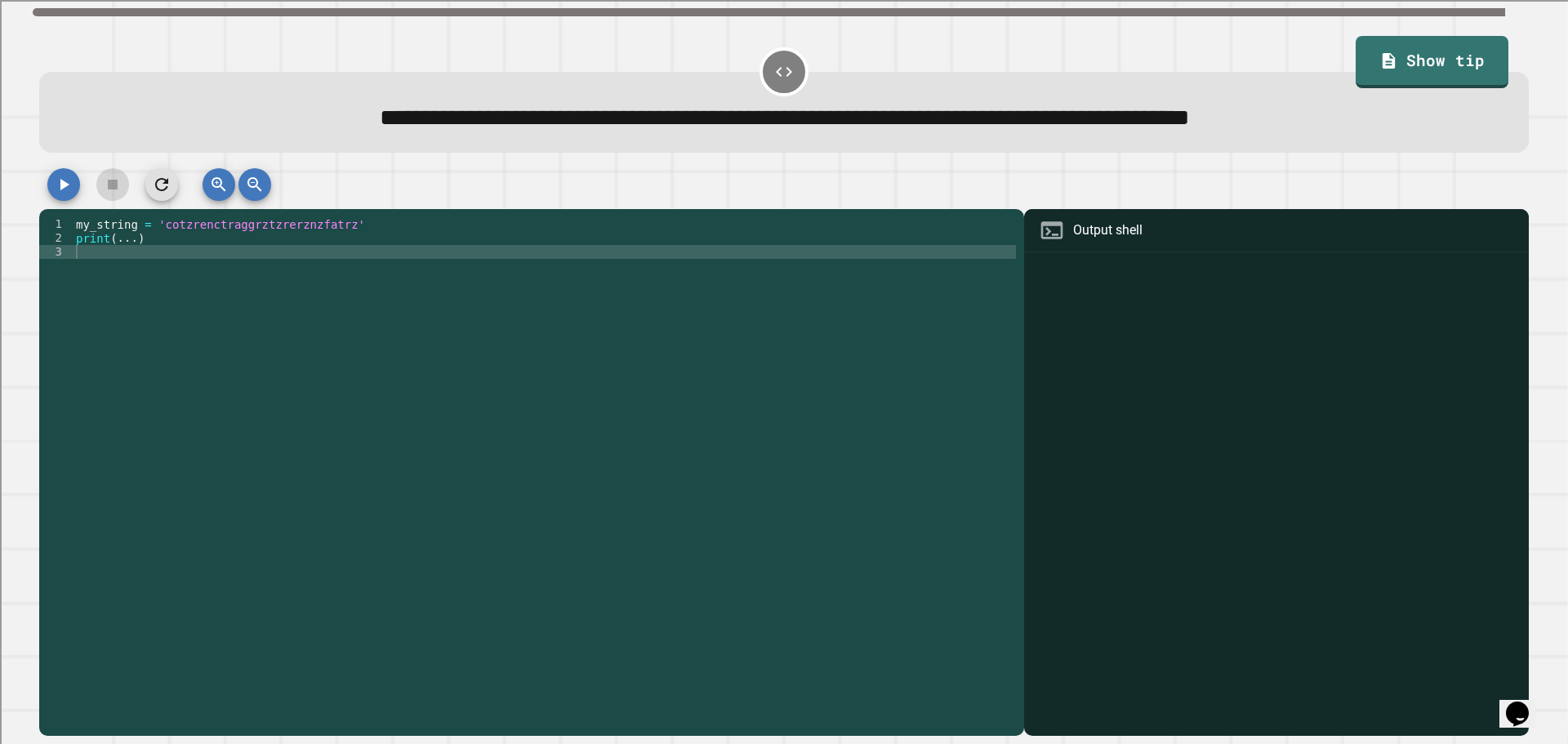
click at [111, 257] on div "my_string = 'cotzrenctraggrztzrerznzfatrz' print ( ... )" at bounding box center [544, 466] width 943 height 499
click at [278, 255] on div "my_string = 'cotzrenctraggrztzrerznzfatrz' print ( ... )" at bounding box center [544, 466] width 943 height 499
click at [118, 246] on div "my_string = 'cotzrenctraggrztzrerznzfatrz' print ( ... )" at bounding box center [544, 466] width 943 height 499
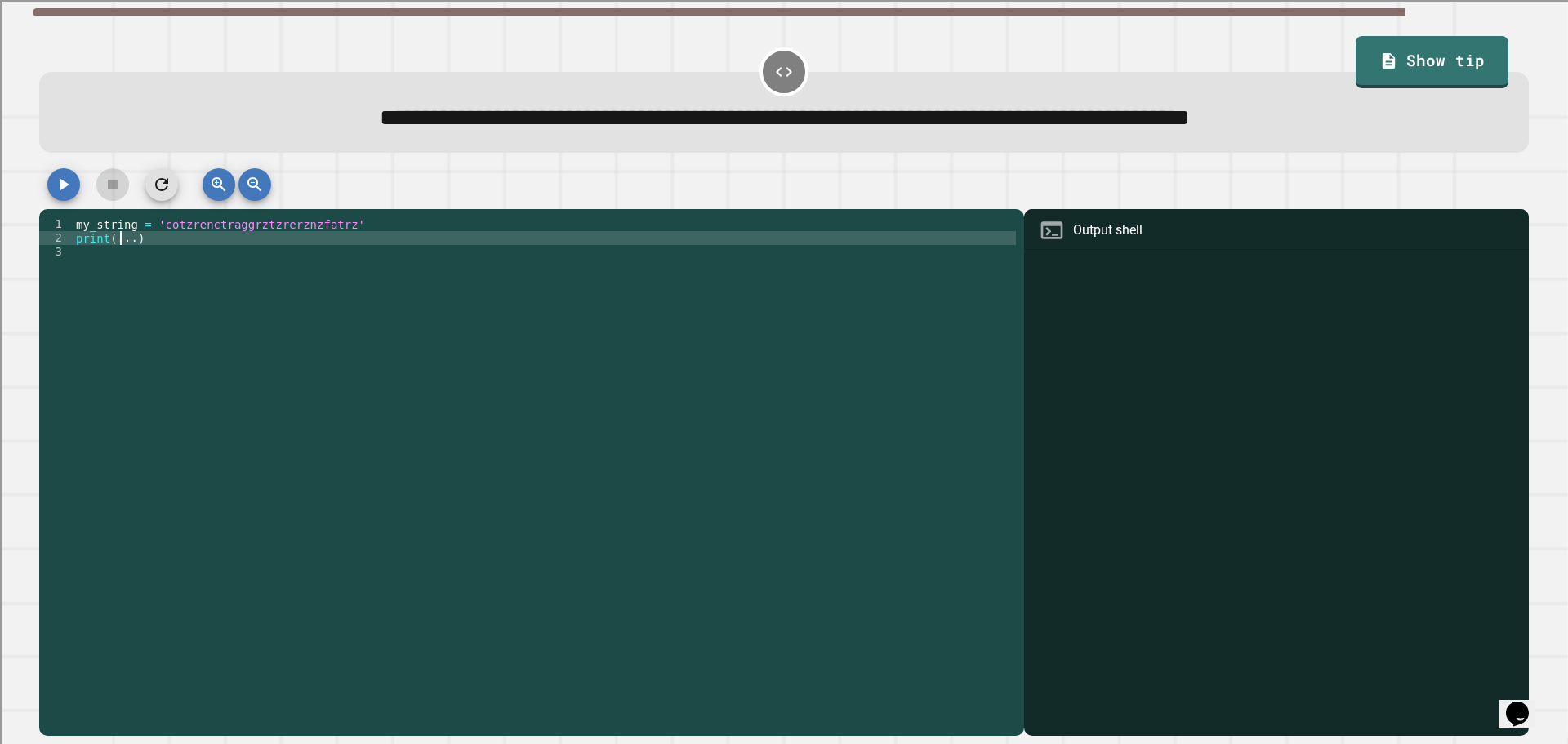
click at [132, 244] on div "my_string = 'cotzrenctraggrztzrerznzfatrz' print ( ... )" at bounding box center [544, 466] width 943 height 499
type textarea "**********"
click at [64, 189] on icon "button" at bounding box center [65, 184] width 9 height 12
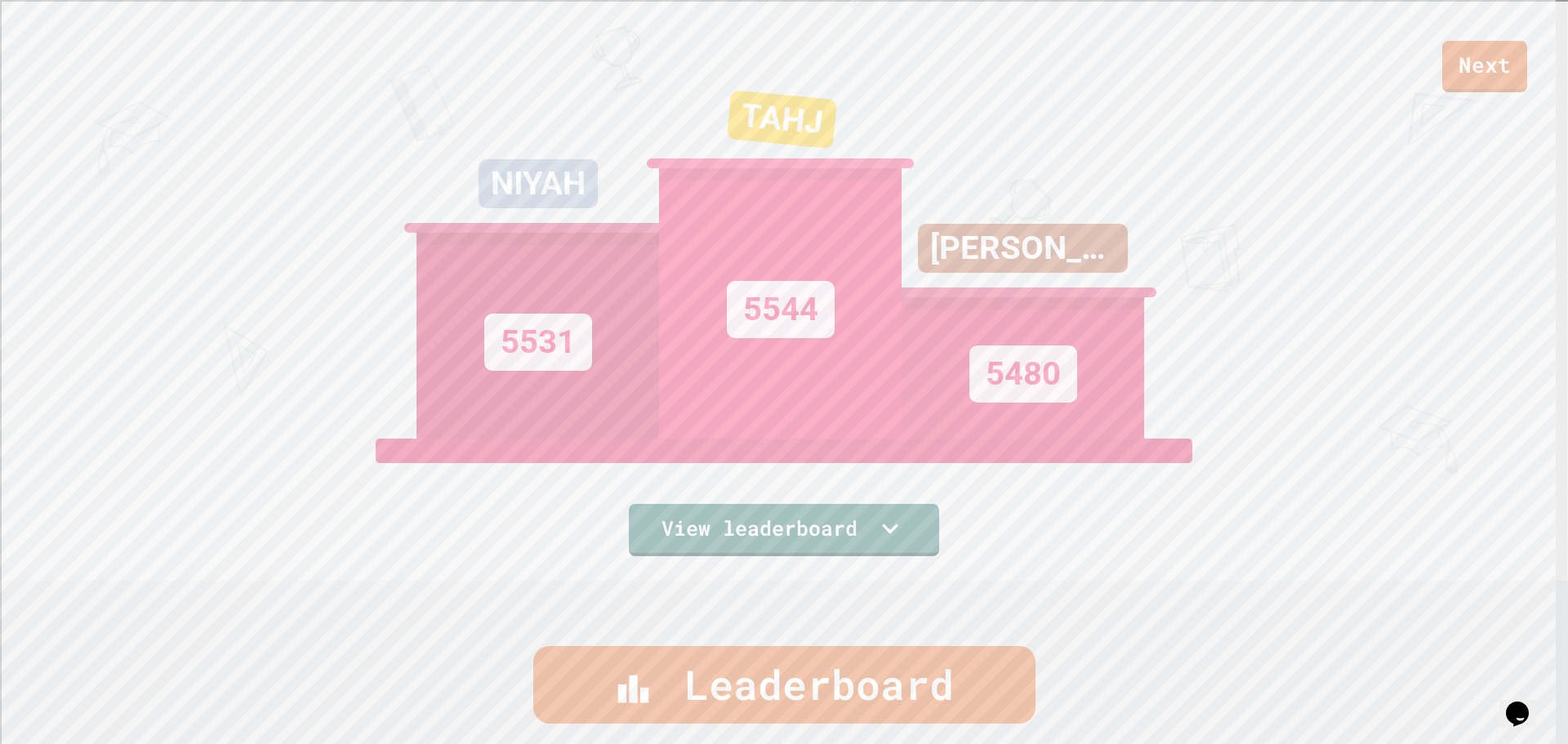
scroll to position [750, 0]
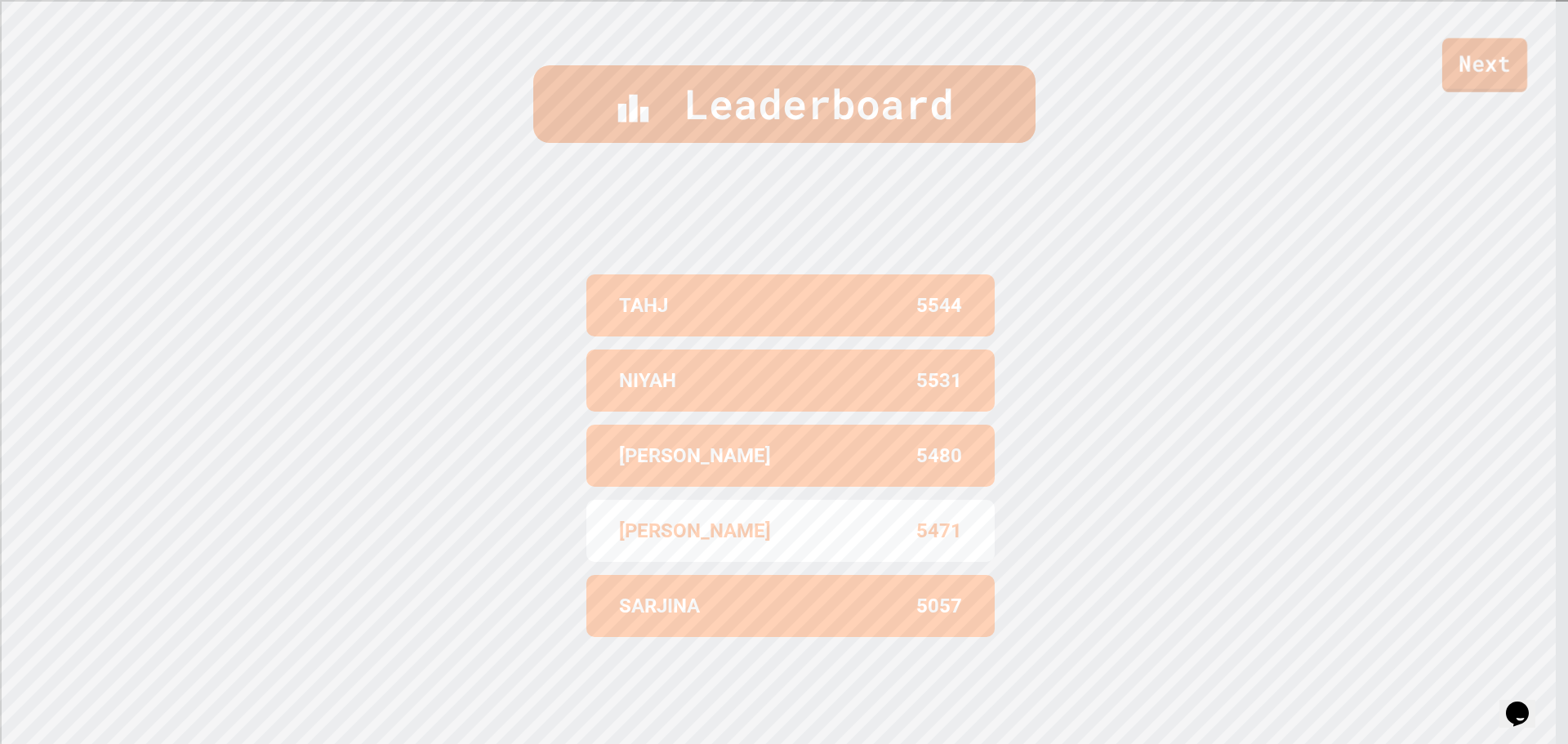
click at [1465, 49] on link "Next" at bounding box center [1485, 65] width 85 height 54
